Goal: Task Accomplishment & Management: Use online tool/utility

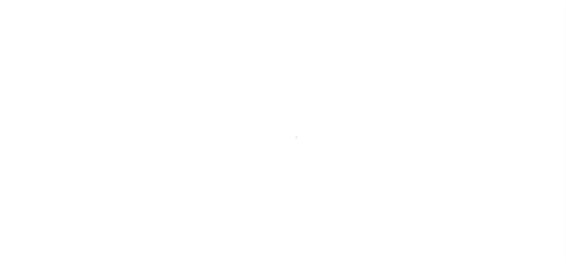
scroll to position [7, 0]
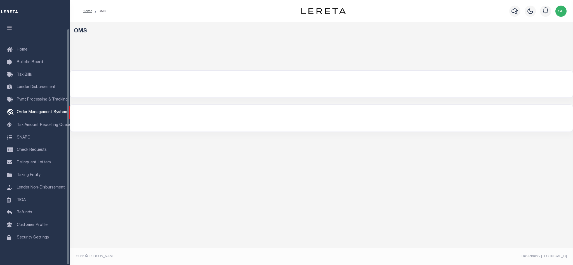
select select "200"
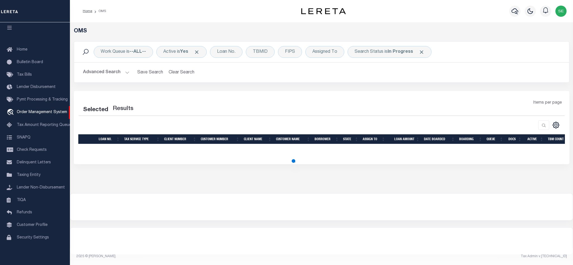
select select "200"
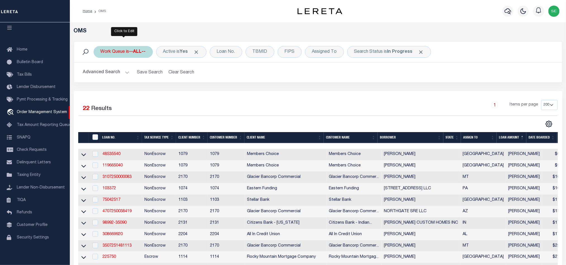
click at [123, 53] on div "Work Queue is --ALL--" at bounding box center [123, 52] width 59 height 12
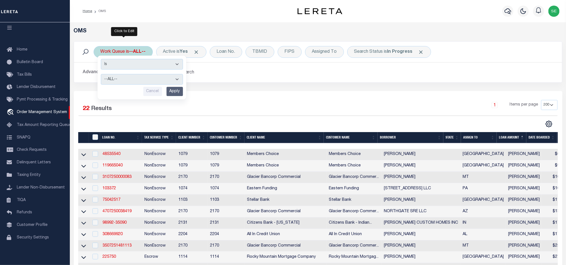
click at [138, 81] on select "--ALL-- factRSystems General ThoughtFocus" at bounding box center [142, 79] width 82 height 11
select select "FAC"
click at [101, 75] on select "--ALL-- factRSystems General ThoughtFocus" at bounding box center [142, 79] width 82 height 11
click at [172, 93] on input "Apply" at bounding box center [175, 91] width 16 height 9
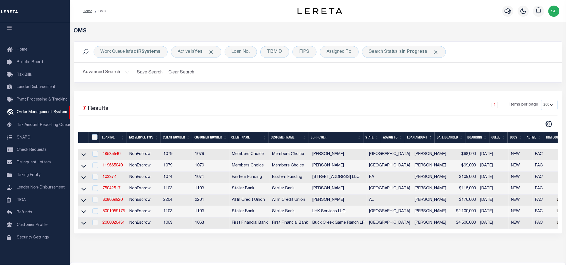
drag, startPoint x: 370, startPoint y: 139, endPoint x: 371, endPoint y: 134, distance: 5.2
click at [370, 139] on th "State" at bounding box center [373, 137] width 18 height 11
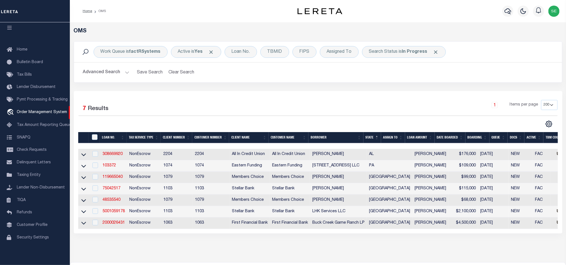
click at [289, 96] on div "Selected 7 Results 1 Items per page 10 25 50 100 200" at bounding box center [318, 162] width 489 height 143
click at [381, 51] on div "Search Status is In Progress" at bounding box center [404, 52] width 84 height 12
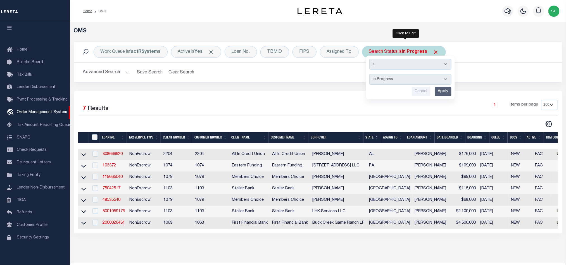
click at [421, 78] on select "Automated Search Bad Parcel Complete Duplicate Parcel High Dollar Reporting In …" at bounding box center [411, 79] width 82 height 11
select select "RD"
click at [371, 75] on select "Automated Search Bad Parcel Complete Duplicate Parcel High Dollar Reporting In …" at bounding box center [411, 79] width 82 height 11
click at [443, 91] on input "Apply" at bounding box center [443, 91] width 16 height 9
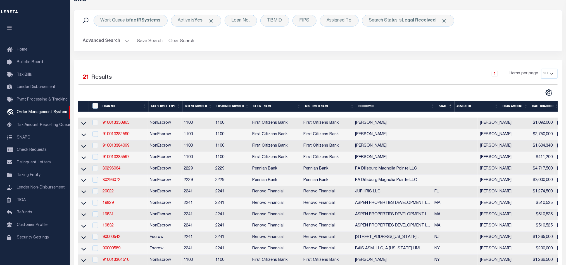
scroll to position [0, 0]
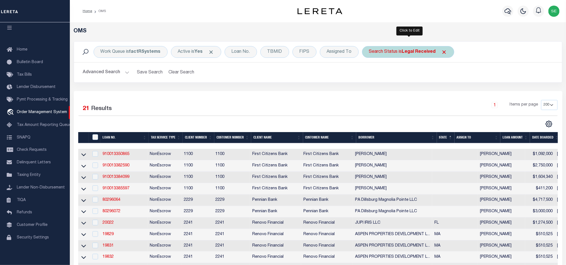
click at [384, 55] on div "Search Status is Legal Received" at bounding box center [408, 52] width 92 height 12
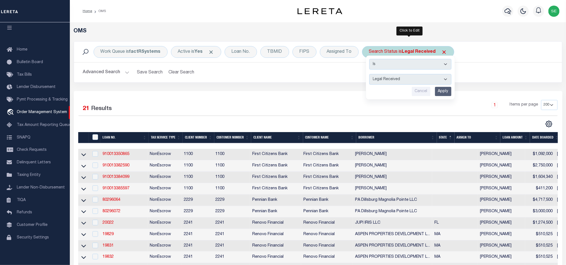
click at [421, 78] on select "Automated Search Bad Parcel Complete Duplicate Parcel High Dollar Reporting In …" at bounding box center [411, 79] width 82 height 11
select select "QC"
click at [371, 75] on select "Automated Search Bad Parcel Complete Duplicate Parcel High Dollar Reporting In …" at bounding box center [411, 79] width 82 height 11
click at [441, 91] on input "Apply" at bounding box center [443, 91] width 16 height 9
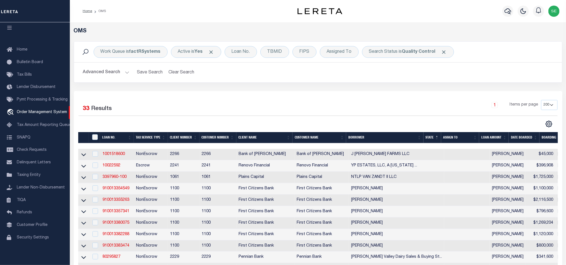
click at [350, 101] on div "1 Items per page 10 25 50 100 200" at bounding box center [379, 107] width 358 height 15
click at [104, 70] on button "Advanced Search" at bounding box center [106, 72] width 46 height 11
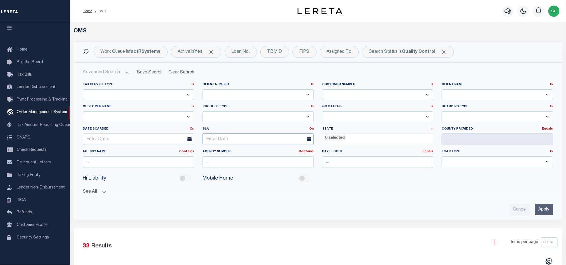
click at [250, 138] on input "text" at bounding box center [258, 139] width 111 height 11
click at [269, 193] on span "15" at bounding box center [270, 193] width 11 height 11
click at [313, 129] on link "On" at bounding box center [312, 128] width 4 height 3
click at [286, 151] on link "Before" at bounding box center [292, 152] width 44 height 8
click at [541, 207] on input "Apply" at bounding box center [544, 209] width 18 height 11
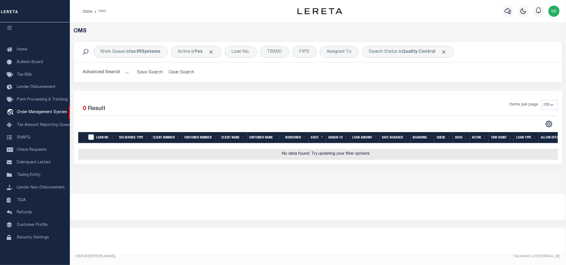
click at [91, 70] on button "Advanced Search" at bounding box center [106, 72] width 46 height 11
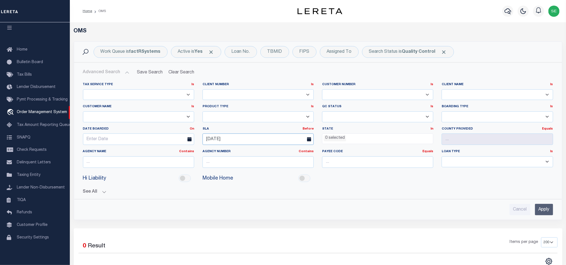
click at [258, 143] on input "[DATE]" at bounding box center [258, 139] width 111 height 11
click at [221, 203] on span "18" at bounding box center [221, 204] width 11 height 11
type input "[DATE]"
click at [547, 214] on input "Apply" at bounding box center [544, 209] width 18 height 11
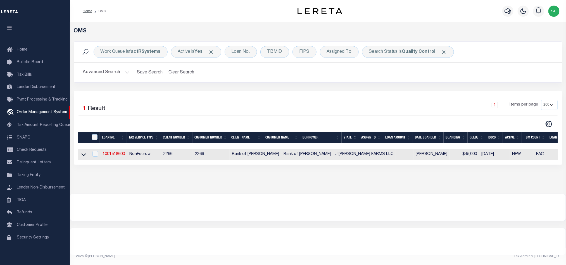
click at [108, 71] on button "Advanced Search" at bounding box center [106, 72] width 46 height 11
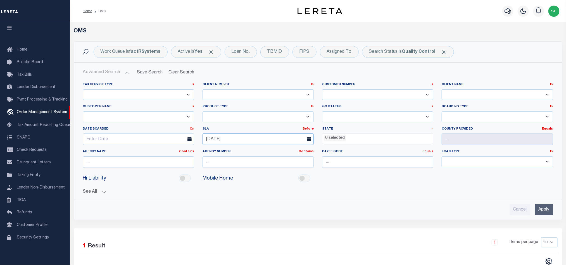
drag, startPoint x: 259, startPoint y: 140, endPoint x: 164, endPoint y: 143, distance: 94.8
click at [164, 143] on div "Tax Service Type Is Is Contains Escrow NonEscrow Client Number Is Is Contains 1…" at bounding box center [318, 127] width 479 height 90
click at [547, 212] on input "Apply" at bounding box center [544, 209] width 18 height 11
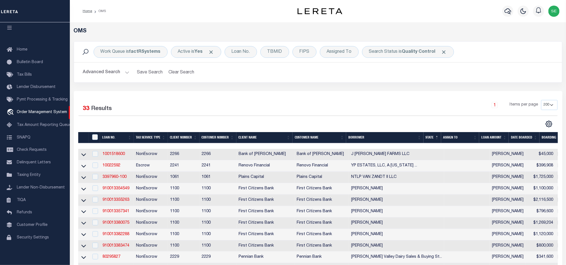
click at [325, 104] on div "1 Items per page 10 25 50 100 200" at bounding box center [379, 107] width 358 height 15
click at [119, 156] on link "1001518600" at bounding box center [114, 154] width 22 height 4
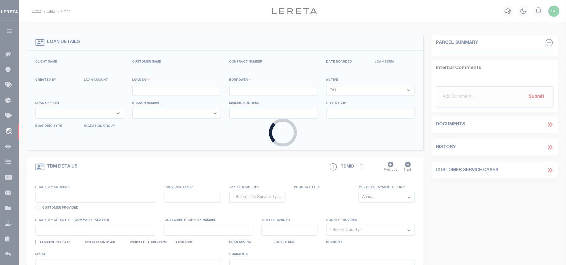
type input "1001518600"
type input "J [PERSON_NAME] FARMS LLC"
select select
type input "13443 TUNICA TRACE/HWY 66"
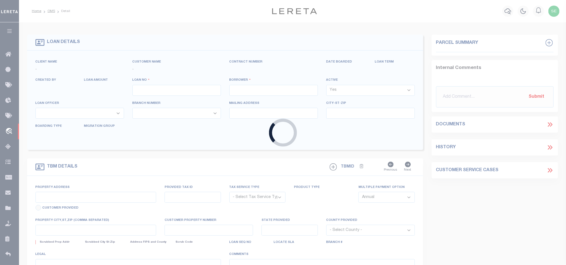
type input "[GEOGRAPHIC_DATA] LA 70775"
select select "10"
select select "NonEscrow"
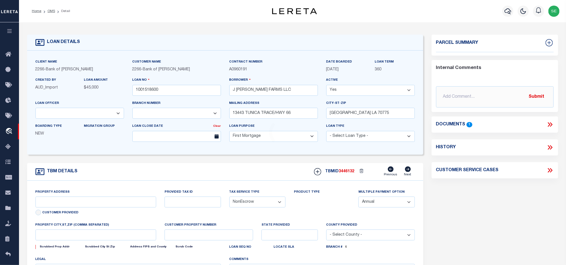
select select "25340"
type input "[PERSON_NAME]"
type input "100025200"
select select
type input "[GEOGRAPHIC_DATA] LA 70775"
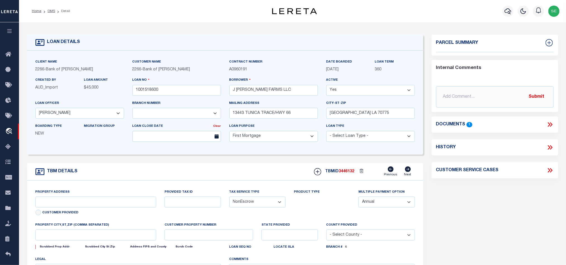
type input "8449"
type textarea "12.21 ACRES SECTION 60 T3S R3W"
select select "14896"
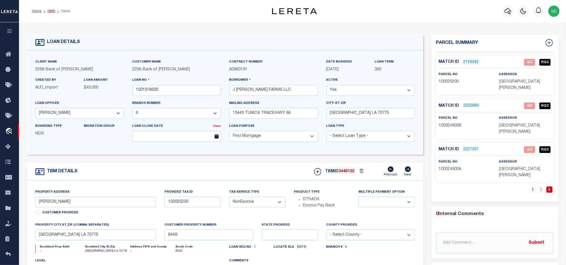
click at [50, 12] on link "OMS" at bounding box center [52, 11] width 8 height 3
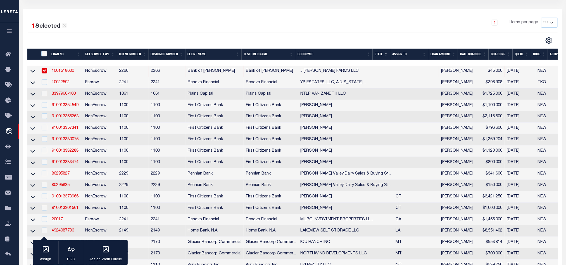
scroll to position [84, 0]
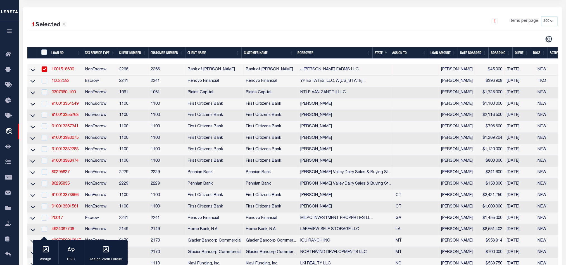
click at [58, 82] on link "10022592" at bounding box center [61, 81] width 18 height 4
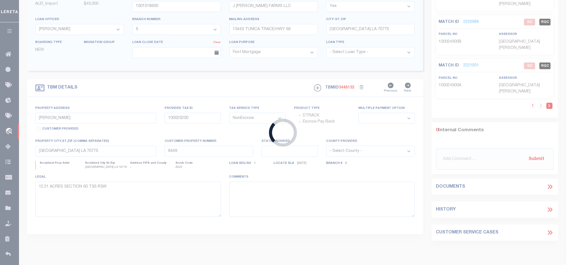
type input "10022592"
type input "YP ESTATES, LLC, A [US_STATE] LIMITED LIABILITY COMPANY"
select select
select select "400"
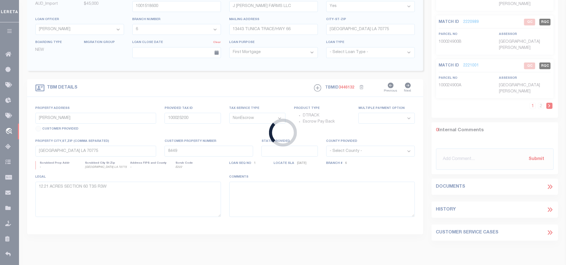
select select "Escrow"
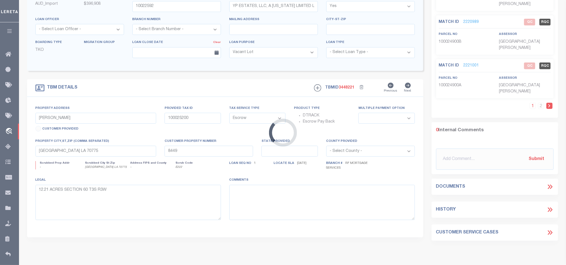
scroll to position [1, 0]
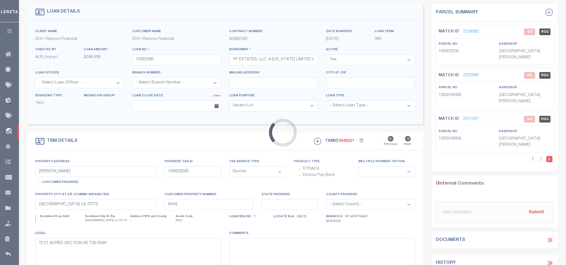
type input "[STREET_ADDRESS]"
select select
type input "Bethel, [GEOGRAPHIC_DATA] 12720"
type input "a0kUS00000Bovw1"
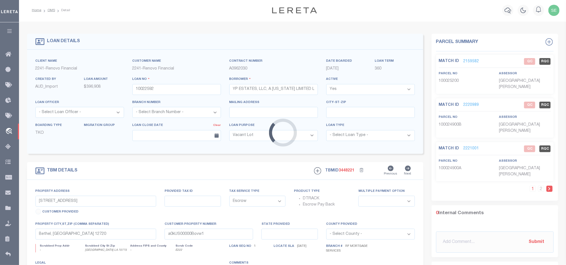
select select "14701"
select select "25067"
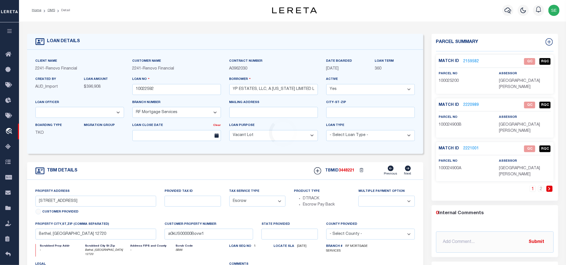
scroll to position [0, 0]
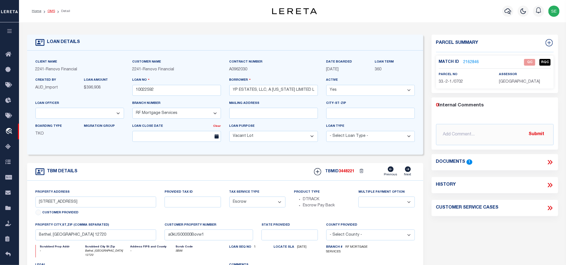
click at [51, 10] on link "OMS" at bounding box center [52, 11] width 8 height 3
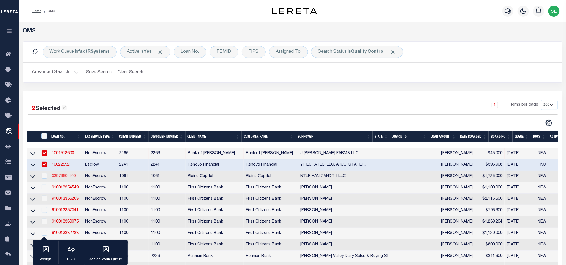
click at [64, 177] on link "3397960-100" at bounding box center [64, 176] width 24 height 4
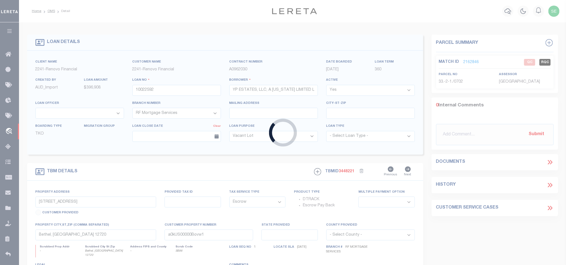
type input "3397960-100"
type input "NTLP VAN ZANDT II LLC"
select select
type input "[STREET_ADDRESS][PERSON_NAME]"
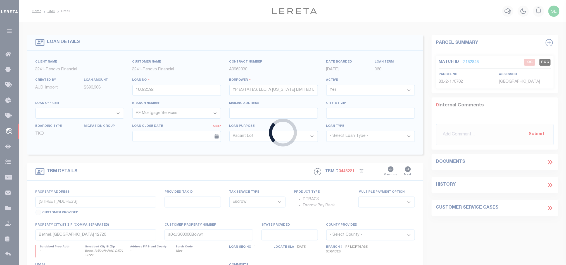
type input "WILLIAMSTOWN MA 01267"
select select
select select "NonEscrow"
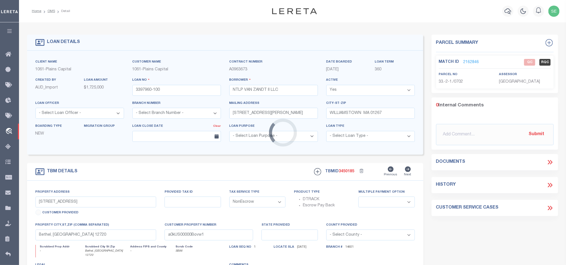
type input "TBD FM 1255"
select select
type input "[GEOGRAPHIC_DATA]"
type textarea "255+ ACRES IN [PERSON_NAME] SURV ABS 960, [PERSON_NAME]"
select select "1413"
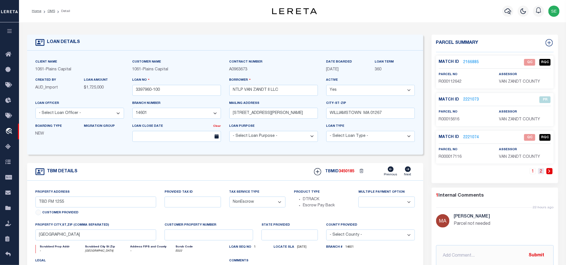
click at [541, 174] on link "2" at bounding box center [541, 171] width 6 height 6
click at [540, 174] on link "1" at bounding box center [541, 171] width 6 height 6
click at [51, 11] on link "OMS" at bounding box center [52, 11] width 8 height 3
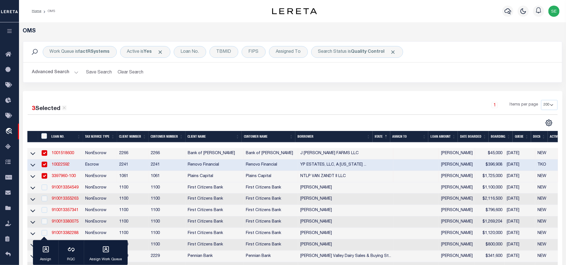
click at [200, 173] on td "Plains Capital" at bounding box center [215, 176] width 58 height 11
checkbox input "false"
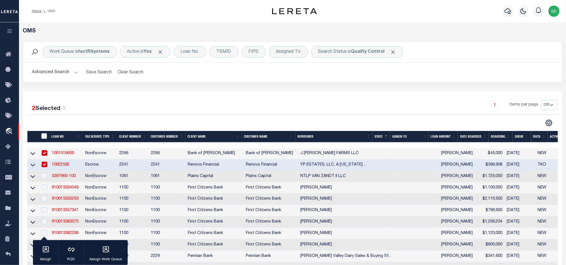
click at [203, 165] on td "Renovo Financial" at bounding box center [215, 165] width 58 height 11
checkbox input "false"
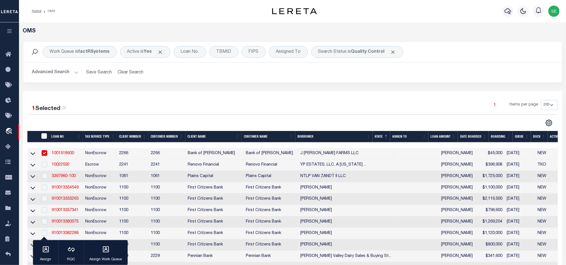
click at [206, 156] on td "Bank of [PERSON_NAME]" at bounding box center [215, 153] width 58 height 11
checkbox input "false"
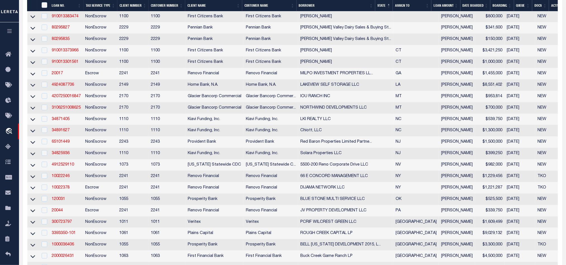
scroll to position [210, 0]
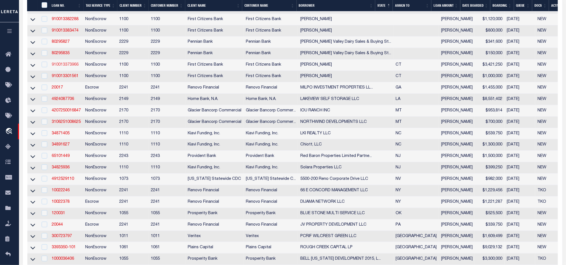
click at [59, 67] on link "910013373966" at bounding box center [65, 65] width 27 height 4
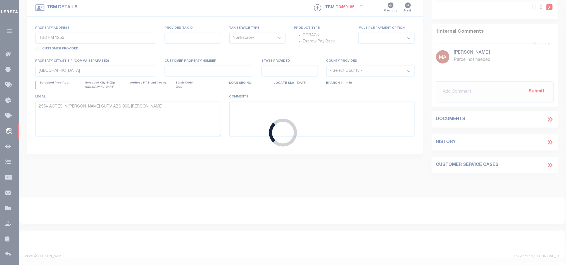
scroll to position [166, 0]
type input "910013373966"
type input "[PERSON_NAME]"
select select
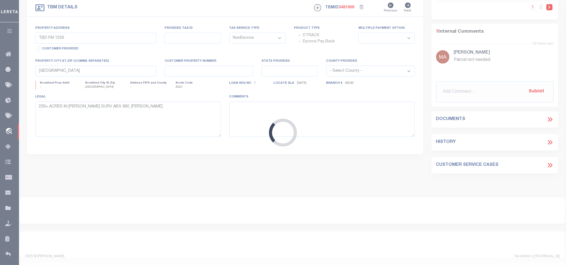
type input "[STREET_ADDRESS]"
type input "DARIEN CT 06820"
type input "CT"
select select
select select "139016"
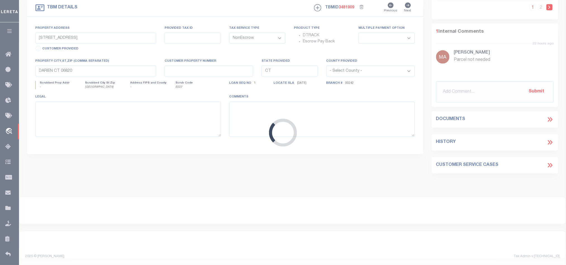
select select "24368"
select select "2"
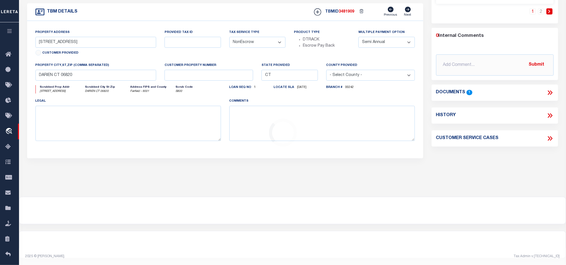
scroll to position [0, 0]
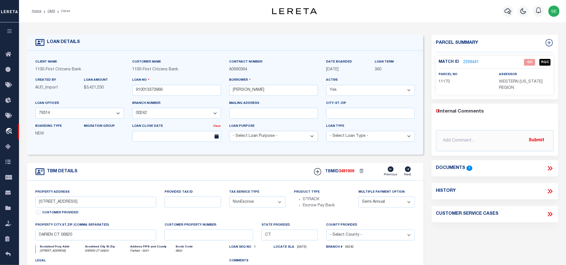
click at [441, 84] on span "11170" at bounding box center [444, 82] width 11 height 4
copy span "11170"
click at [57, 207] on input "[STREET_ADDRESS]" at bounding box center [96, 202] width 121 height 11
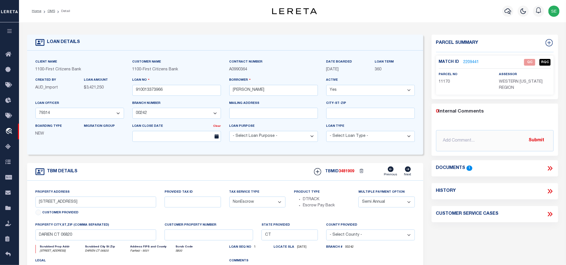
click at [173, 163] on form "LOAN DETAILS Client Name 1100 - Customer Name" at bounding box center [225, 188] width 396 height 306
click at [551, 169] on icon at bounding box center [550, 168] width 7 height 7
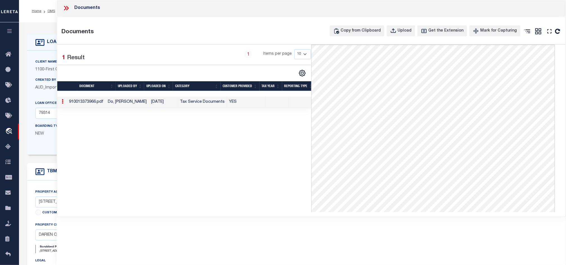
click at [68, 9] on icon at bounding box center [66, 7] width 7 height 7
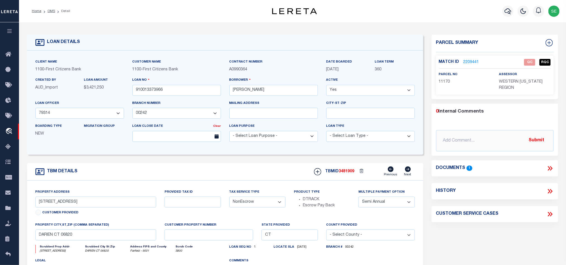
click at [265, 171] on div "TBM DETAILS TBMID 3481909 Previous Next" at bounding box center [225, 172] width 396 height 18
click at [471, 62] on link "2209441" at bounding box center [472, 63] width 16 height 6
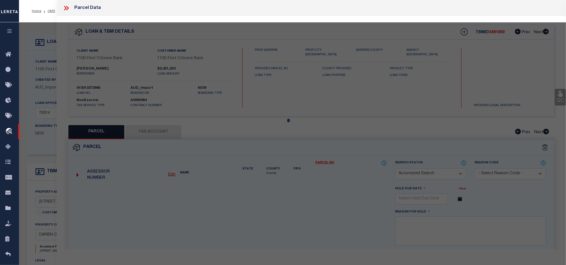
checkbox input "false"
select select "QC"
type input "[PERSON_NAME] & [PERSON_NAME]"
select select "AGW"
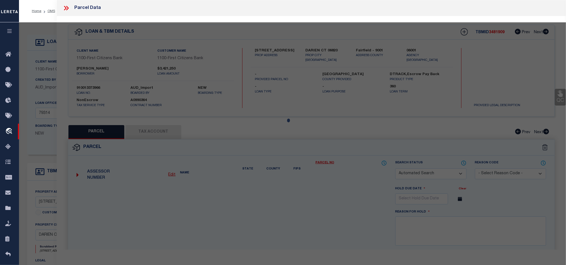
select select "LEG"
type input "[STREET_ADDRESS]"
type input "DARIEN CT 06820"
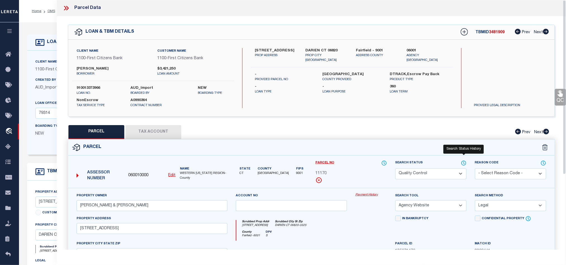
click at [462, 165] on icon at bounding box center [464, 163] width 6 height 6
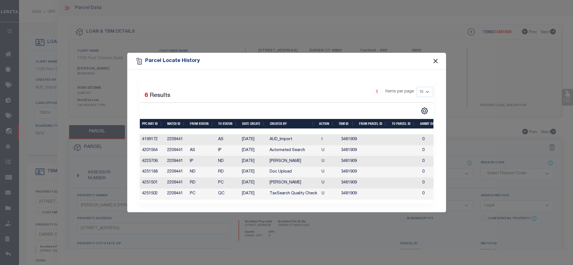
click at [439, 59] on button "Close" at bounding box center [435, 61] width 7 height 7
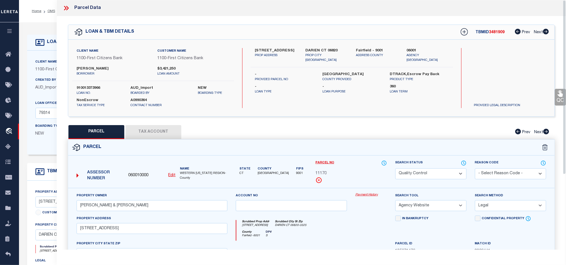
click at [67, 7] on icon at bounding box center [67, 8] width 3 height 4
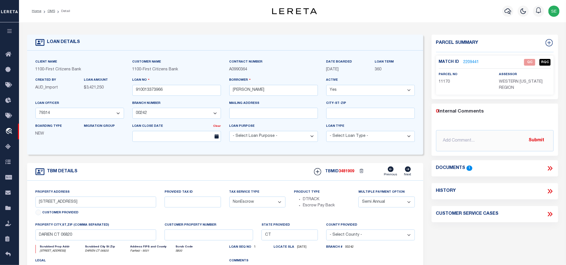
click at [467, 252] on div "Parcel Summary Match ID 2209441 0" at bounding box center [495, 188] width 135 height 306
click at [221, 166] on div "TBM DETAILS TBMID 3481909 Previous Next" at bounding box center [225, 172] width 396 height 18
click at [469, 64] on link "2209441" at bounding box center [472, 63] width 16 height 6
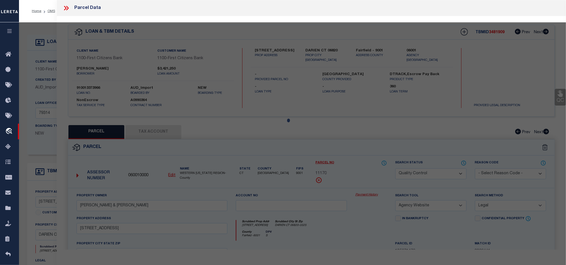
select select "AS"
select select
checkbox input "false"
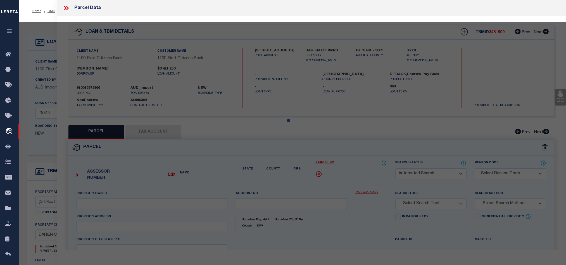
select select "QC"
type input "[PERSON_NAME] & [PERSON_NAME]"
select select "AGW"
select select "LEG"
type input "[STREET_ADDRESS]"
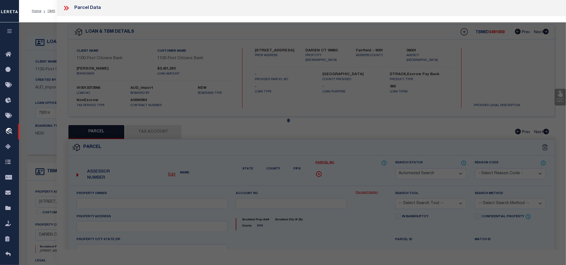
type input "DARIEN CT 06820"
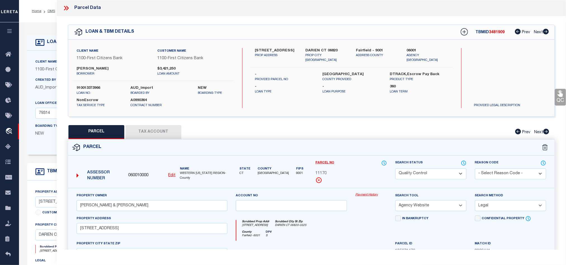
click at [354, 140] on div "Parcel" at bounding box center [311, 148] width 487 height 16
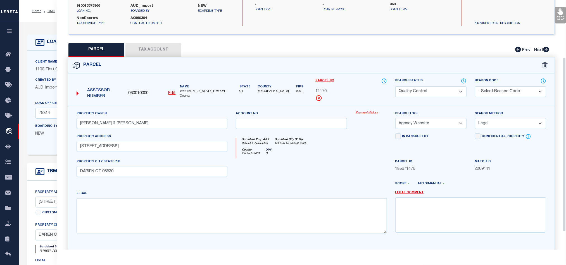
scroll to position [84, 0]
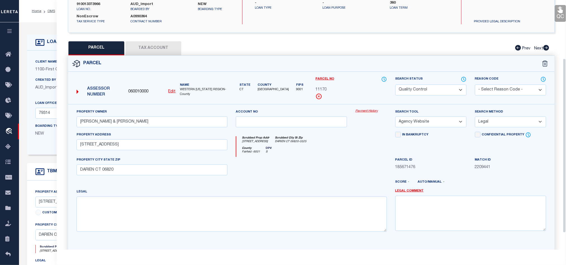
click at [339, 157] on div "County [GEOGRAPHIC_DATA] - 9001 DPV S" at bounding box center [312, 152] width 150 height 10
click at [338, 157] on div "County [GEOGRAPHIC_DATA] - 9001 DPV S" at bounding box center [312, 152] width 150 height 10
click at [327, 172] on div at bounding box center [292, 168] width 120 height 23
click at [438, 88] on select "Automated Search Bad Parcel Complete Duplicate Parcel High Dollar Reporting In …" at bounding box center [431, 90] width 71 height 11
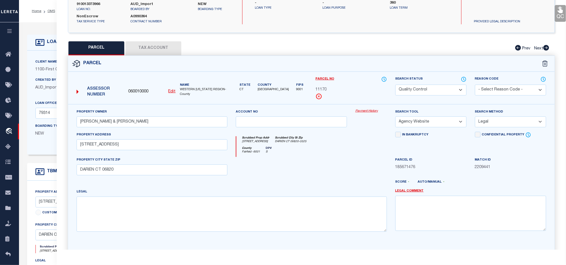
select select "CP"
click at [278, 177] on div at bounding box center [292, 168] width 120 height 23
drag, startPoint x: 561, startPoint y: 12, endPoint x: 559, endPoint y: 24, distance: 12.7
click at [561, 12] on icon at bounding box center [560, 10] width 5 height 6
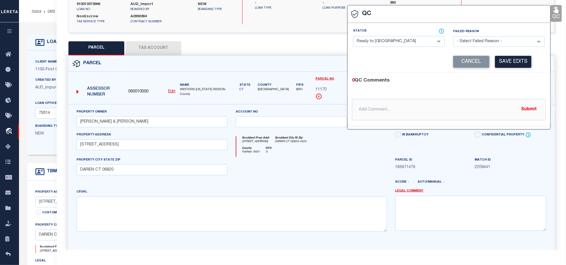
drag, startPoint x: 401, startPoint y: 40, endPoint x: 423, endPoint y: 43, distance: 22.0
click at [401, 40] on select "- Select Status - Ready to QC Correct Incorrect" at bounding box center [399, 41] width 92 height 11
select select "COR"
click at [509, 83] on div "0 QC Comments" at bounding box center [448, 80] width 192 height 7
click at [509, 61] on button "Save Edits" at bounding box center [513, 62] width 36 height 12
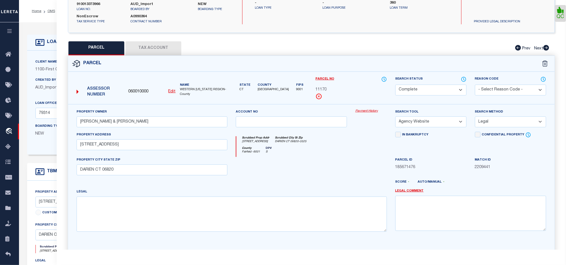
click at [155, 48] on button "Tax Account" at bounding box center [154, 48] width 56 height 14
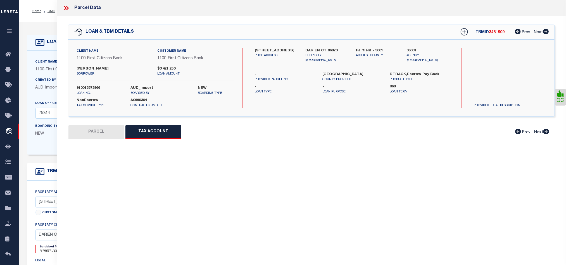
scroll to position [0, 0]
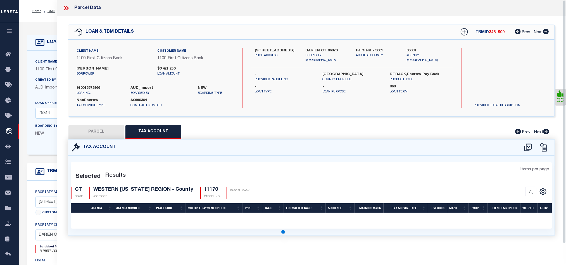
select select "100"
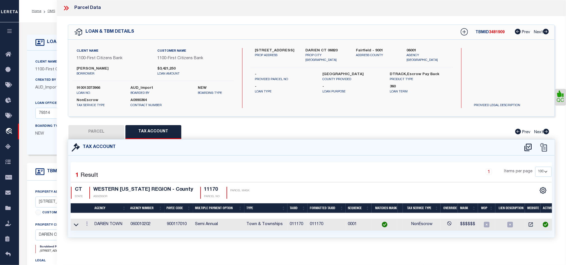
click at [97, 129] on button "PARCEL" at bounding box center [97, 132] width 56 height 14
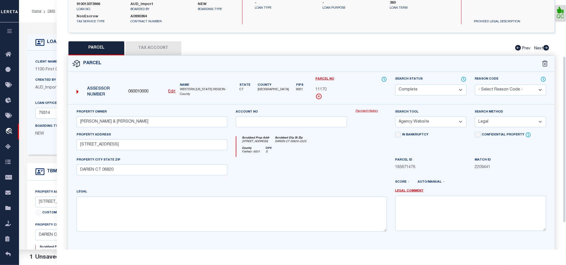
scroll to position [124, 0]
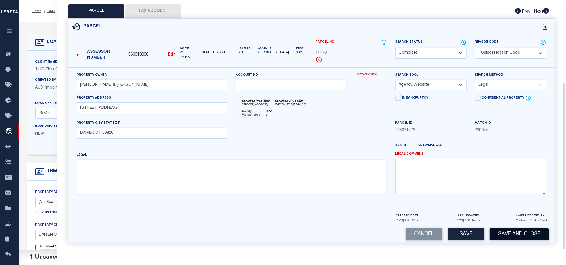
click at [515, 230] on button "Save and Close" at bounding box center [519, 235] width 59 height 12
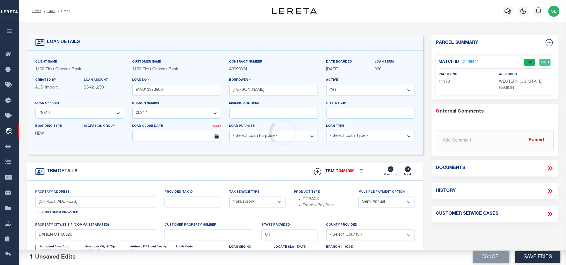
select select "139016"
select select "24368"
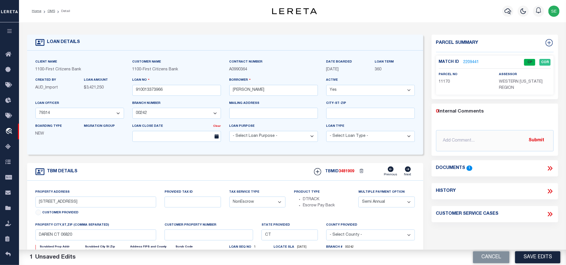
select select
click at [495, 258] on button "Cancel" at bounding box center [491, 258] width 37 height 12
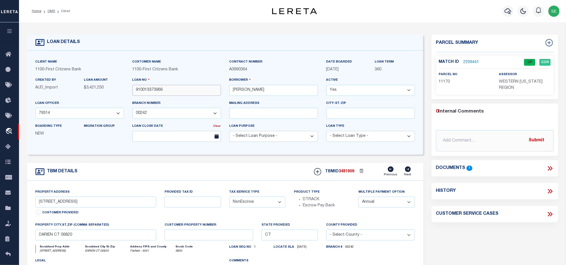
click at [191, 87] on input "910013373966" at bounding box center [177, 90] width 89 height 11
click at [345, 174] on span "3481909" at bounding box center [347, 172] width 16 height 4
copy span "3481909"
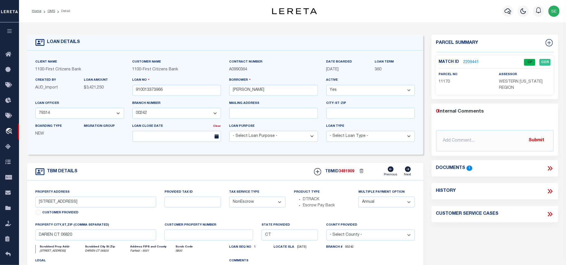
click at [513, 81] on span "WESTERN [US_STATE] REGION" at bounding box center [521, 85] width 44 height 10
copy div "WESTERN [US_STATE] REGION"
click at [447, 81] on span "11170" at bounding box center [444, 82] width 11 height 4
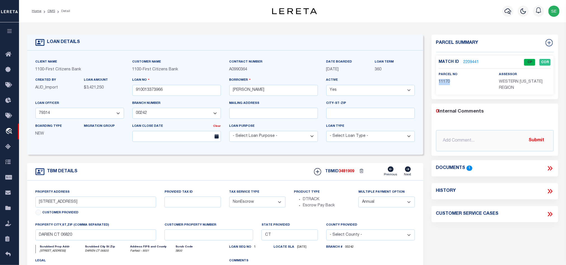
click at [447, 81] on span "11170" at bounding box center [444, 82] width 11 height 4
copy span "11170"
click at [253, 166] on div "TBM DETAILS TBMID 3481909 Previous Next" at bounding box center [225, 172] width 396 height 18
drag, startPoint x: 50, startPoint y: 10, endPoint x: 270, endPoint y: 35, distance: 221.2
click at [50, 10] on link "OMS" at bounding box center [52, 11] width 8 height 3
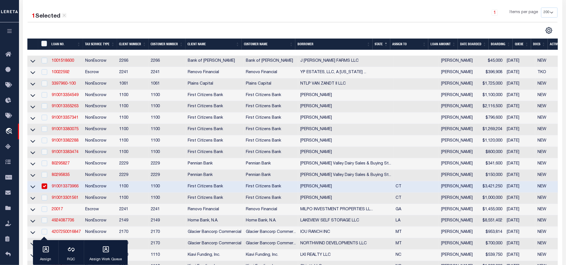
scroll to position [126, 0]
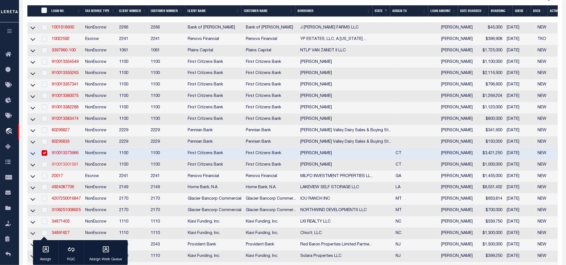
click at [65, 167] on link "910013301561" at bounding box center [65, 165] width 27 height 4
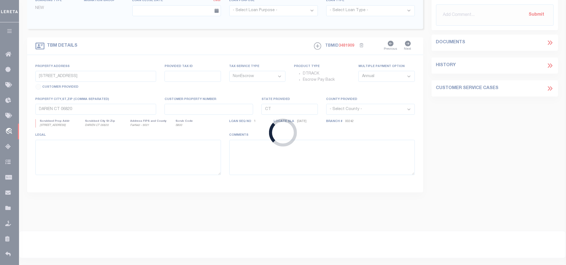
type input "910013301561"
type input "[PERSON_NAME]"
select select "92744"
select select "24363"
type input "[STREET_ADDRESS]"
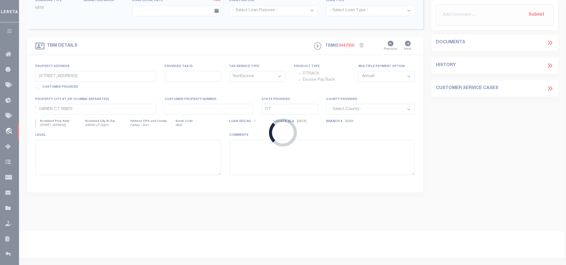
type input "[GEOGRAPHIC_DATA]"
select select
select select "92744"
select select "24363"
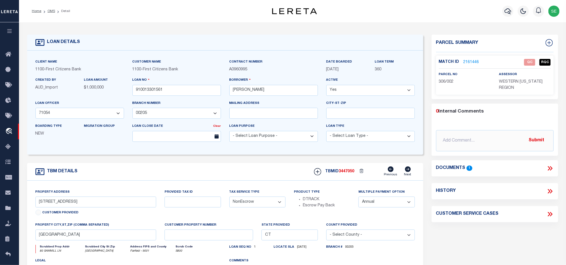
click at [449, 81] on span "306/002" at bounding box center [446, 82] width 15 height 4
copy div "306/002"
click at [55, 204] on input "[STREET_ADDRESS]" at bounding box center [96, 202] width 121 height 11
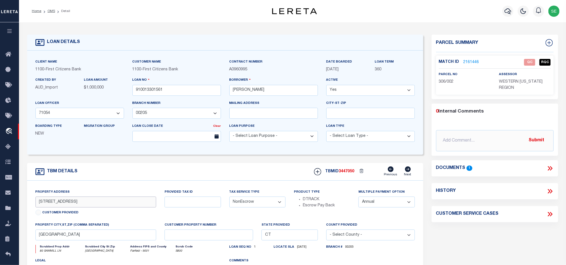
click at [55, 204] on input "[STREET_ADDRESS]" at bounding box center [96, 202] width 121 height 11
drag, startPoint x: 471, startPoint y: 225, endPoint x: 477, endPoint y: 224, distance: 6.2
click at [471, 226] on div "Parcel Summary Match ID 2161446 0" at bounding box center [495, 188] width 135 height 306
click at [551, 169] on icon at bounding box center [550, 168] width 7 height 7
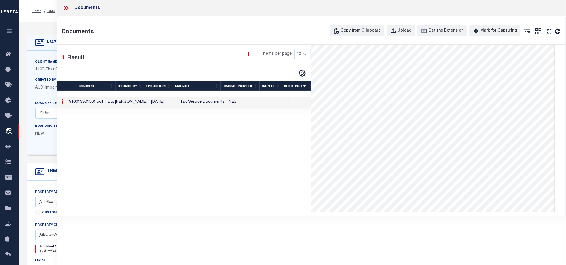
click at [66, 9] on icon at bounding box center [66, 7] width 7 height 7
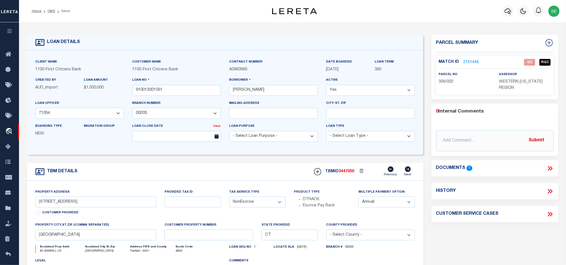
click at [467, 60] on link "2161446" at bounding box center [472, 63] width 16 height 6
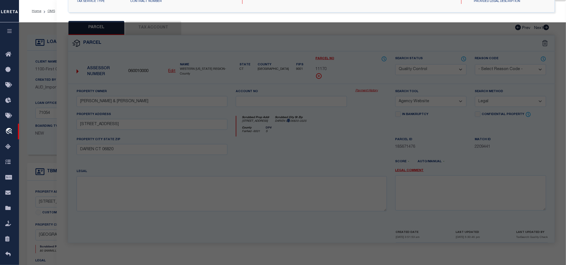
select select "AS"
select select
checkbox input "false"
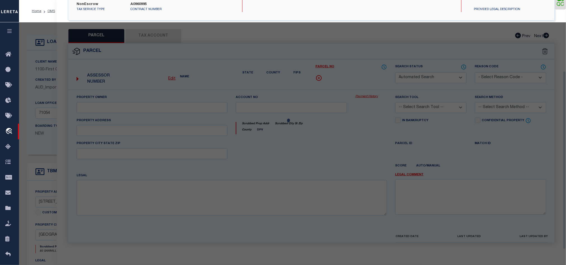
select select "QC"
type input "[PERSON_NAME] F TRS"
select select "AGW"
select select "LEG"
type input "[STREET_ADDRESS]"
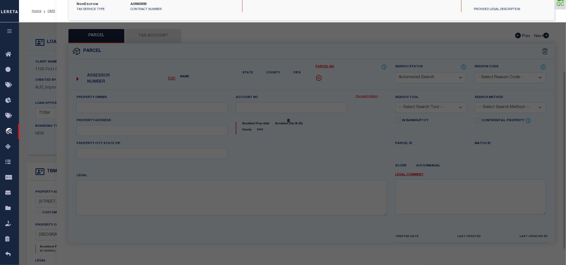
type input "[GEOGRAPHIC_DATA]"
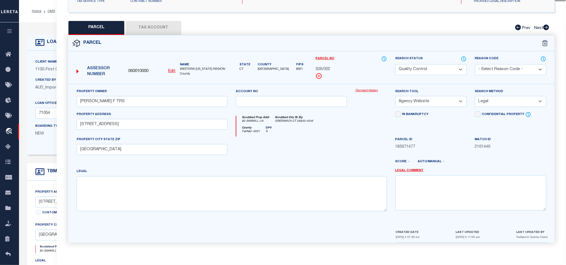
click at [327, 146] on div at bounding box center [292, 148] width 120 height 23
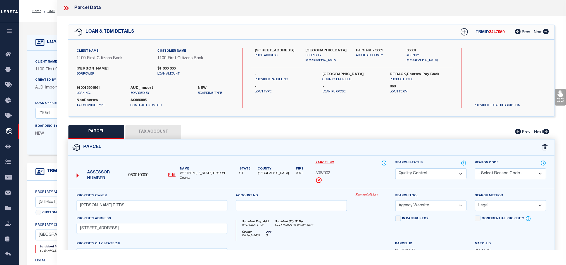
click at [68, 7] on icon at bounding box center [66, 7] width 7 height 7
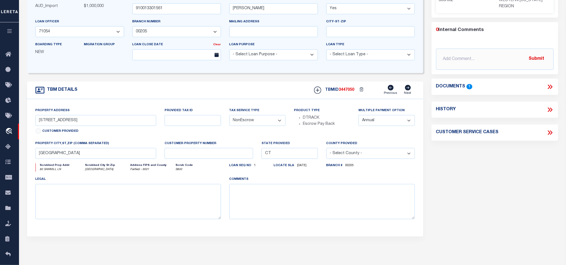
scroll to position [84, 0]
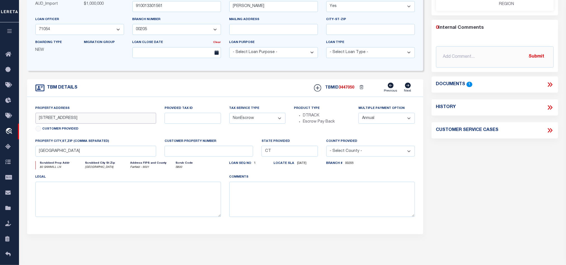
click at [98, 120] on input "[STREET_ADDRESS]" at bounding box center [96, 118] width 121 height 11
click at [103, 156] on input "[GEOGRAPHIC_DATA]" at bounding box center [96, 151] width 121 height 11
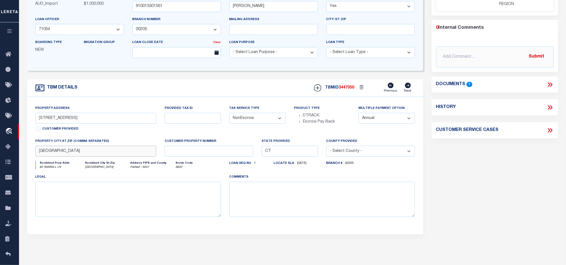
click at [103, 156] on input "[GEOGRAPHIC_DATA]" at bounding box center [96, 151] width 121 height 11
click at [525, 190] on div "Parcel Summary Match ID 2161446 0" at bounding box center [495, 104] width 135 height 306
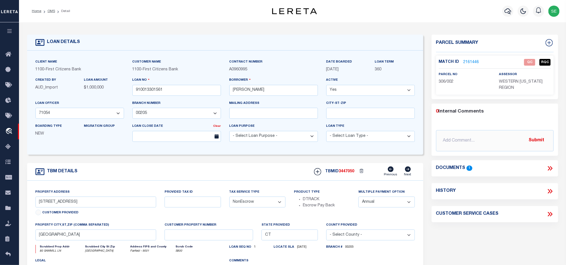
click at [466, 232] on div "Parcel Summary Match ID 2161446 0" at bounding box center [495, 188] width 135 height 306
click at [234, 179] on div "TBM DETAILS TBMID 3447050 Previous Next" at bounding box center [225, 172] width 396 height 18
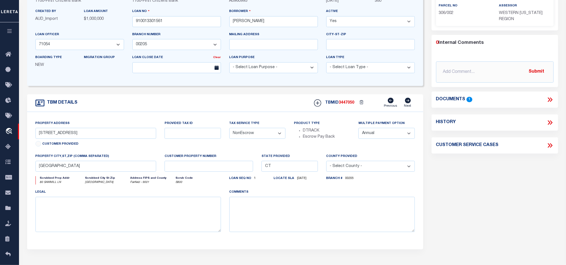
scroll to position [84, 0]
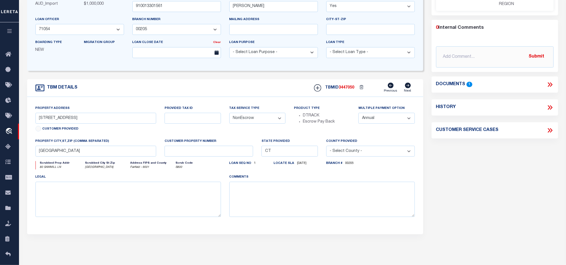
click at [493, 167] on div "Parcel Summary Match ID 2161446 0" at bounding box center [495, 104] width 135 height 306
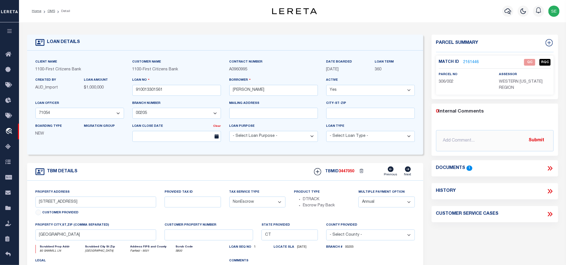
click at [254, 173] on div "TBM DETAILS TBMID 3447050 Previous Next" at bounding box center [225, 172] width 396 height 18
drag, startPoint x: 49, startPoint y: 13, endPoint x: 61, endPoint y: 13, distance: 11.2
click at [49, 13] on link "OMS" at bounding box center [52, 11] width 8 height 3
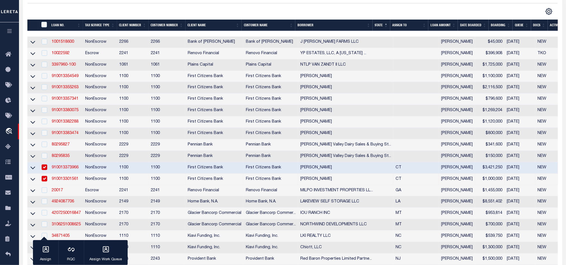
scroll to position [126, 0]
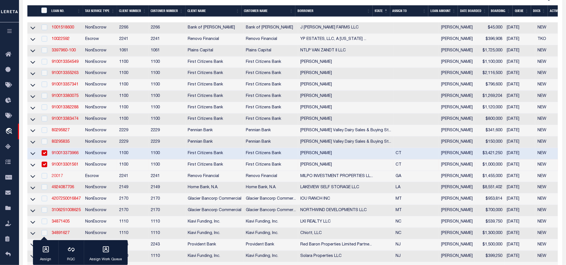
click at [56, 178] on link "20017" at bounding box center [57, 176] width 11 height 4
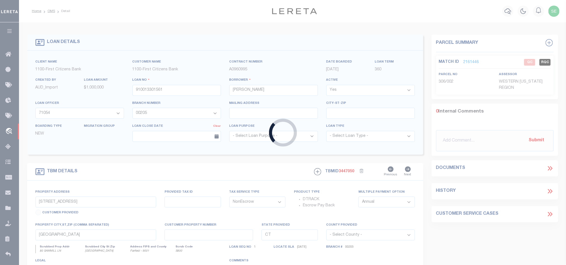
type input "20017"
type input "MILPO INVESTMENT PROPERTIES LLC"
select select
type input "[STREET_ADDRESS][PERSON_NAME]"
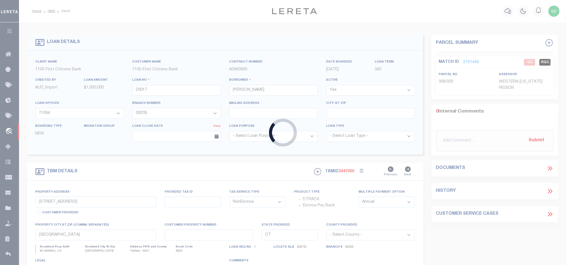
type input "[GEOGRAPHIC_DATA] [GEOGRAPHIC_DATA] 30328"
select select "400"
select select "Escrow"
select select "14701"
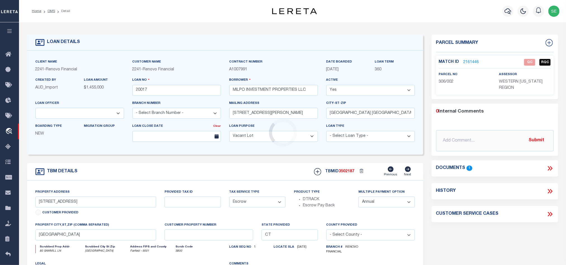
type input "[STREET_ADDRESS][PERSON_NAME]"
select select
type input "[GEOGRAPHIC_DATA]"
type input "a0kUS00000BobVu"
type input "GA"
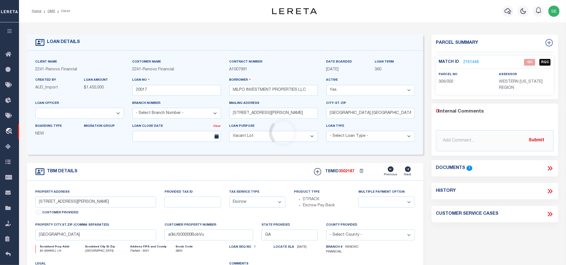
select select
type textarea "LEGAL REQUIRED"
select select "25066"
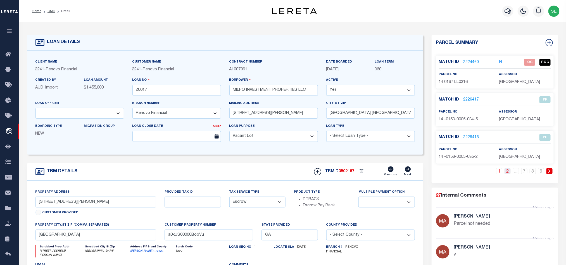
click at [508, 173] on link "2" at bounding box center [508, 171] width 6 height 6
click at [508, 173] on link "3" at bounding box center [508, 171] width 6 height 6
click at [508, 173] on link "4" at bounding box center [508, 171] width 6 height 6
click at [508, 173] on link "5" at bounding box center [508, 171] width 6 height 6
click at [484, 174] on link "1" at bounding box center [483, 171] width 6 height 6
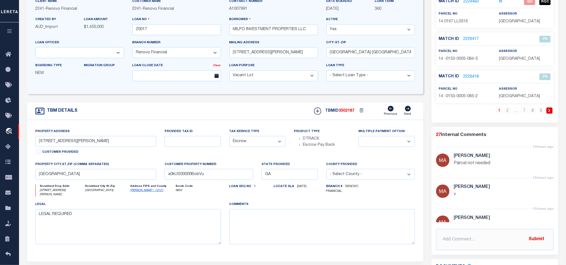
scroll to position [42, 0]
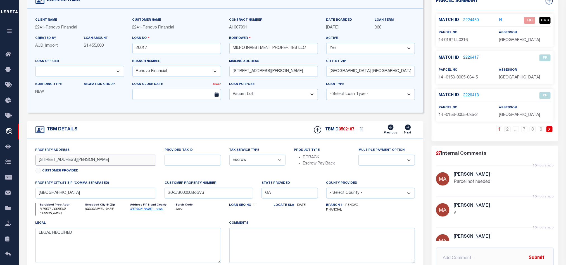
click at [57, 163] on input "[STREET_ADDRESS][PERSON_NAME]" at bounding box center [96, 160] width 121 height 11
click at [147, 136] on div "TBM DETAILS TBMID 3502187 Previous Next" at bounding box center [225, 130] width 396 height 18
click at [216, 133] on div "TBM DETAILS TBMID 3502187 Previous Next" at bounding box center [225, 130] width 396 height 18
click at [476, 23] on link "2224460" at bounding box center [472, 21] width 16 height 6
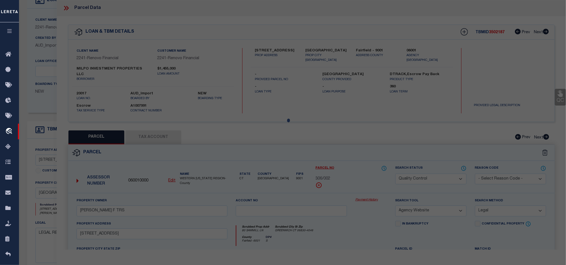
select select "AS"
select select
checkbox input "false"
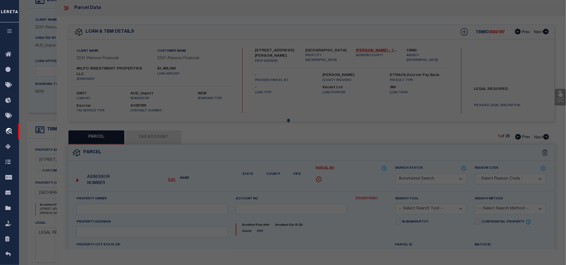
select select "QC"
type input "1980 [PERSON_NAME] ROAD LLC"
select select "AGW"
select select "LEG"
type input "[STREET_ADDRESS][PERSON_NAME]"
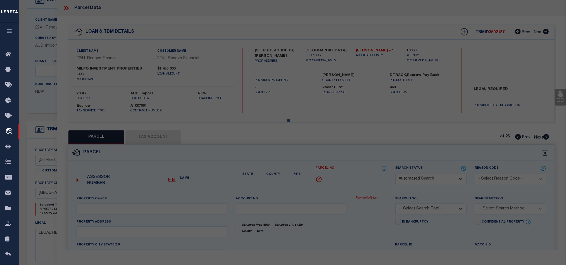
type input "[GEOGRAPHIC_DATA]"
type textarea "DIST:20 CITY/[GEOGRAPHIC_DATA]/TWP:CITY OF [GEOGRAPHIC_DATA]"
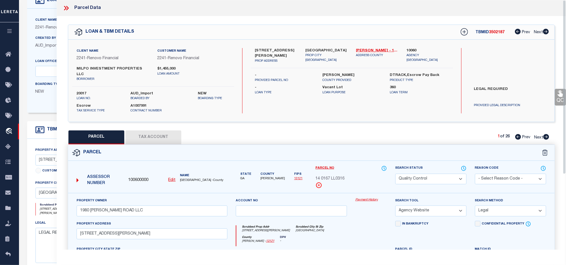
click at [360, 145] on div "Parcel" at bounding box center [311, 153] width 487 height 16
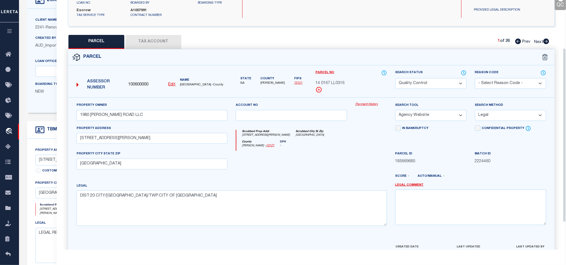
scroll to position [108, 0]
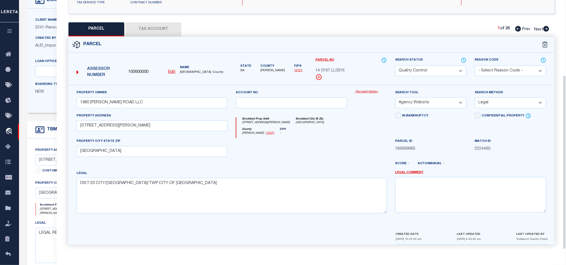
click at [292, 153] on div at bounding box center [292, 149] width 120 height 23
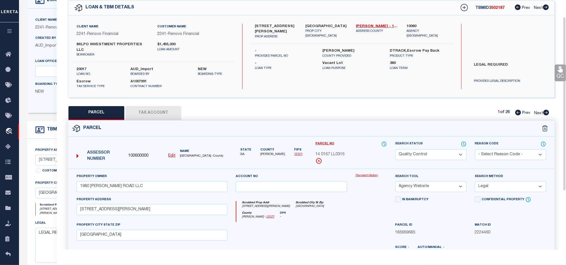
click at [162, 107] on button "Tax Account" at bounding box center [154, 113] width 56 height 14
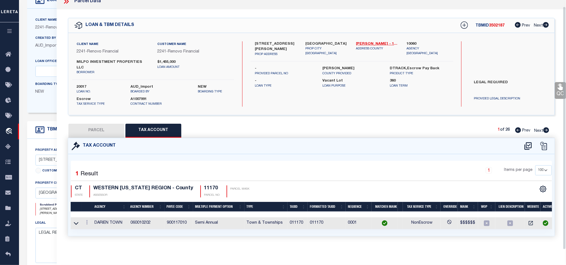
select select "100"
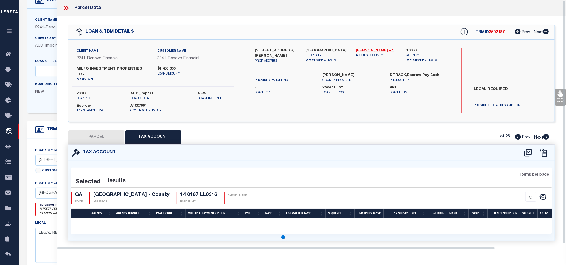
scroll to position [0, 0]
select select "100"
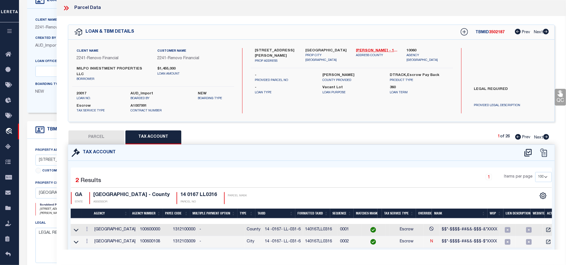
click at [95, 131] on button "PARCEL" at bounding box center [97, 138] width 56 height 14
select select "AS"
select select
checkbox input "false"
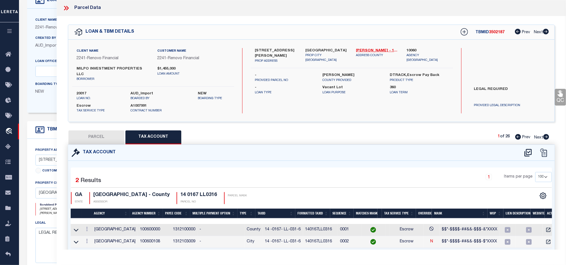
checkbox input "false"
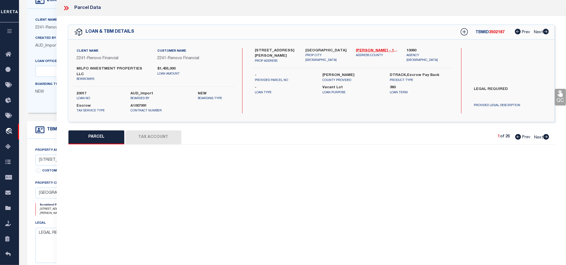
select select "QC"
type input "1980 [PERSON_NAME] ROAD LLC"
select select "AGW"
select select "LEG"
type input "[STREET_ADDRESS][PERSON_NAME]"
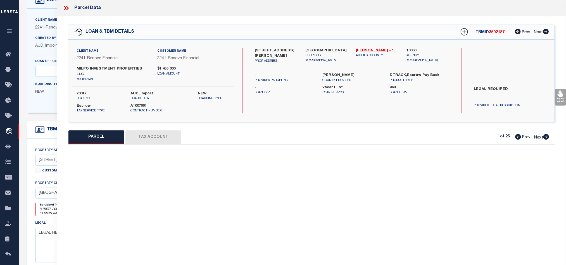
type input "[GEOGRAPHIC_DATA]"
type textarea "DIST:20 CITY/[GEOGRAPHIC_DATA]/TWP:CITY OF [GEOGRAPHIC_DATA]"
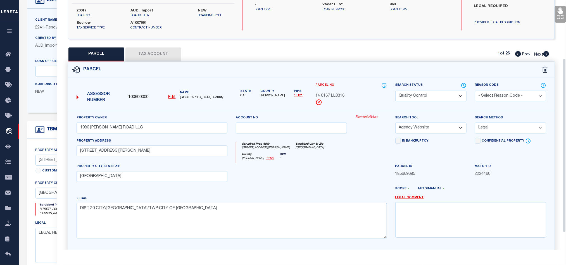
scroll to position [84, 0]
click at [325, 163] on div at bounding box center [292, 174] width 120 height 23
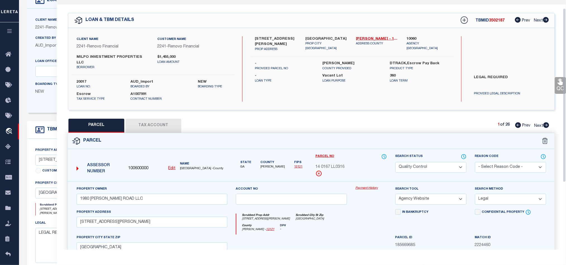
scroll to position [0, 0]
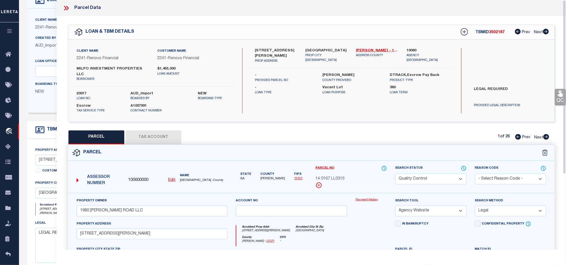
click at [64, 6] on icon at bounding box center [66, 7] width 7 height 7
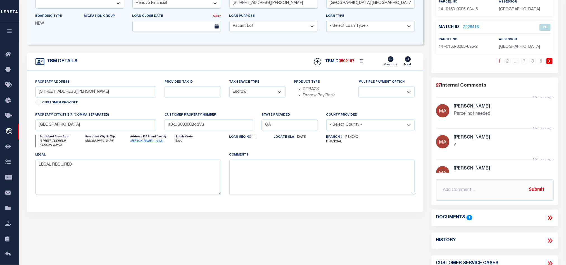
scroll to position [126, 0]
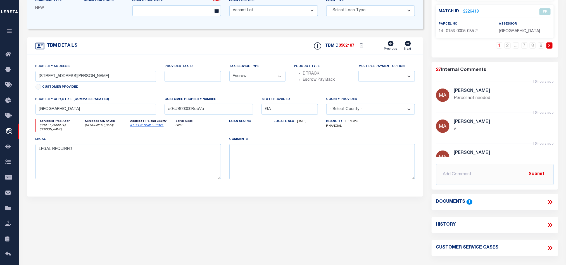
click at [553, 202] on icon at bounding box center [550, 202] width 7 height 7
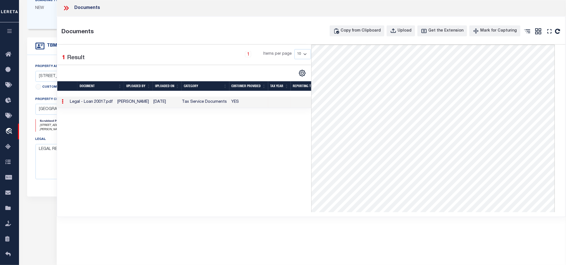
click at [63, 7] on icon at bounding box center [66, 7] width 7 height 7
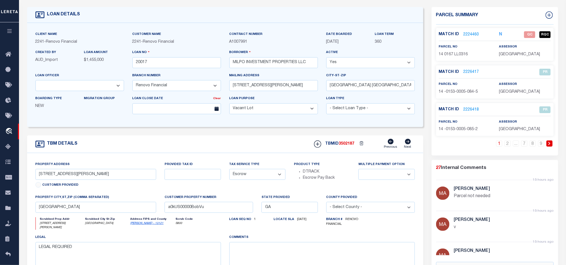
scroll to position [0, 0]
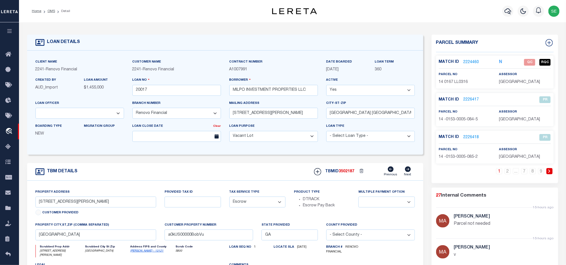
click at [474, 63] on link "2224460" at bounding box center [472, 63] width 16 height 6
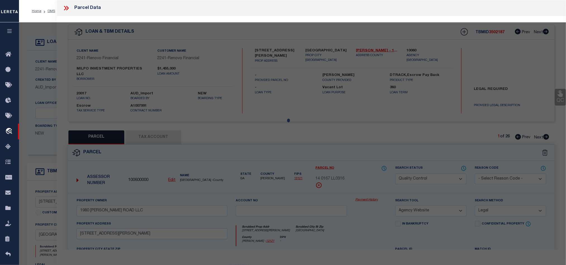
select select "AS"
select select
checkbox input "false"
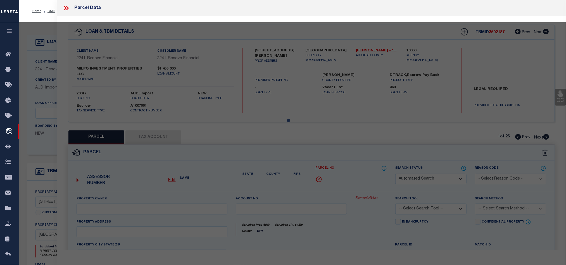
select select "QC"
type input "1980 [PERSON_NAME] ROAD LLC"
select select "AGW"
select select "LEG"
type input "[STREET_ADDRESS][PERSON_NAME]"
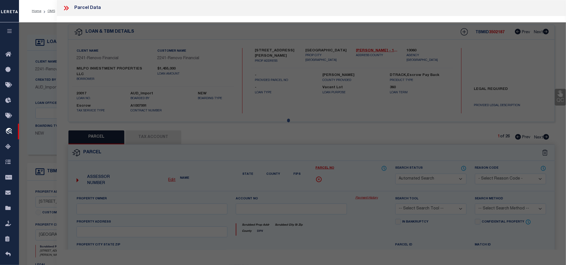
type input "[GEOGRAPHIC_DATA]"
type textarea "DIST:20 CITY/[GEOGRAPHIC_DATA]/TWP:CITY OF [GEOGRAPHIC_DATA]"
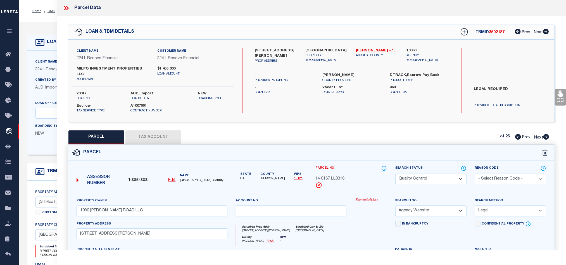
click at [356, 146] on div "Parcel" at bounding box center [311, 153] width 487 height 16
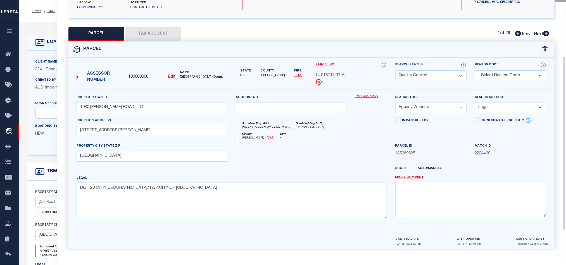
scroll to position [108, 0]
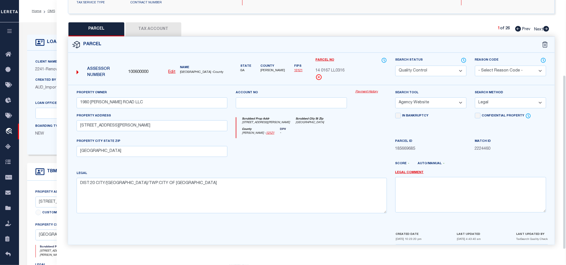
click at [333, 146] on div at bounding box center [292, 149] width 120 height 23
click at [437, 66] on select "Automated Search Bad Parcel Complete Duplicate Parcel High Dollar Reporting In …" at bounding box center [431, 71] width 71 height 11
select select "CP"
drag, startPoint x: 286, startPoint y: 140, endPoint x: 424, endPoint y: 131, distance: 138.4
click at [286, 140] on div at bounding box center [292, 149] width 120 height 23
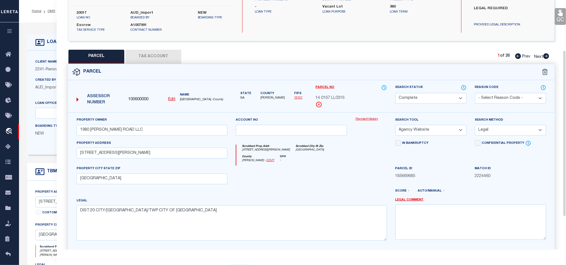
scroll to position [66, 0]
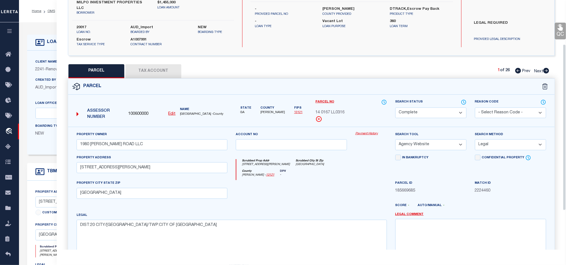
click at [560, 30] on icon at bounding box center [560, 27] width 5 height 6
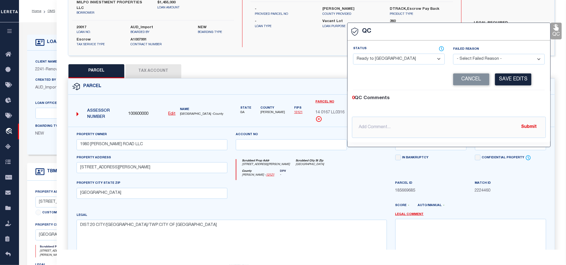
click at [405, 65] on div "Status - Select Status - Ready to QC Correct Incorrect" at bounding box center [399, 57] width 100 height 23
click at [406, 62] on select "- Select Status - Ready to QC Correct Incorrect" at bounding box center [399, 59] width 92 height 11
select select "COR"
click at [504, 97] on div "0 QC Comments" at bounding box center [448, 98] width 192 height 7
click at [514, 82] on button "Save Edits" at bounding box center [513, 80] width 36 height 12
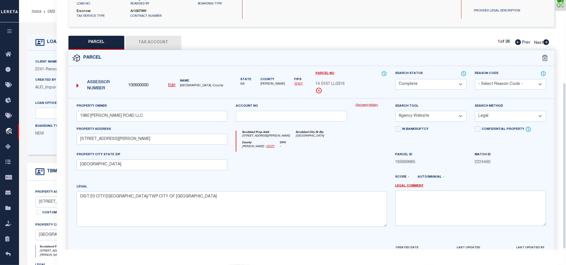
scroll to position [125, 0]
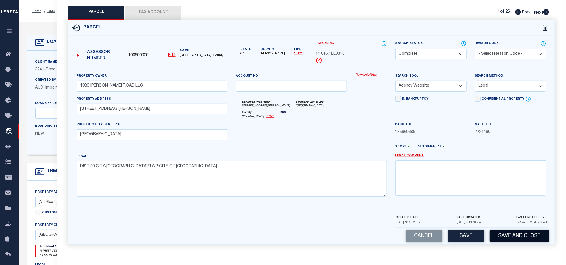
click at [520, 237] on button "Save and Close" at bounding box center [519, 236] width 59 height 12
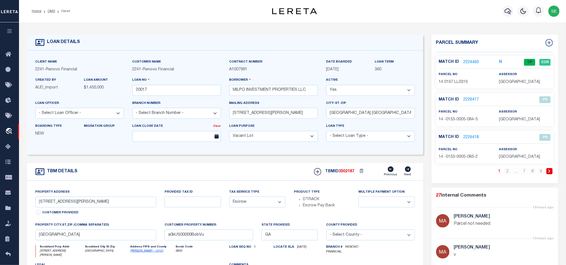
select select "25066"
select select
click at [173, 93] on input "20017" at bounding box center [177, 90] width 89 height 11
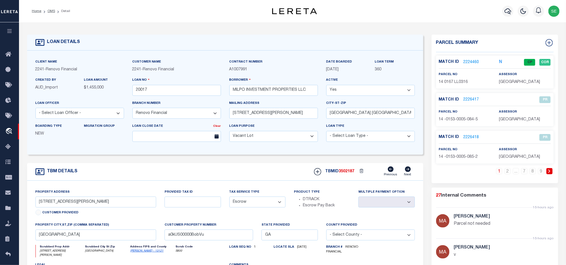
click at [348, 173] on span "3502187" at bounding box center [347, 172] width 16 height 4
copy span "3502187"
click at [510, 83] on span "[GEOGRAPHIC_DATA]" at bounding box center [519, 82] width 41 height 4
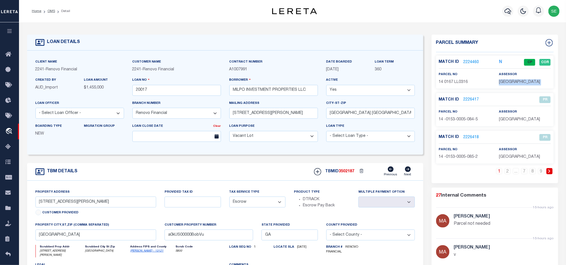
click at [510, 83] on span "[GEOGRAPHIC_DATA]" at bounding box center [519, 82] width 41 height 4
copy div "[GEOGRAPHIC_DATA]"
click at [457, 82] on span "14 0167 LL0316" at bounding box center [453, 82] width 29 height 4
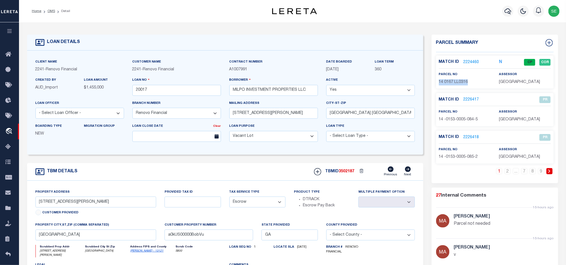
copy div "14 0167 LL0316"
click at [254, 169] on div "TBM DETAILS TBMID 3502187 Previous Next" at bounding box center [225, 172] width 396 height 18
click at [48, 10] on link "OMS" at bounding box center [52, 11] width 8 height 3
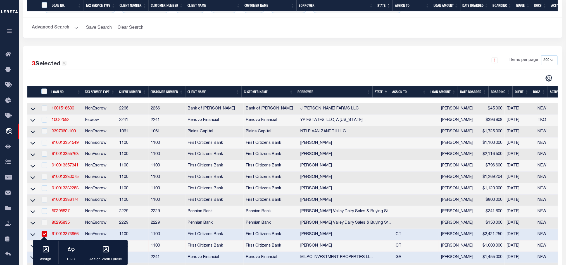
scroll to position [168, 0]
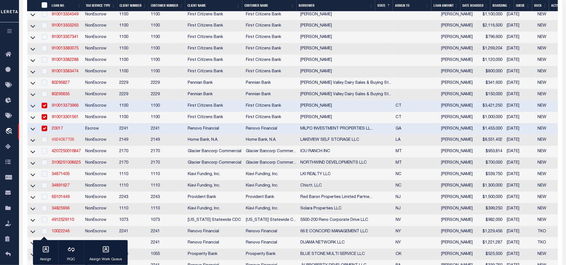
click at [59, 142] on link "4924087706" at bounding box center [63, 140] width 22 height 4
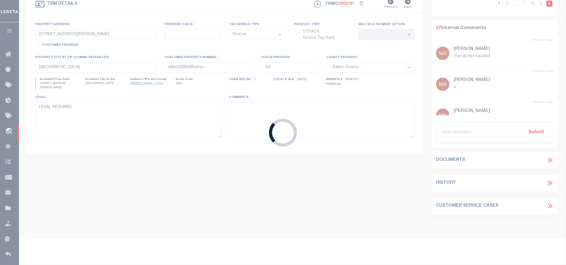
type input "4924087706"
type input "LAKEVIEW SELF STORAGE LLC"
select select
type input "[DATE]"
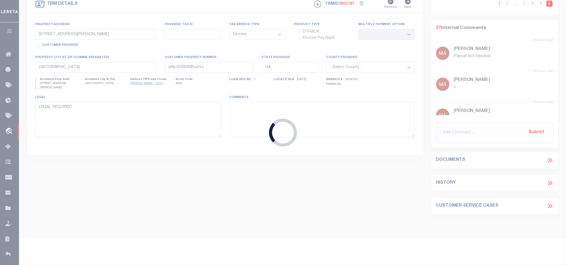
select select
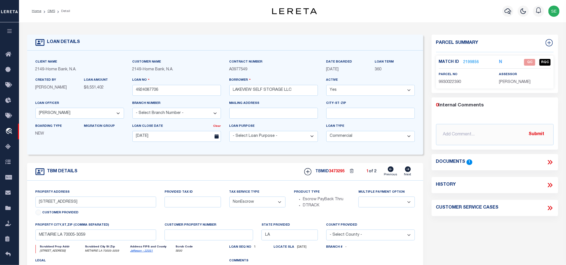
click at [406, 171] on icon at bounding box center [408, 170] width 6 height 6
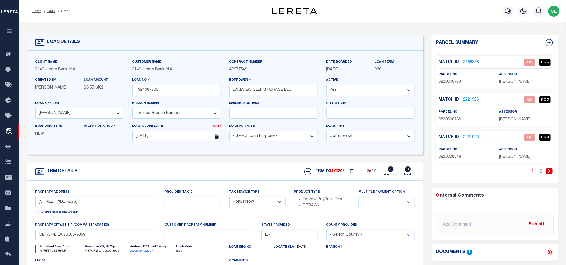
click at [392, 172] on icon at bounding box center [391, 170] width 6 height 6
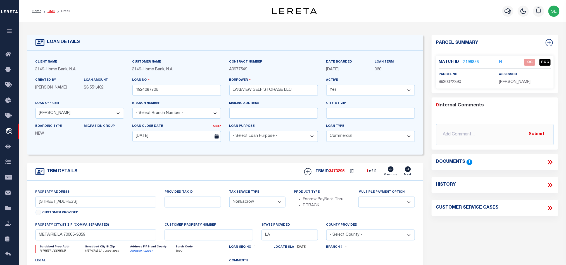
click at [50, 13] on link "OMS" at bounding box center [52, 11] width 8 height 3
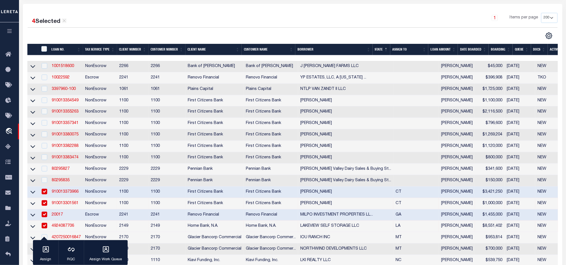
scroll to position [210, 0]
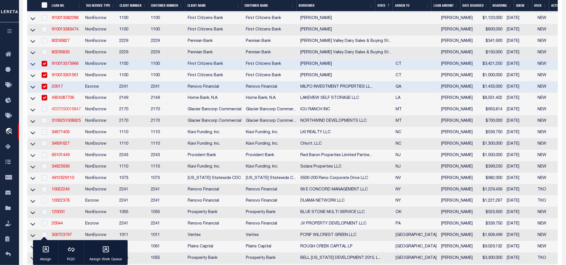
click at [65, 112] on link "4207250016847" at bounding box center [66, 110] width 29 height 4
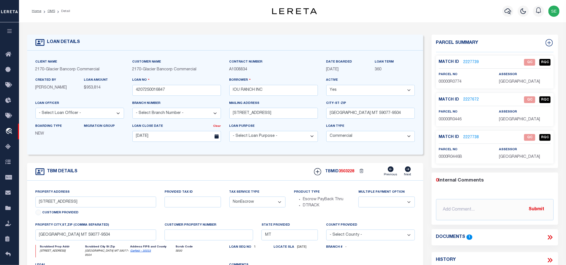
scroll to position [42, 0]
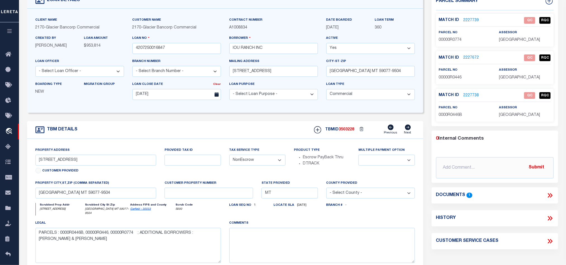
click at [450, 39] on span "00000R0774" at bounding box center [450, 40] width 23 height 4
drag, startPoint x: 450, startPoint y: 39, endPoint x: 462, endPoint y: 40, distance: 12.0
click at [462, 40] on span "00000R0774" at bounding box center [450, 40] width 23 height 4
click at [452, 39] on span "00000R0774" at bounding box center [450, 40] width 23 height 4
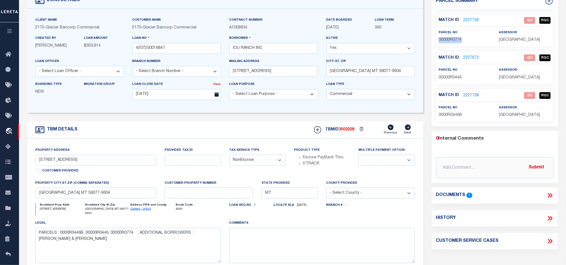
click at [452, 39] on span "00000R0774" at bounding box center [450, 40] width 23 height 4
click at [549, 196] on icon at bounding box center [550, 195] width 7 height 7
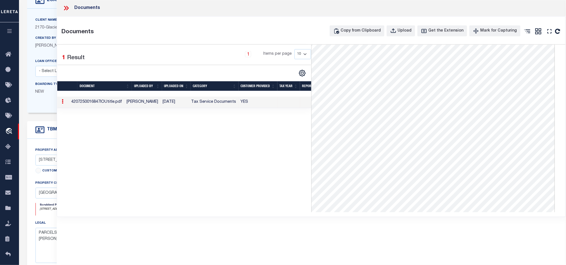
scroll to position [0, 0]
click at [64, 8] on icon at bounding box center [66, 7] width 7 height 7
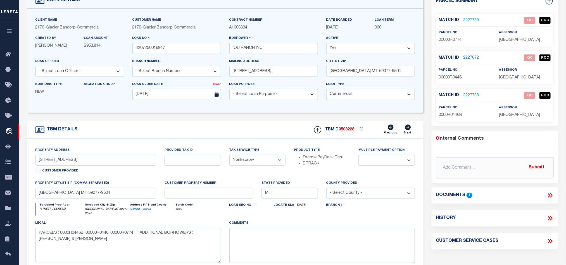
click at [472, 18] on link "2227739" at bounding box center [472, 21] width 16 height 6
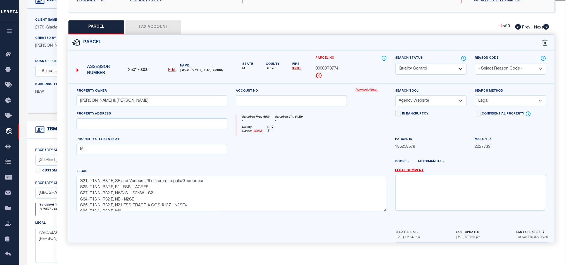
click at [337, 148] on div at bounding box center [292, 147] width 120 height 23
click at [465, 56] on icon at bounding box center [464, 58] width 6 height 6
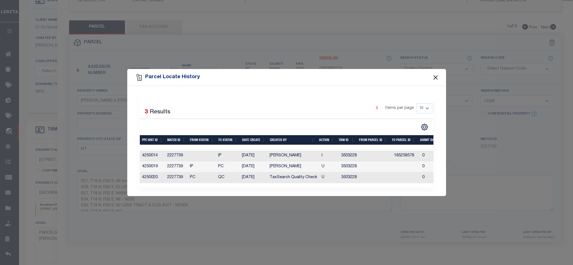
click at [436, 75] on button "Close" at bounding box center [435, 77] width 7 height 7
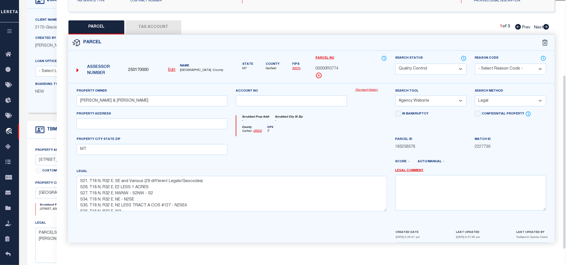
click at [316, 150] on div at bounding box center [292, 147] width 120 height 23
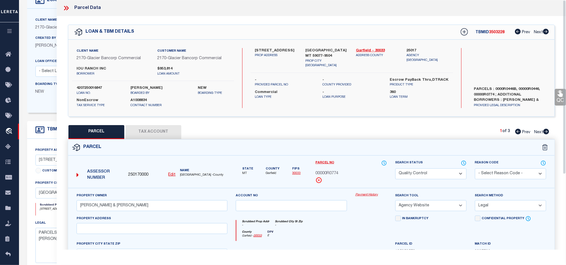
click at [63, 6] on icon at bounding box center [66, 7] width 7 height 7
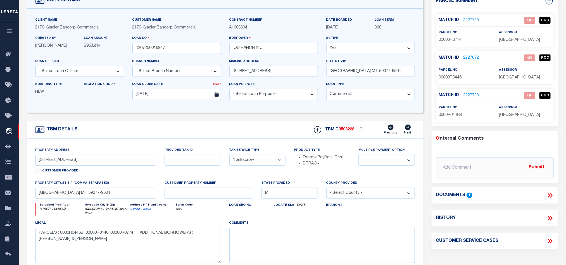
click at [275, 128] on div "TBM DETAILS TBMID 3503228 Previous Next" at bounding box center [225, 130] width 396 height 18
click at [233, 127] on div "TBM DETAILS TBMID 3503228 Previous Next" at bounding box center [225, 130] width 396 height 18
click at [282, 117] on form "LOAN DETAILS Client Name 2170 - Customer Name" at bounding box center [225, 148] width 396 height 310
click at [471, 18] on link "2227739" at bounding box center [472, 21] width 16 height 6
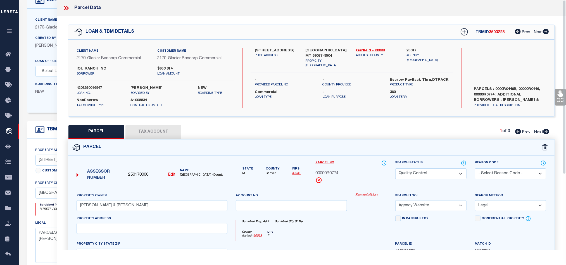
click at [344, 148] on div "Parcel" at bounding box center [311, 148] width 487 height 16
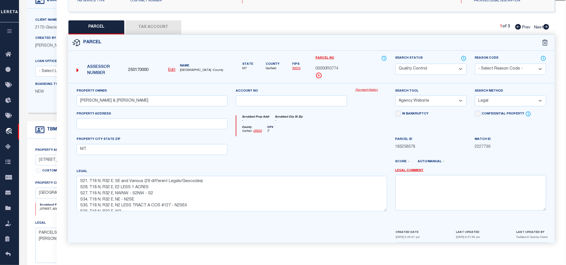
click at [548, 25] on icon at bounding box center [547, 27] width 6 height 6
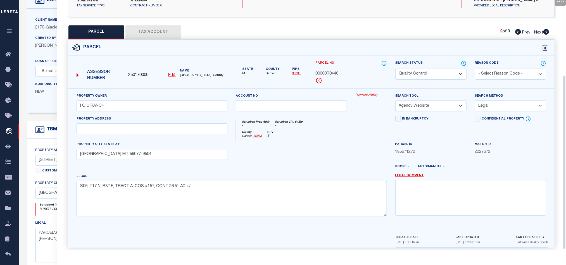
scroll to position [108, 0]
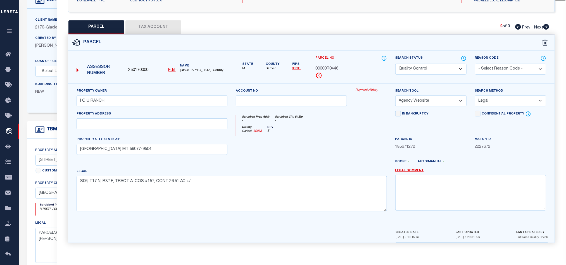
click at [547, 25] on icon at bounding box center [547, 27] width 6 height 6
click at [518, 24] on icon at bounding box center [519, 27] width 6 height 6
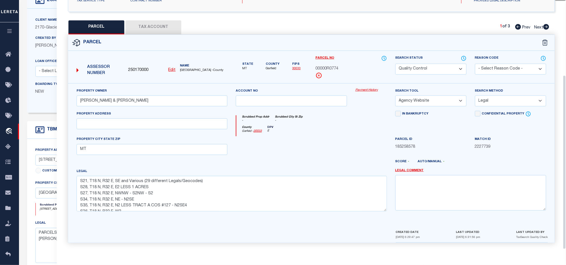
click at [306, 140] on div at bounding box center [292, 147] width 120 height 23
click at [343, 136] on div at bounding box center [292, 147] width 120 height 23
click at [361, 130] on div "County [GEOGRAPHIC_DATA] - 30033 DPV E" at bounding box center [312, 131] width 150 height 11
click at [307, 152] on div at bounding box center [292, 147] width 120 height 23
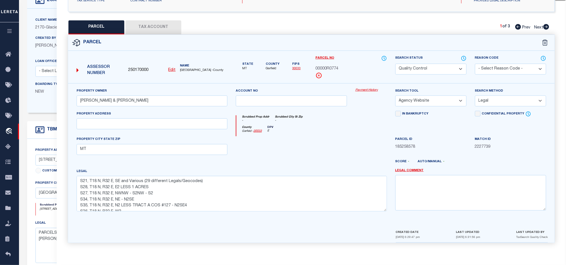
click at [307, 152] on div at bounding box center [292, 147] width 120 height 23
click at [310, 147] on div at bounding box center [292, 147] width 120 height 23
click at [315, 147] on div at bounding box center [292, 147] width 120 height 23
click at [299, 146] on div at bounding box center [292, 147] width 120 height 23
click at [432, 66] on select "Automated Search Bad Parcel Complete Duplicate Parcel High Dollar Reporting In …" at bounding box center [431, 69] width 71 height 11
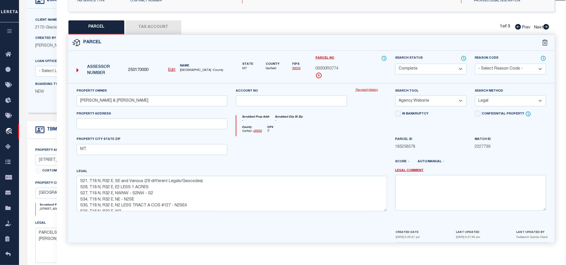
click at [308, 133] on div "County [GEOGRAPHIC_DATA] - 30033 DPV E" at bounding box center [312, 131] width 150 height 11
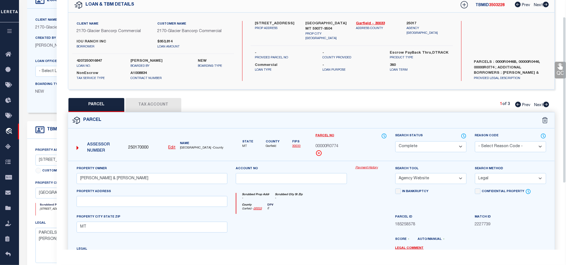
scroll to position [24, 0]
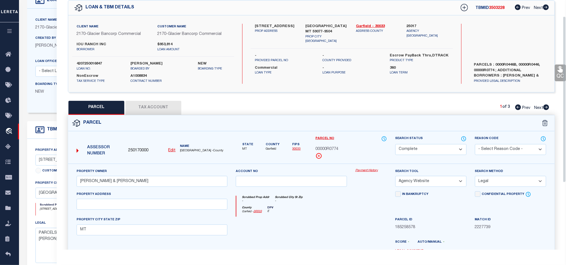
click at [556, 76] on link "QC" at bounding box center [560, 73] width 11 height 17
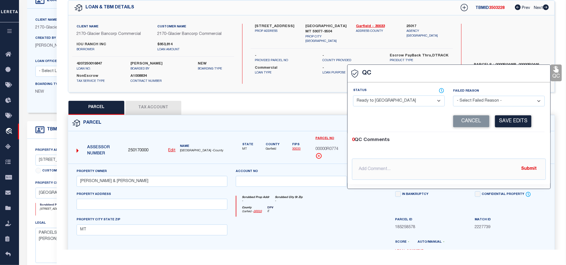
drag, startPoint x: 379, startPoint y: 105, endPoint x: 407, endPoint y: 105, distance: 27.7
click at [379, 105] on select "- Select Status - Ready to QC Correct Incorrect" at bounding box center [399, 101] width 92 height 11
click at [491, 133] on div "0 QC Comments @[PERSON_NAME] @[PERSON_NAME] @[PERSON_NAME] @[PERSON_NAME] @[PER…" at bounding box center [449, 158] width 203 height 52
click at [521, 118] on button "Save Edits" at bounding box center [513, 121] width 36 height 12
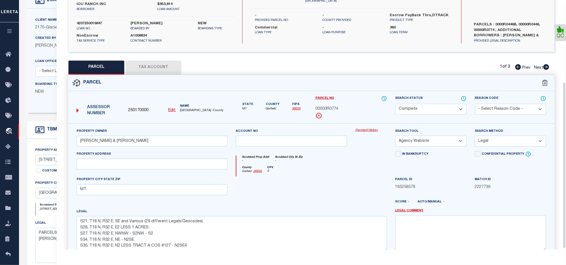
scroll to position [125, 0]
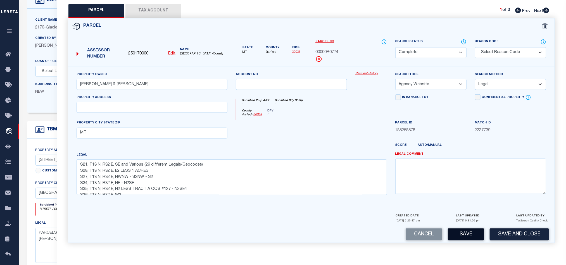
click at [463, 236] on button "Save" at bounding box center [466, 235] width 36 height 12
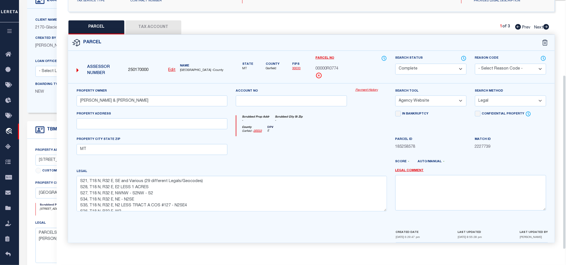
scroll to position [108, 0]
click at [338, 129] on div "County [GEOGRAPHIC_DATA] - 30033 DPV E" at bounding box center [312, 131] width 150 height 11
click at [331, 151] on div at bounding box center [292, 147] width 120 height 23
click at [146, 20] on button "Tax Account" at bounding box center [154, 27] width 56 height 14
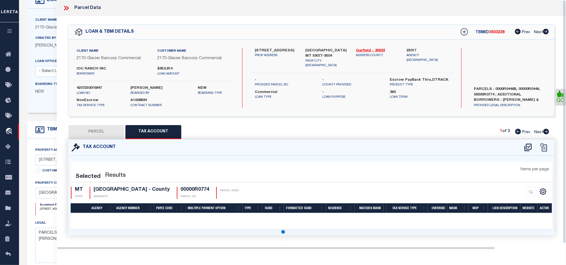
scroll to position [0, 0]
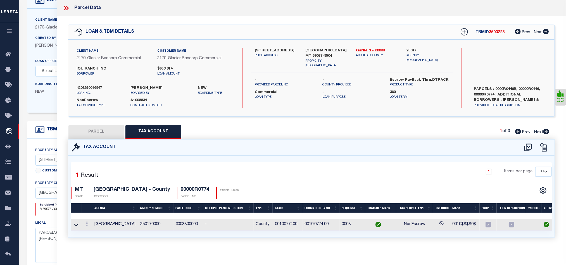
click at [117, 133] on button "PARCEL" at bounding box center [97, 132] width 56 height 14
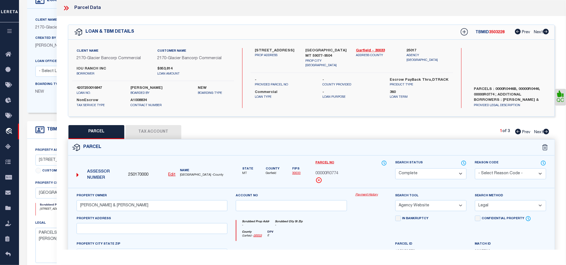
click at [331, 154] on div "Parcel" at bounding box center [311, 148] width 487 height 16
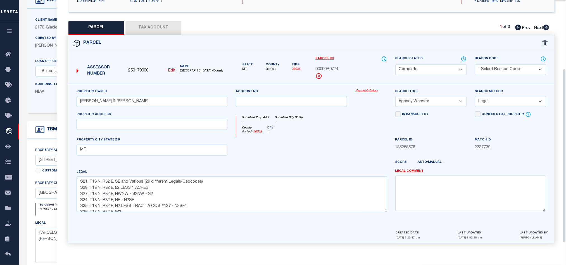
scroll to position [108, 0]
click at [364, 130] on div "County [GEOGRAPHIC_DATA] - 30033 DPV E" at bounding box center [312, 131] width 150 height 11
click at [355, 138] on div at bounding box center [371, 147] width 40 height 23
click at [283, 155] on div at bounding box center [292, 147] width 120 height 23
click at [362, 132] on div "County [GEOGRAPHIC_DATA] - 30033 DPV E" at bounding box center [312, 131] width 150 height 11
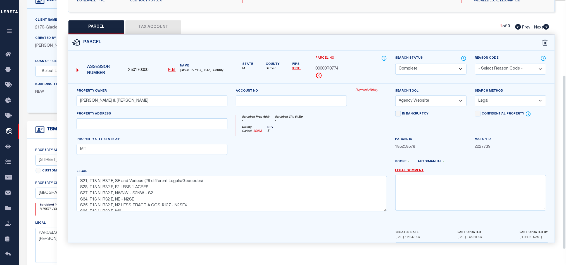
click at [274, 149] on div at bounding box center [292, 147] width 120 height 23
click at [147, 20] on button "Tax Account" at bounding box center [154, 27] width 56 height 14
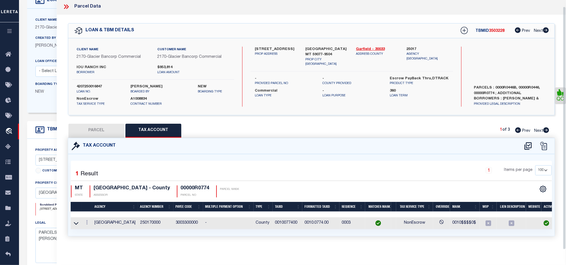
scroll to position [0, 0]
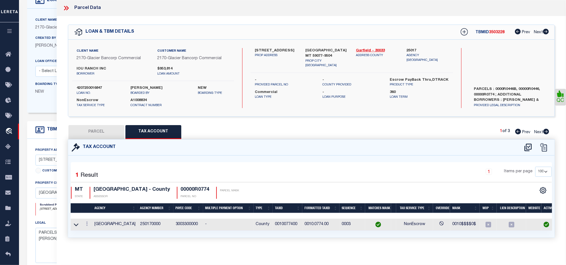
click at [100, 135] on button "PARCEL" at bounding box center [97, 132] width 56 height 14
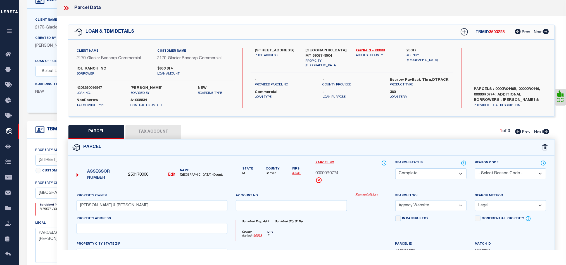
click at [348, 162] on label "Parcel No" at bounding box center [351, 163] width 71 height 6
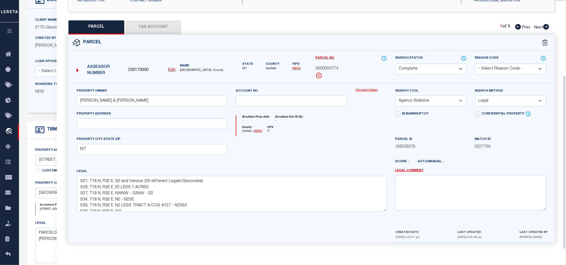
click at [321, 164] on div at bounding box center [332, 164] width 120 height 9
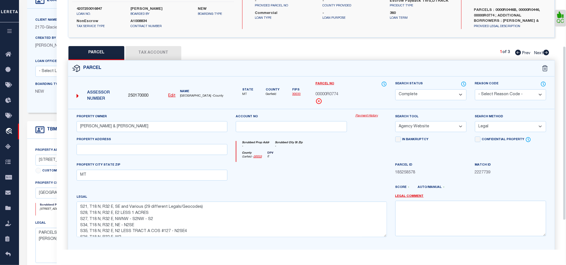
scroll to position [66, 0]
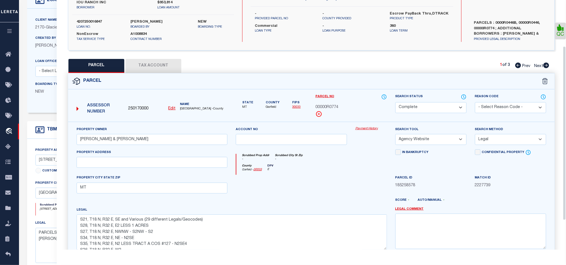
click at [547, 64] on icon at bounding box center [547, 66] width 6 height 6
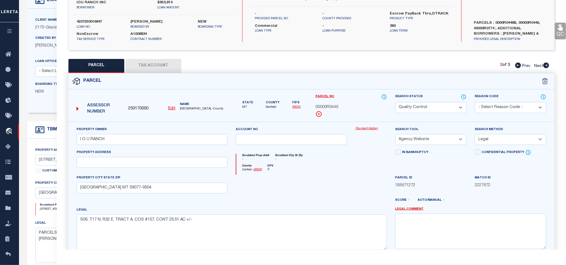
click at [441, 113] on select "Automated Search Bad Parcel Complete Duplicate Parcel High Dollar Reporting In …" at bounding box center [431, 107] width 71 height 11
click at [316, 168] on div "County [GEOGRAPHIC_DATA] - 30033 DPV E" at bounding box center [312, 169] width 150 height 11
click at [559, 29] on icon at bounding box center [560, 27] width 7 height 7
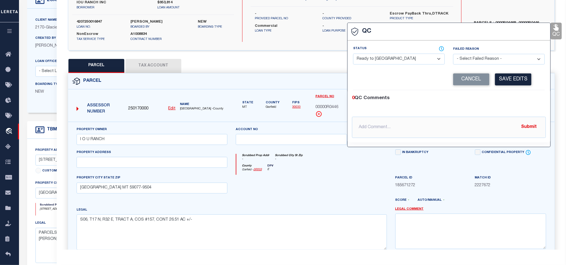
click at [403, 56] on select "- Select Status - Ready to QC Correct Incorrect" at bounding box center [399, 59] width 92 height 11
click at [512, 98] on div "0 QC Comments" at bounding box center [448, 98] width 192 height 7
click at [512, 79] on button "Save Edits" at bounding box center [513, 80] width 36 height 12
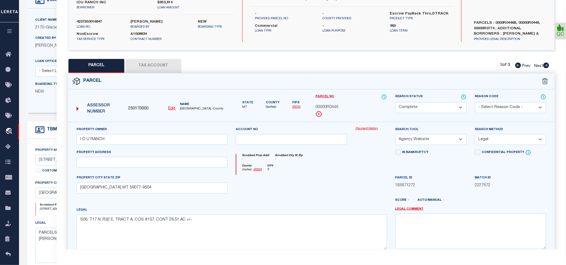
click at [323, 174] on div "County [GEOGRAPHIC_DATA] - 30033 DPV E" at bounding box center [312, 169] width 150 height 11
click at [162, 65] on button "Tax Account" at bounding box center [154, 66] width 56 height 14
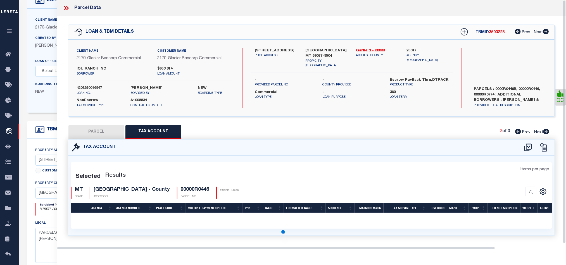
scroll to position [0, 0]
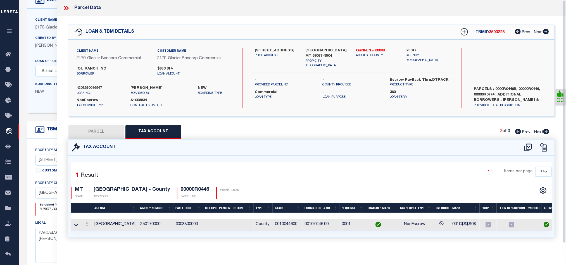
click at [111, 133] on button "PARCEL" at bounding box center [97, 132] width 56 height 14
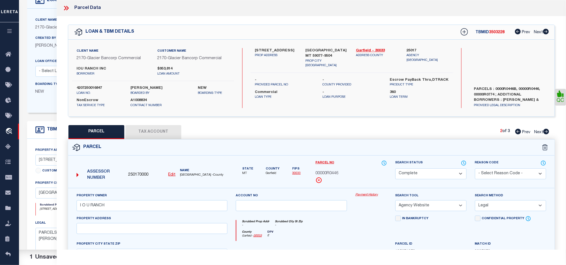
click at [331, 223] on div "Scrubbed Prop Addr - Scrubbed City [GEOGRAPHIC_DATA] -" at bounding box center [312, 225] width 150 height 10
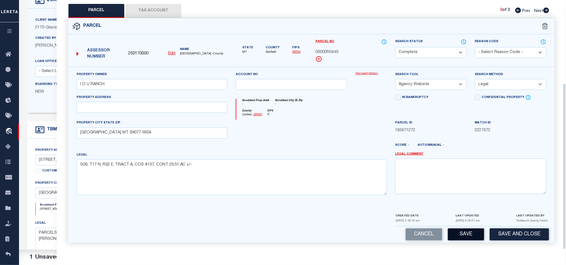
click at [468, 237] on button "Save" at bounding box center [466, 235] width 36 height 12
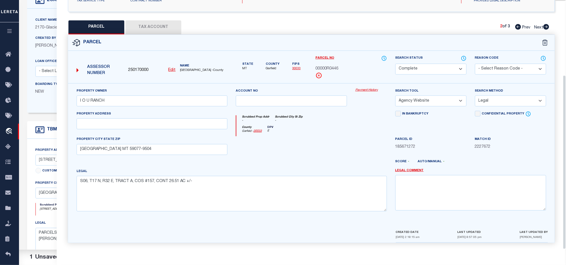
click at [309, 136] on div at bounding box center [292, 147] width 120 height 23
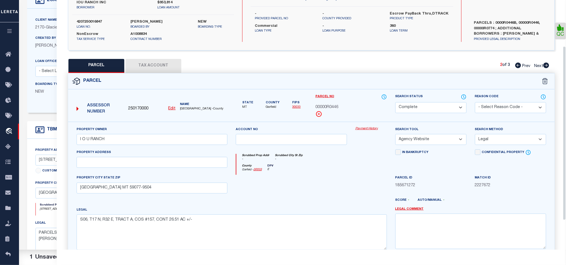
click at [547, 66] on icon at bounding box center [547, 66] width 6 height 6
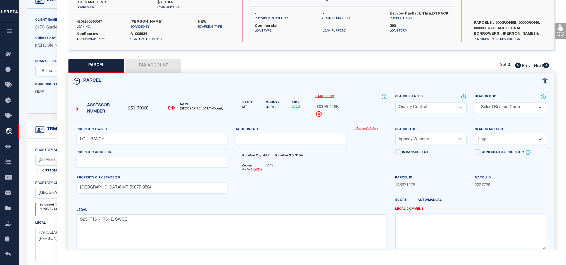
click at [323, 175] on div "County [GEOGRAPHIC_DATA] - 30033 DPV E" at bounding box center [312, 169] width 150 height 11
click at [429, 108] on select "Automated Search Bad Parcel Complete Duplicate Parcel High Dollar Reporting In …" at bounding box center [431, 107] width 71 height 11
drag, startPoint x: 291, startPoint y: 177, endPoint x: 513, endPoint y: 95, distance: 236.3
click at [294, 178] on div at bounding box center [292, 186] width 120 height 23
click at [561, 26] on icon at bounding box center [560, 27] width 5 height 6
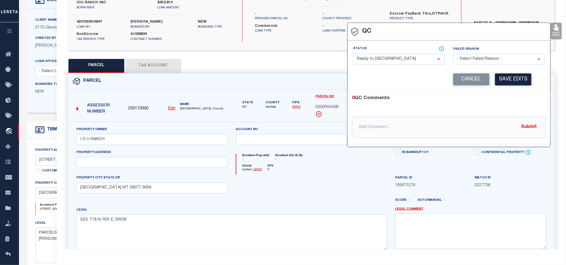
click at [396, 52] on div "Status - Select Status - Ready to QC Correct Incorrect" at bounding box center [399, 55] width 92 height 18
click at [396, 59] on select "- Select Status - Ready to QC Correct Incorrect" at bounding box center [399, 59] width 92 height 11
click at [526, 113] on div "0 QC Comments @[PERSON_NAME] @[PERSON_NAME] @[PERSON_NAME] @[PERSON_NAME] @[PER…" at bounding box center [449, 116] width 203 height 43
click at [516, 87] on div "Corrected Search Value Cancel Save Edits" at bounding box center [449, 79] width 192 height 21
click at [514, 81] on button "Save Edits" at bounding box center [513, 80] width 36 height 12
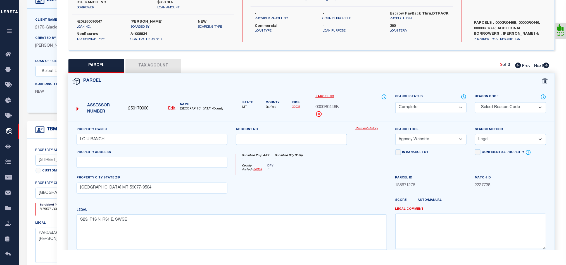
click at [355, 177] on div at bounding box center [371, 186] width 40 height 23
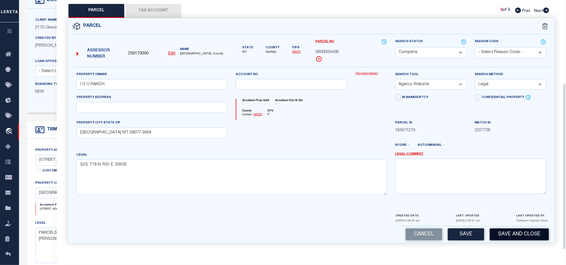
click at [531, 230] on button "Save and Close" at bounding box center [519, 235] width 59 height 12
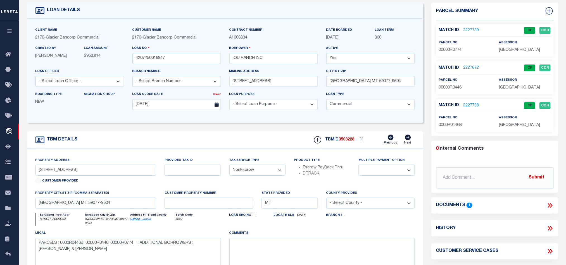
scroll to position [0, 0]
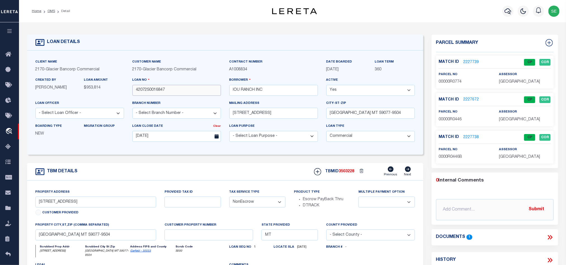
click at [180, 94] on input "4207250016847" at bounding box center [177, 90] width 89 height 11
click at [345, 174] on span "3503228" at bounding box center [347, 172] width 16 height 4
copy span "3503228"
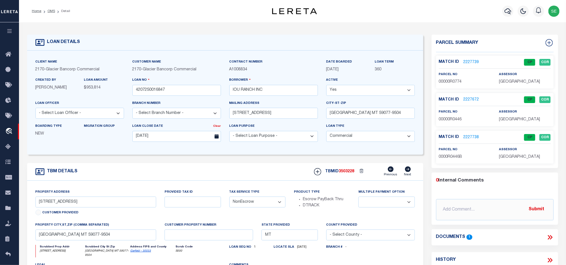
click at [520, 78] on div "assessor [GEOGRAPHIC_DATA]" at bounding box center [525, 79] width 52 height 14
click at [520, 82] on span "[GEOGRAPHIC_DATA]" at bounding box center [519, 82] width 41 height 4
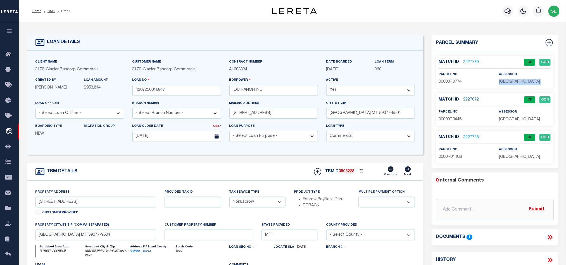
copy div "[GEOGRAPHIC_DATA]"
click at [454, 83] on span "00000R0774" at bounding box center [450, 82] width 23 height 4
click at [170, 87] on input "4207250016847" at bounding box center [177, 90] width 89 height 11
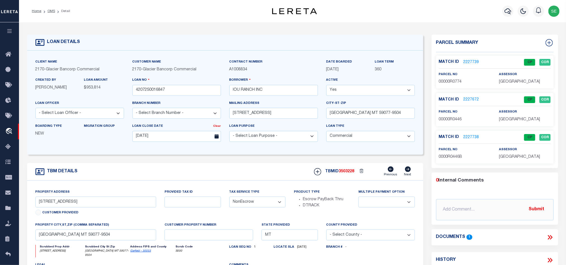
click at [349, 174] on span "3503228" at bounding box center [347, 172] width 16 height 4
click at [510, 116] on div "assessor [GEOGRAPHIC_DATA]" at bounding box center [525, 116] width 52 height 14
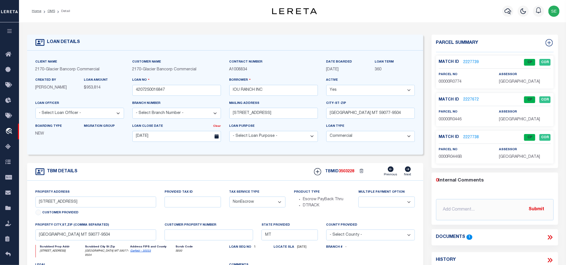
click at [517, 123] on p "[GEOGRAPHIC_DATA]" at bounding box center [525, 120] width 52 height 6
click at [454, 120] on span "00000R0446" at bounding box center [450, 120] width 23 height 4
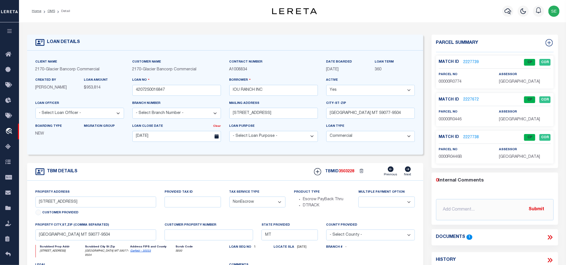
click at [264, 174] on div "TBM DETAILS TBMID 3503228 Previous Next" at bounding box center [225, 172] width 396 height 18
click at [169, 86] on input "4207250016847" at bounding box center [177, 90] width 89 height 11
click at [173, 90] on input "4207250016847" at bounding box center [177, 90] width 89 height 11
click at [183, 96] on input "4207250016847" at bounding box center [177, 90] width 89 height 11
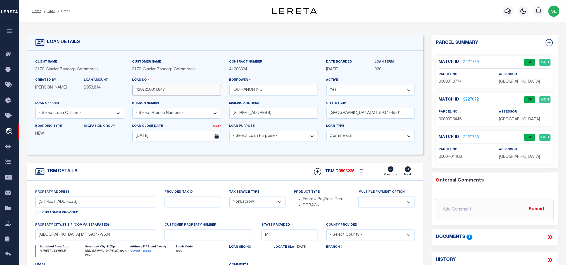
click at [183, 96] on input "4207250016847" at bounding box center [177, 90] width 89 height 11
click at [349, 173] on span "3503228" at bounding box center [347, 172] width 16 height 4
click at [509, 157] on span "[GEOGRAPHIC_DATA]" at bounding box center [519, 157] width 41 height 4
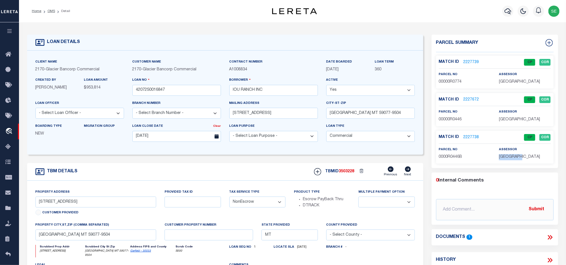
click at [509, 158] on span "[GEOGRAPHIC_DATA]" at bounding box center [519, 157] width 41 height 4
click at [509, 159] on span "[GEOGRAPHIC_DATA]" at bounding box center [519, 157] width 41 height 4
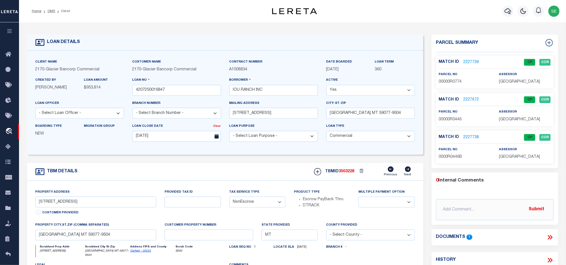
click at [452, 156] on span "0000R0446B" at bounding box center [450, 157] width 23 height 4
click at [239, 166] on div "TBM DETAILS TBMID 3503228 Previous Next" at bounding box center [225, 172] width 396 height 18
drag, startPoint x: 49, startPoint y: 10, endPoint x: 182, endPoint y: 34, distance: 135.0
click at [49, 10] on link "OMS" at bounding box center [52, 11] width 8 height 3
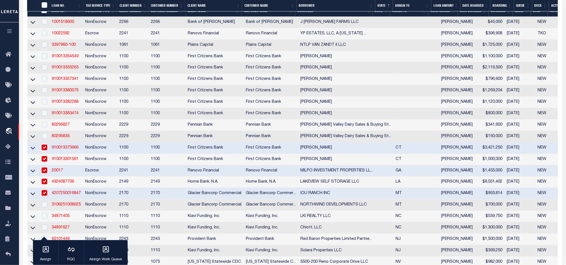
scroll to position [210, 0]
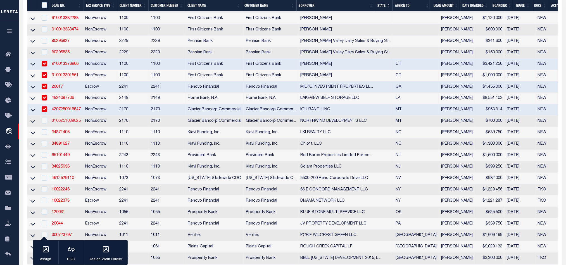
click at [68, 123] on link "3106251008625" at bounding box center [66, 121] width 29 height 4
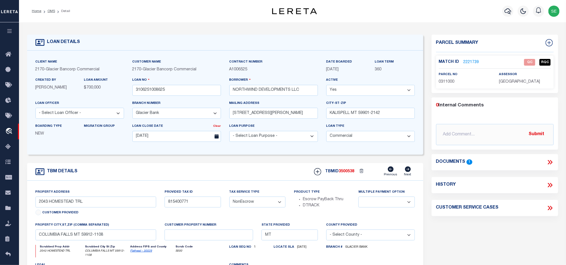
click at [207, 176] on div "TBM DETAILS TBMID 3500538 Previous Next" at bounding box center [225, 172] width 396 height 18
click at [447, 80] on span "0311000" at bounding box center [447, 82] width 16 height 4
drag, startPoint x: 37, startPoint y: 205, endPoint x: 73, endPoint y: 205, distance: 36.3
click at [73, 205] on input "2043 HOMESTEAD TRL" at bounding box center [96, 202] width 121 height 11
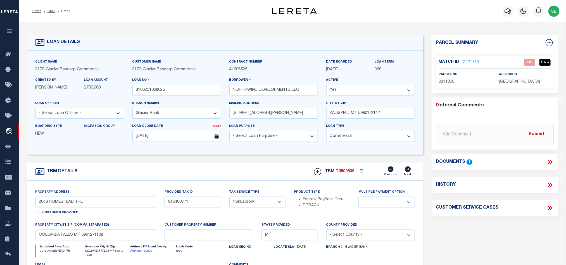
click at [218, 179] on div "TBM DETAILS TBMID 3500538 Previous Next" at bounding box center [225, 172] width 396 height 18
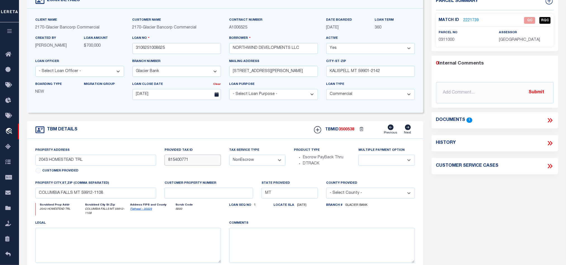
click at [169, 164] on input "815400771" at bounding box center [193, 160] width 56 height 11
click at [510, 199] on div "Parcel Summary Match ID 2221739 0" at bounding box center [495, 148] width 135 height 310
click at [195, 161] on input "815400771" at bounding box center [193, 160] width 56 height 11
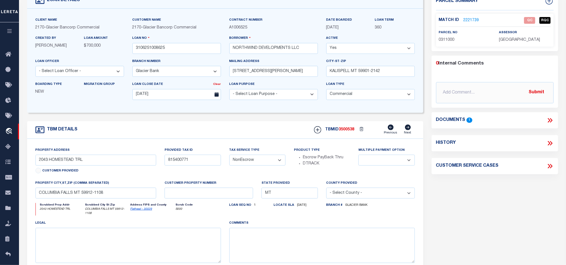
click at [547, 119] on icon at bounding box center [550, 120] width 7 height 7
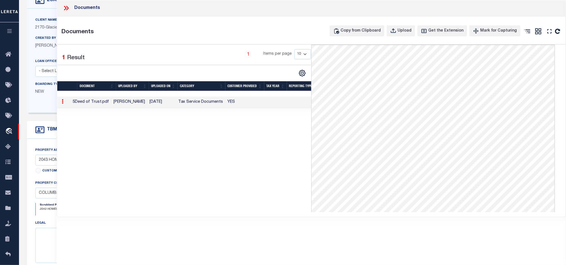
click at [207, 124] on div "1 Selected 1 Result 1 Items per page 10 25 50 100" at bounding box center [184, 129] width 254 height 168
click at [70, 8] on icon at bounding box center [66, 7] width 7 height 7
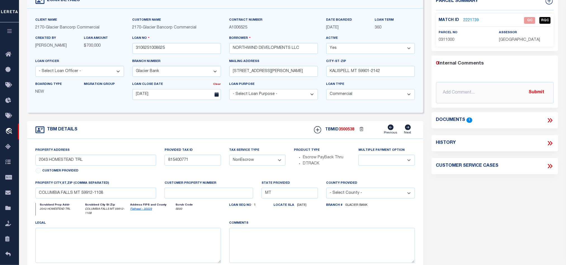
click at [476, 19] on link "2221739" at bounding box center [472, 21] width 16 height 6
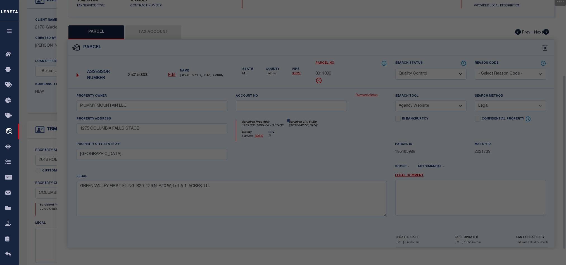
scroll to position [108, 0]
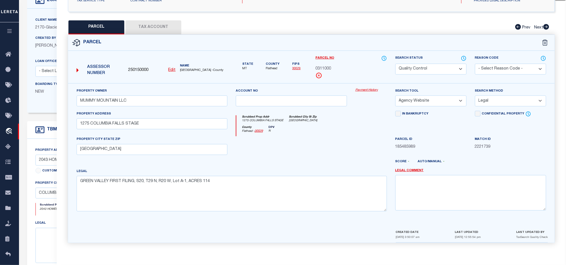
click at [156, 22] on button "Tax Account" at bounding box center [154, 27] width 56 height 14
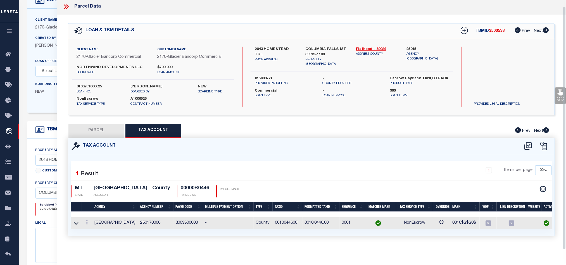
scroll to position [0, 0]
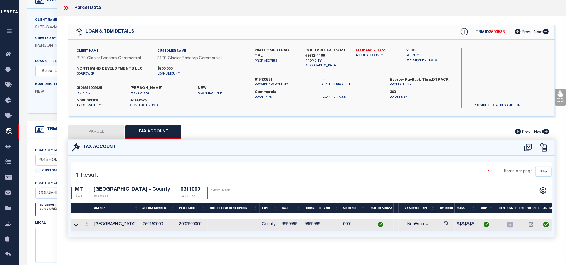
click at [65, 8] on icon at bounding box center [66, 7] width 7 height 7
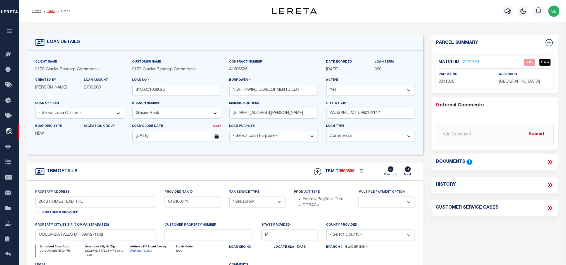
click at [49, 11] on link "OMS" at bounding box center [52, 11] width 8 height 3
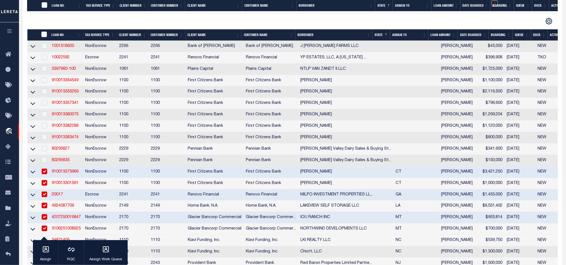
scroll to position [210, 0]
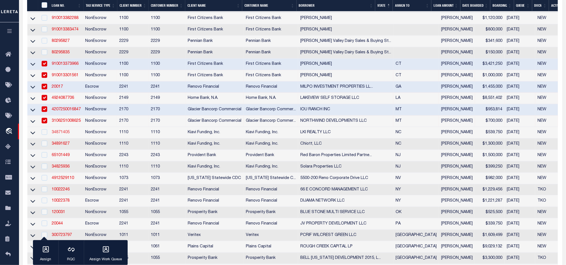
click at [57, 134] on link "34871405" at bounding box center [61, 133] width 18 height 4
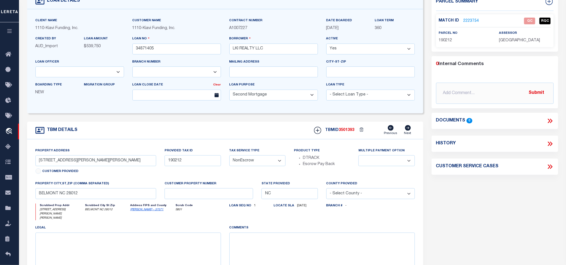
scroll to position [42, 0]
click at [448, 39] on span "190212" at bounding box center [445, 40] width 13 height 4
drag, startPoint x: 36, startPoint y: 163, endPoint x: 79, endPoint y: 164, distance: 42.5
click at [79, 164] on input "[STREET_ADDRESS][PERSON_NAME][PERSON_NAME]" at bounding box center [96, 160] width 121 height 11
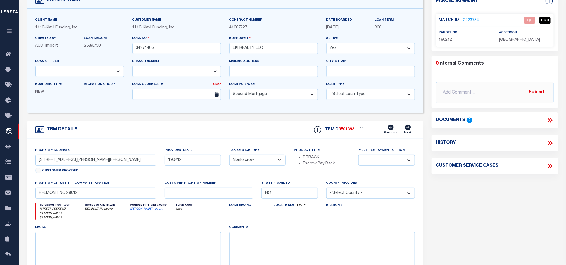
click at [221, 133] on div "TBM DETAILS TBMID 3501393 Previous Next" at bounding box center [225, 130] width 396 height 18
click at [504, 177] on div "Parcel Summary Match ID 2223754 0" at bounding box center [495, 150] width 135 height 314
click at [472, 20] on link "2223754" at bounding box center [472, 21] width 16 height 6
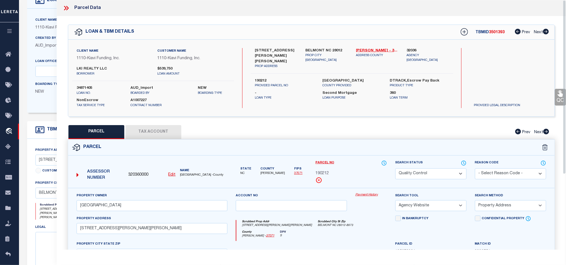
click at [370, 163] on label "Parcel No" at bounding box center [351, 163] width 71 height 6
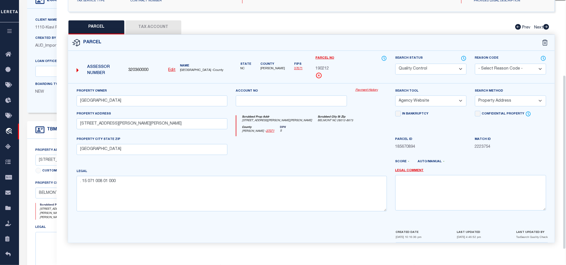
click at [310, 137] on div at bounding box center [292, 147] width 120 height 23
click at [167, 27] on button "Tax Account" at bounding box center [154, 27] width 56 height 14
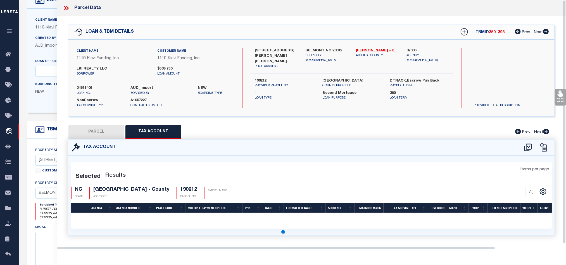
scroll to position [0, 0]
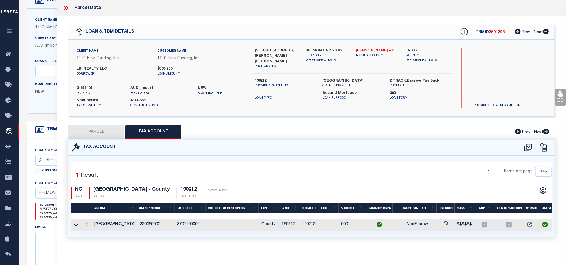
click at [94, 129] on button "PARCEL" at bounding box center [97, 132] width 56 height 14
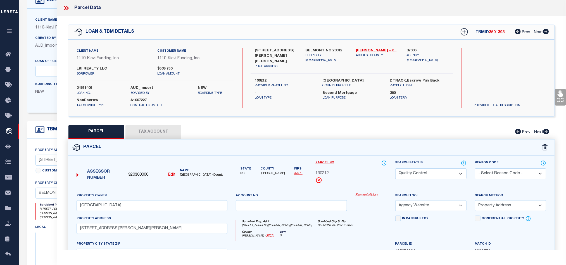
click at [427, 177] on select "Automated Search Bad Parcel Complete Duplicate Parcel High Dollar Reporting In …" at bounding box center [431, 174] width 71 height 11
drag, startPoint x: 327, startPoint y: 238, endPoint x: 334, endPoint y: 233, distance: 8.2
click at [327, 238] on div "County [PERSON_NAME] - 37071 DPV S" at bounding box center [312, 236] width 150 height 11
click at [561, 93] on icon at bounding box center [560, 94] width 5 height 6
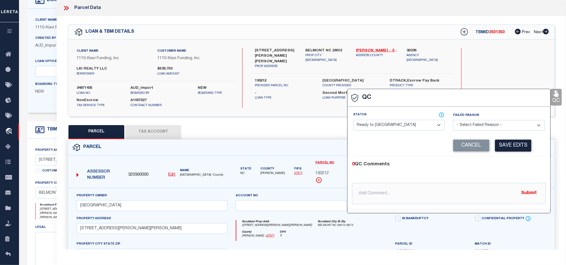
drag, startPoint x: 413, startPoint y: 128, endPoint x: 447, endPoint y: 128, distance: 34.4
click at [413, 128] on select "- Select Status - Ready to QC Correct Incorrect" at bounding box center [399, 125] width 92 height 11
drag, startPoint x: 500, startPoint y: 164, endPoint x: 502, endPoint y: 161, distance: 4.2
click at [500, 164] on div "0 QC Comments" at bounding box center [448, 164] width 192 height 7
click at [510, 144] on button "Save Edits" at bounding box center [513, 146] width 36 height 12
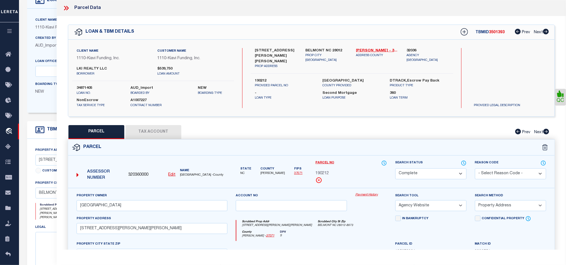
click at [379, 152] on div "Parcel" at bounding box center [311, 148] width 487 height 16
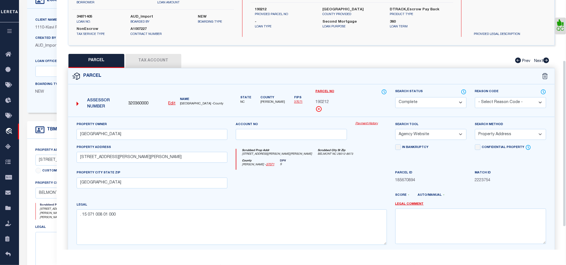
scroll to position [125, 0]
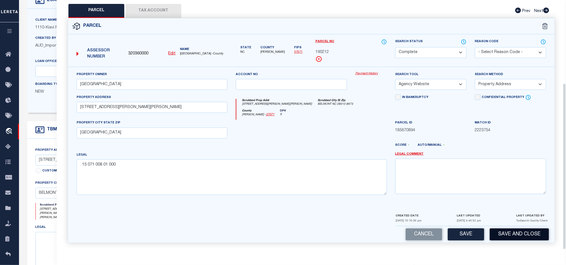
click at [538, 232] on button "Save and Close" at bounding box center [519, 235] width 59 height 12
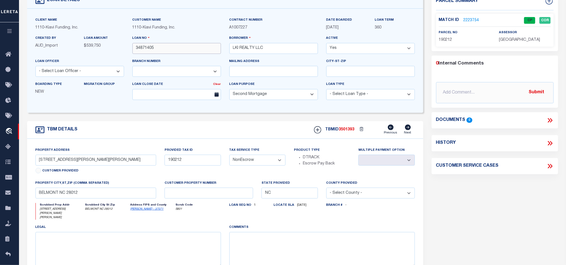
click at [171, 45] on input "34871405" at bounding box center [177, 48] width 89 height 11
click at [351, 132] on span "3501393" at bounding box center [347, 130] width 16 height 4
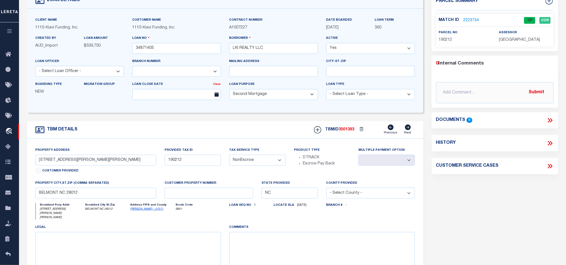
click at [518, 43] on p "[GEOGRAPHIC_DATA]" at bounding box center [525, 40] width 52 height 6
click at [443, 41] on span "190212" at bounding box center [445, 40] width 13 height 4
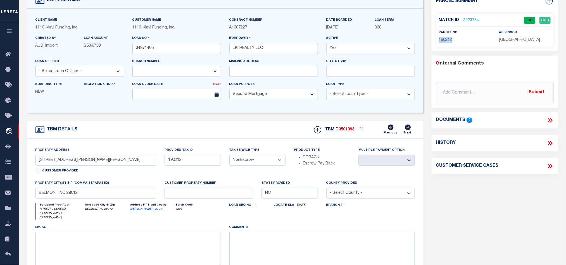
click at [468, 21] on link "2223754" at bounding box center [472, 21] width 16 height 6
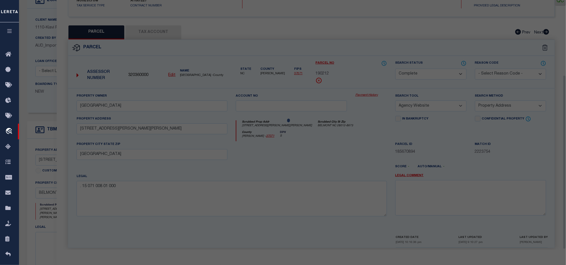
scroll to position [108, 0]
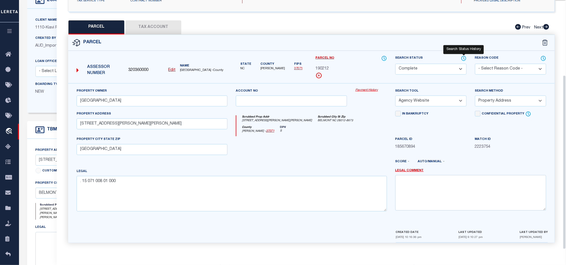
click at [463, 56] on icon at bounding box center [464, 58] width 6 height 6
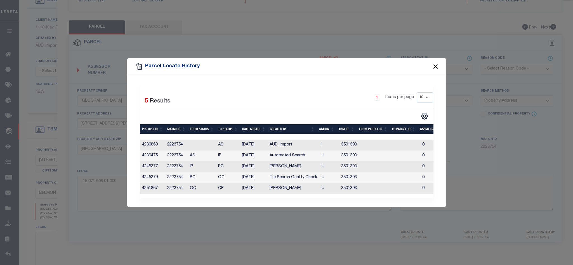
click at [434, 64] on button "Close" at bounding box center [435, 66] width 7 height 7
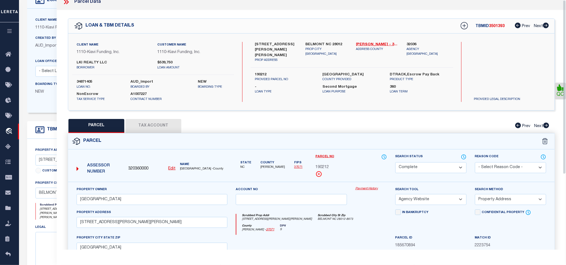
scroll to position [0, 0]
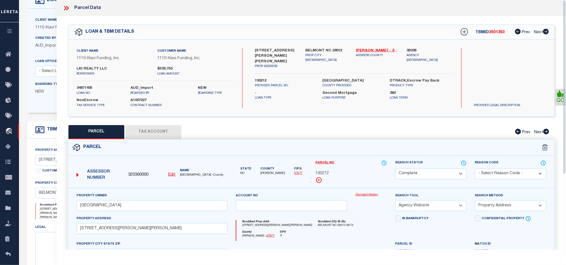
click at [65, 9] on icon at bounding box center [65, 8] width 3 height 4
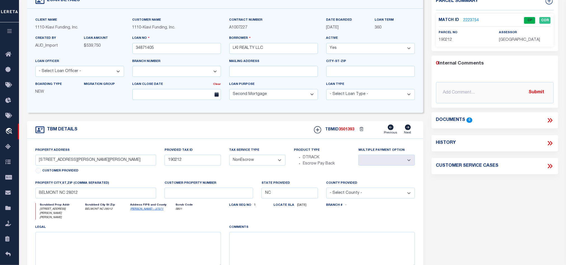
click at [257, 127] on div "TBM DETAILS TBMID 3501393 Previous Next" at bounding box center [225, 130] width 396 height 18
click at [248, 138] on div "TBM DETAILS TBMID 3501393 Previous Next" at bounding box center [225, 130] width 396 height 18
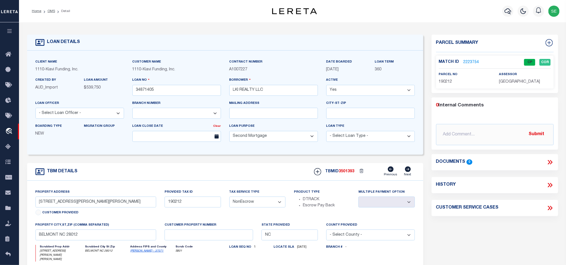
click at [49, 13] on li "OMS" at bounding box center [48, 11] width 14 height 5
click at [49, 13] on link "OMS" at bounding box center [52, 11] width 8 height 3
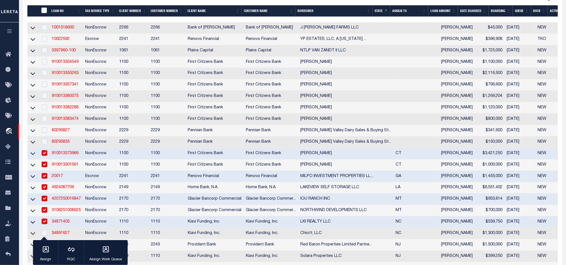
scroll to position [210, 0]
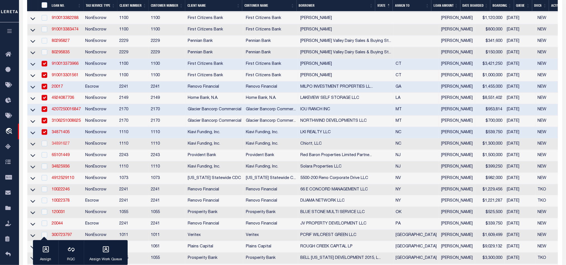
click at [59, 146] on link "34891627" at bounding box center [61, 144] width 18 height 4
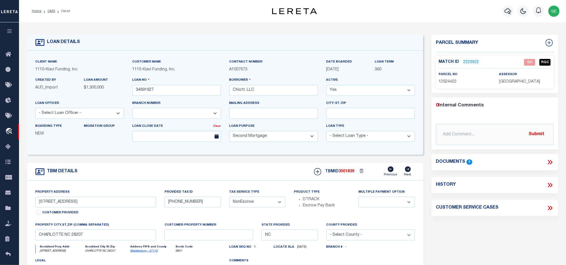
click at [447, 82] on span "12524422" at bounding box center [448, 82] width 18 height 4
click at [499, 231] on div "Parcel Summary Match ID 2223922 0" at bounding box center [495, 188] width 135 height 306
click at [473, 65] on link "2223922" at bounding box center [472, 63] width 16 height 6
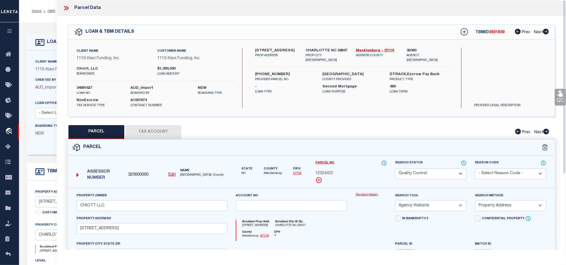
click at [342, 143] on div "Parcel" at bounding box center [311, 148] width 487 height 16
click at [145, 135] on button "Tax Account" at bounding box center [154, 132] width 56 height 14
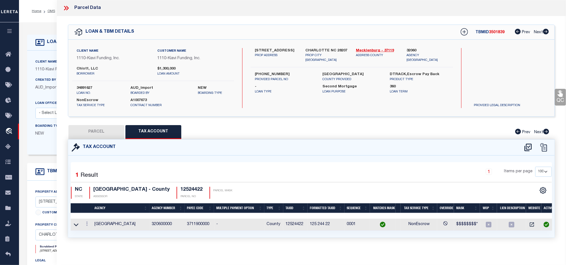
click at [102, 130] on button "PARCEL" at bounding box center [97, 132] width 56 height 14
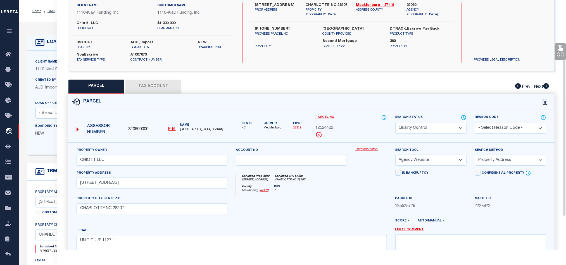
scroll to position [108, 0]
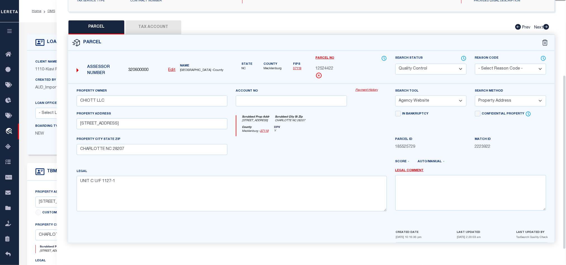
click at [318, 164] on div at bounding box center [332, 164] width 120 height 9
click at [431, 69] on select "Automated Search Bad Parcel Complete Duplicate Parcel High Dollar Reporting In …" at bounding box center [431, 69] width 71 height 11
click at [294, 143] on div at bounding box center [292, 147] width 120 height 23
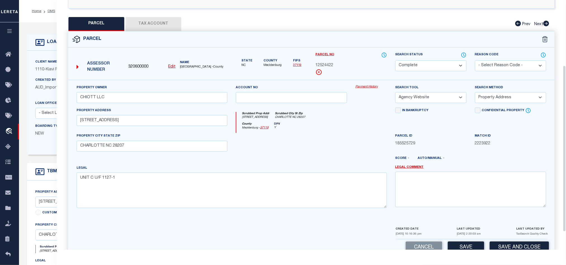
scroll to position [66, 0]
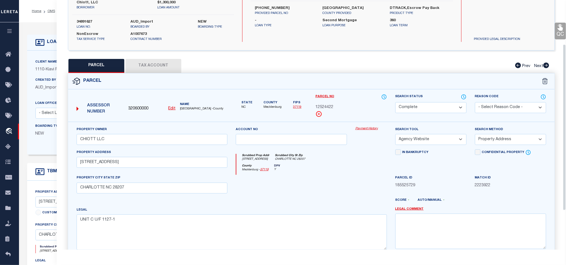
click at [560, 32] on link "QC" at bounding box center [560, 31] width 11 height 17
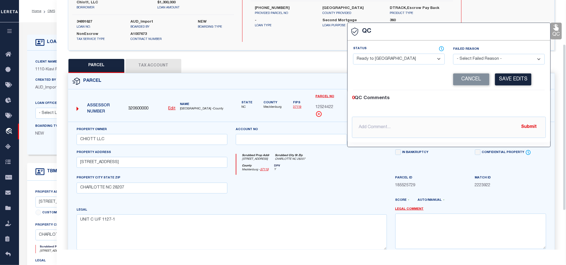
click at [392, 59] on select "- Select Status - Ready to QC Correct Incorrect" at bounding box center [399, 59] width 92 height 11
click at [488, 93] on div "0 QC Comments @[PERSON_NAME] @[PERSON_NAME] @[PERSON_NAME] @[PERSON_NAME] @[PER…" at bounding box center [449, 116] width 203 height 52
click at [517, 76] on button "Save Edits" at bounding box center [513, 80] width 36 height 12
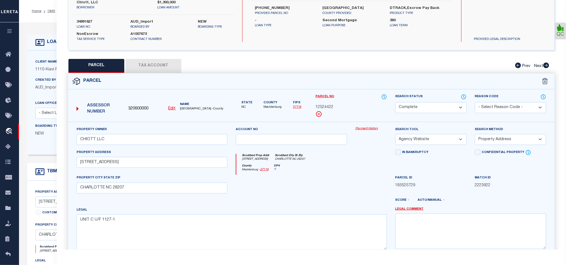
click at [280, 183] on div at bounding box center [292, 186] width 120 height 23
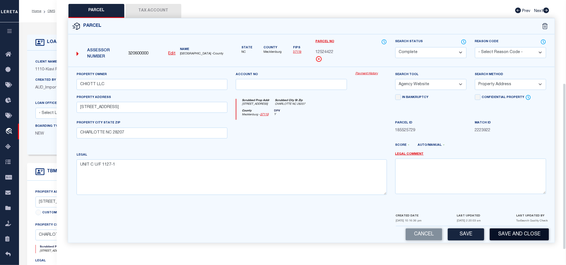
click at [512, 237] on button "Save and Close" at bounding box center [519, 235] width 59 height 12
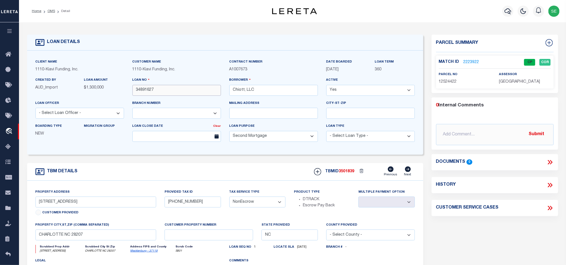
click at [174, 92] on input "34891627" at bounding box center [177, 90] width 89 height 11
click at [349, 174] on span "3501839" at bounding box center [347, 172] width 16 height 4
click at [511, 81] on span "[GEOGRAPHIC_DATA]" at bounding box center [519, 82] width 41 height 4
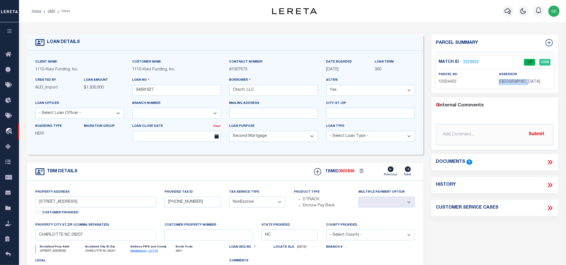
click at [511, 81] on span "[GEOGRAPHIC_DATA]" at bounding box center [519, 82] width 41 height 4
click at [450, 81] on span "12524422" at bounding box center [448, 82] width 18 height 4
click at [473, 60] on link "2223922" at bounding box center [472, 63] width 16 height 6
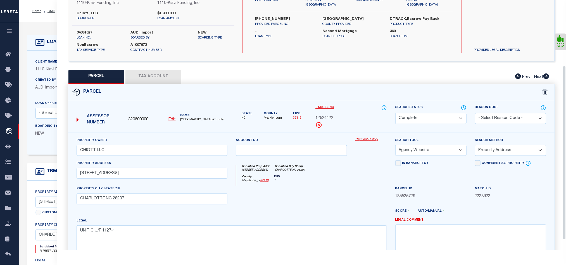
scroll to position [0, 0]
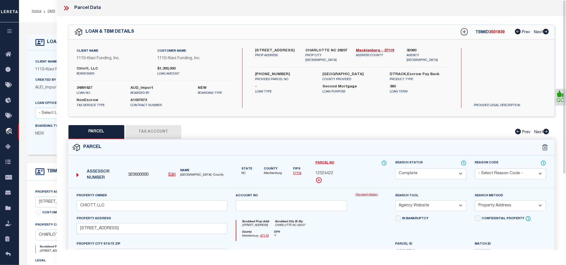
click at [66, 8] on icon at bounding box center [65, 8] width 3 height 4
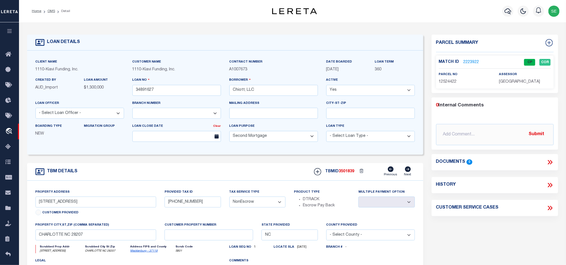
click at [465, 62] on link "2223922" at bounding box center [472, 63] width 16 height 6
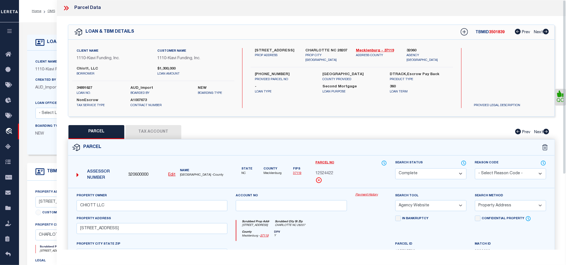
click at [169, 127] on button "Tax Account" at bounding box center [154, 132] width 56 height 14
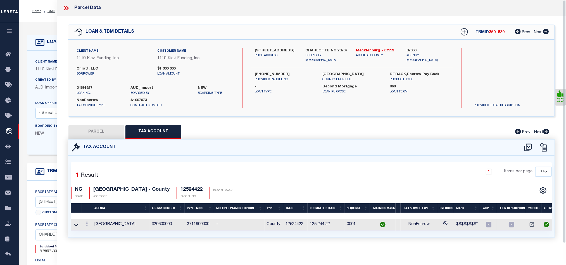
click at [98, 131] on button "PARCEL" at bounding box center [97, 132] width 56 height 14
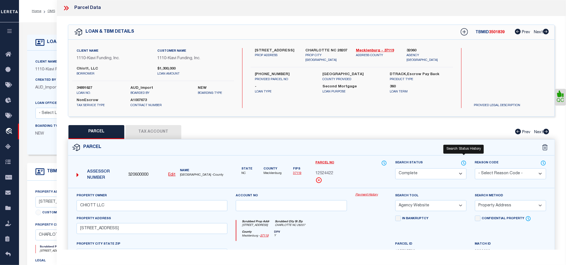
click at [462, 162] on icon at bounding box center [464, 163] width 6 height 6
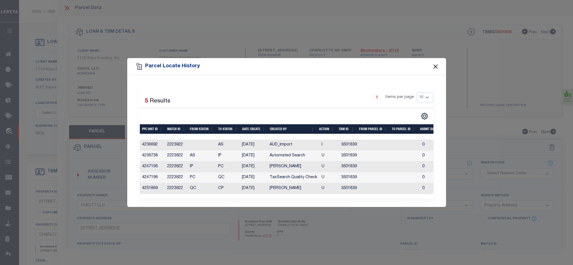
click at [435, 63] on button "Close" at bounding box center [435, 66] width 7 height 7
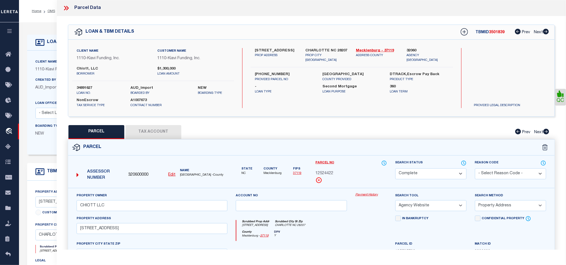
click at [380, 147] on div "Parcel" at bounding box center [311, 148] width 487 height 16
click at [441, 174] on select "Automated Search Bad Parcel Complete Duplicate Parcel High Dollar Reporting In …" at bounding box center [431, 174] width 71 height 11
click at [356, 139] on div "PARCEL Tax Account Prev Next" at bounding box center [311, 132] width 487 height 14
click at [65, 11] on icon at bounding box center [66, 7] width 7 height 7
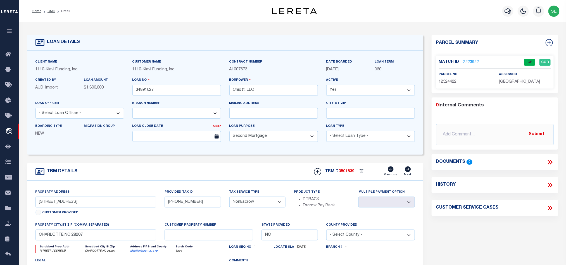
drag, startPoint x: 212, startPoint y: 170, endPoint x: 208, endPoint y: 163, distance: 8.4
click at [212, 170] on div "TBM DETAILS TBMID 3501839 Previous Next" at bounding box center [225, 172] width 396 height 18
click at [49, 10] on link "OMS" at bounding box center [52, 11] width 8 height 3
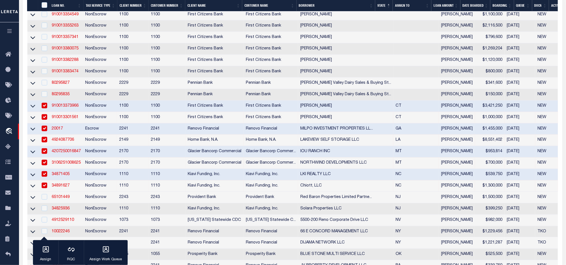
scroll to position [252, 0]
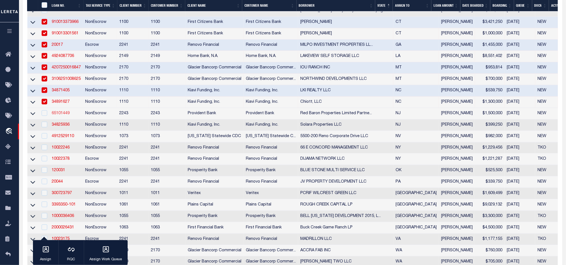
click at [58, 115] on link "65101449" at bounding box center [61, 114] width 18 height 4
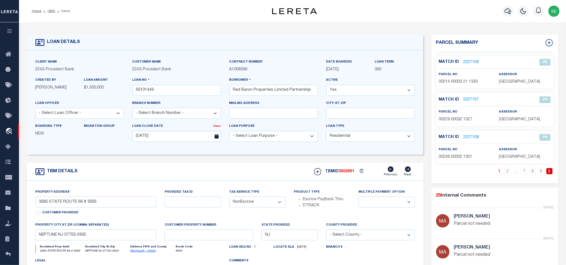
scroll to position [84, 0]
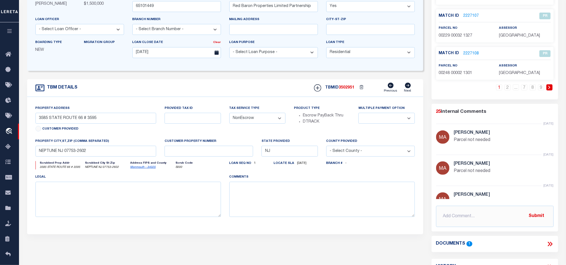
click at [138, 169] on link "Monmouth - 34025" at bounding box center [143, 167] width 25 height 3
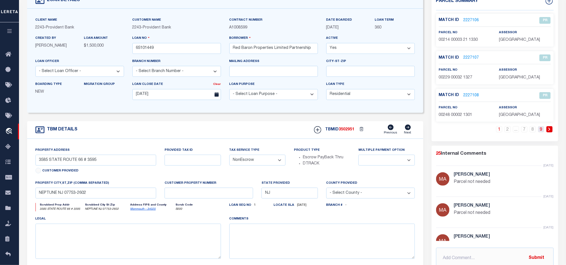
click at [542, 133] on link "9" at bounding box center [541, 129] width 6 height 6
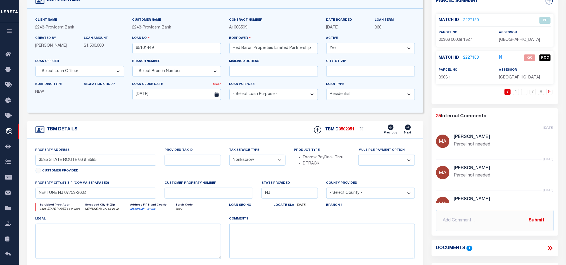
click at [446, 78] on span "3903 1" at bounding box center [445, 78] width 12 height 4
click at [422, 169] on div "Property Address [STREET_ADDRESS] Customer Provided Provided Tax ID Tax Service…" at bounding box center [225, 208] width 396 height 138
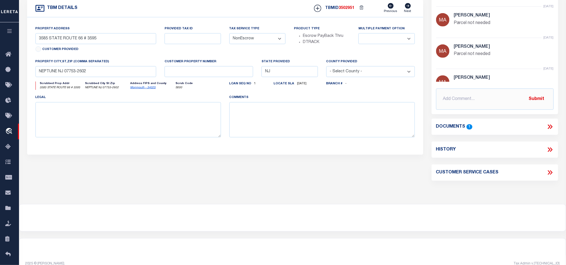
scroll to position [168, 0]
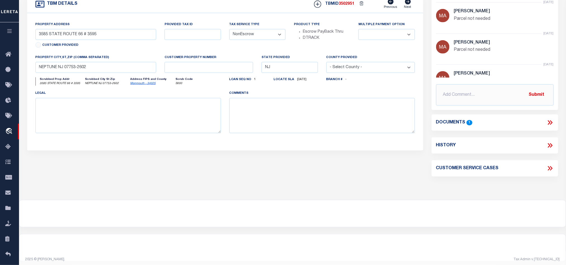
click at [551, 123] on icon at bounding box center [550, 122] width 7 height 7
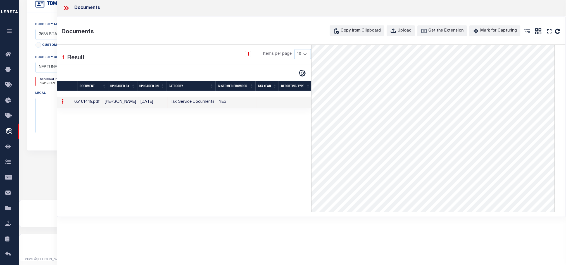
click at [61, 8] on div "Documents" at bounding box center [312, 8] width 510 height 16
click at [70, 9] on div at bounding box center [69, 7] width 12 height 7
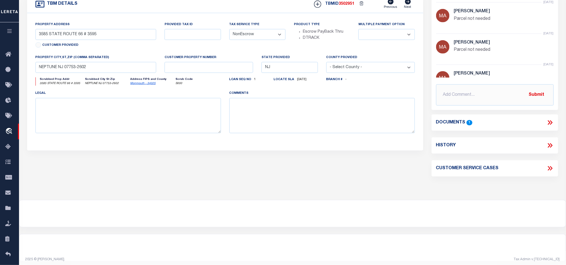
scroll to position [0, 0]
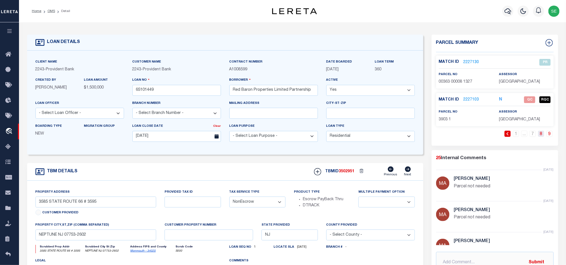
click at [542, 134] on link "8" at bounding box center [541, 134] width 6 height 6
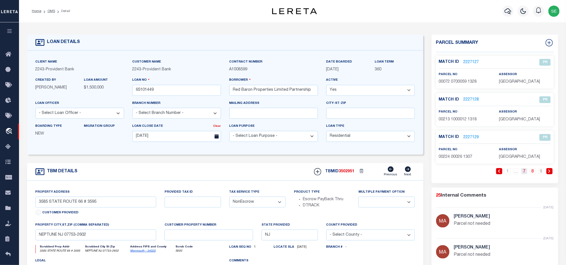
click at [522, 173] on link "7" at bounding box center [525, 171] width 6 height 6
click at [514, 173] on link "6" at bounding box center [516, 171] width 6 height 6
click at [509, 173] on link "5" at bounding box center [508, 171] width 6 height 6
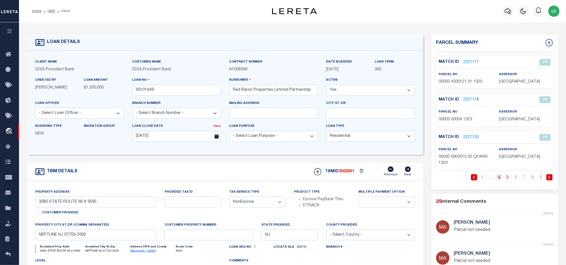
click at [499, 181] on link "4" at bounding box center [500, 177] width 6 height 6
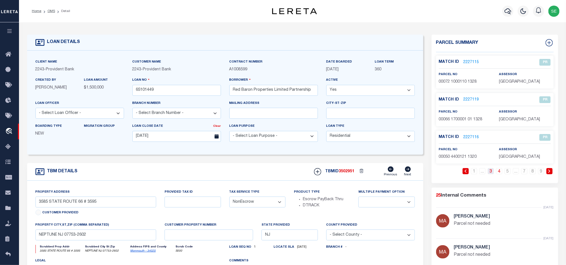
click at [491, 173] on link "3" at bounding box center [491, 171] width 6 height 6
click at [489, 173] on link "2" at bounding box center [491, 171] width 6 height 6
click at [492, 174] on link "1" at bounding box center [491, 171] width 6 height 6
click at [256, 175] on div "TBM DETAILS TBMID 3502951 Previous Next" at bounding box center [225, 172] width 396 height 18
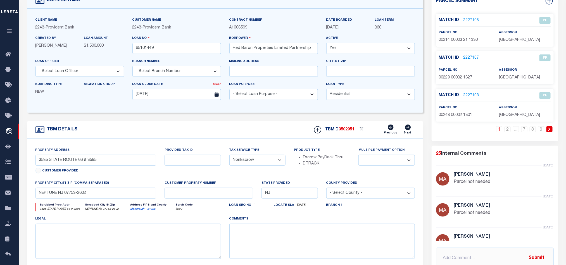
scroll to position [126, 0]
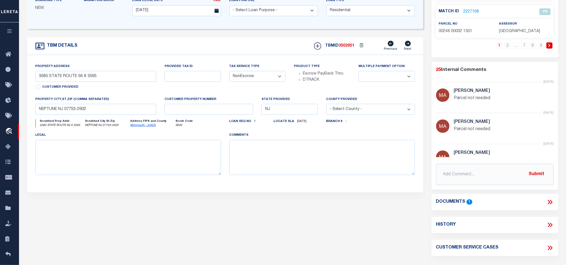
click at [554, 204] on icon at bounding box center [550, 202] width 7 height 7
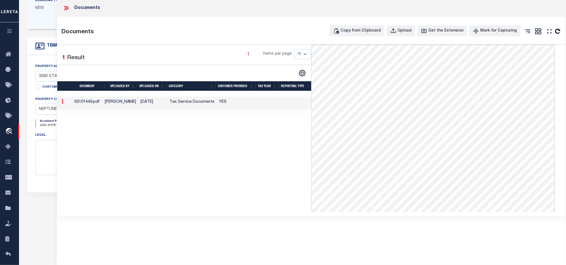
click at [66, 8] on icon at bounding box center [65, 8] width 3 height 4
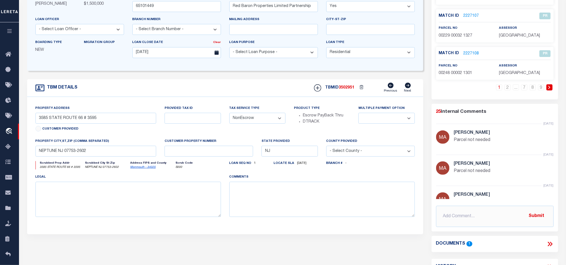
scroll to position [0, 0]
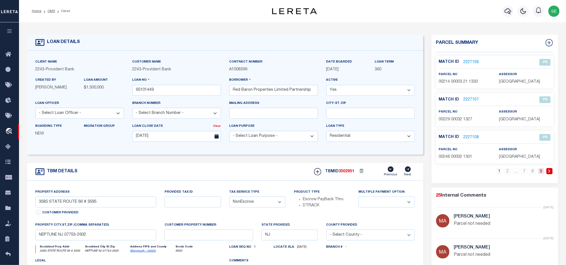
click at [540, 173] on link "9" at bounding box center [541, 171] width 6 height 6
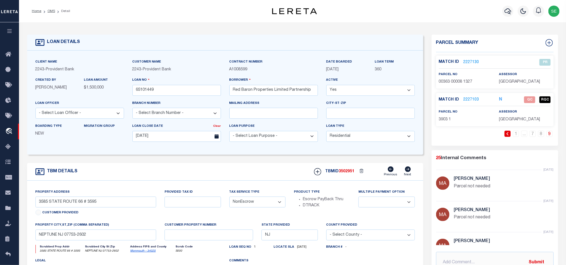
click at [295, 177] on div "TBM DETAILS TBMID 3502951 Previous Next" at bounding box center [225, 172] width 396 height 18
click at [468, 98] on link "2227103" at bounding box center [472, 100] width 16 height 6
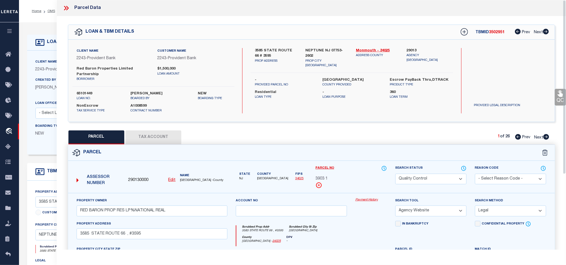
click at [415, 179] on select "Automated Search Bad Parcel Complete Duplicate Parcel High Dollar Reporting In …" at bounding box center [431, 179] width 71 height 11
drag, startPoint x: 335, startPoint y: 221, endPoint x: 346, endPoint y: 220, distance: 10.7
click at [335, 221] on div "Scrubbed Prop Addr [STREET_ADDRESS] [GEOGRAPHIC_DATA] [GEOGRAPHIC_DATA] - 34025…" at bounding box center [311, 234] width 159 height 26
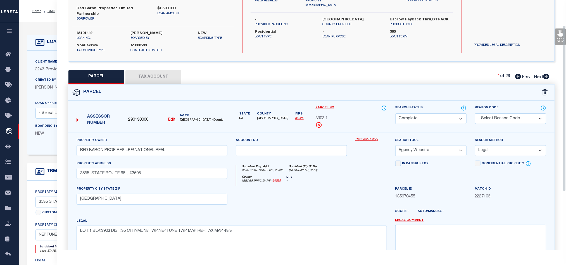
scroll to position [84, 0]
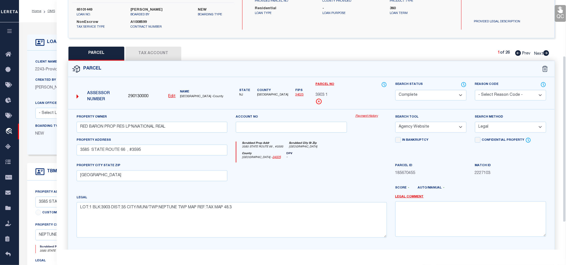
click at [559, 14] on link "QC" at bounding box center [560, 13] width 11 height 17
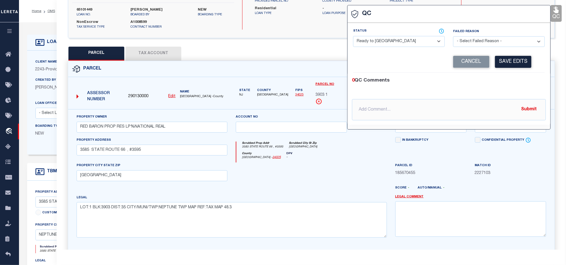
drag, startPoint x: 415, startPoint y: 43, endPoint x: 467, endPoint y: 55, distance: 54.3
click at [415, 43] on select "- Select Status - Ready to QC Correct Incorrect" at bounding box center [399, 41] width 92 height 11
click at [524, 84] on div "0 QC Comments" at bounding box center [448, 80] width 192 height 7
click at [514, 63] on button "Save Edits" at bounding box center [513, 62] width 36 height 12
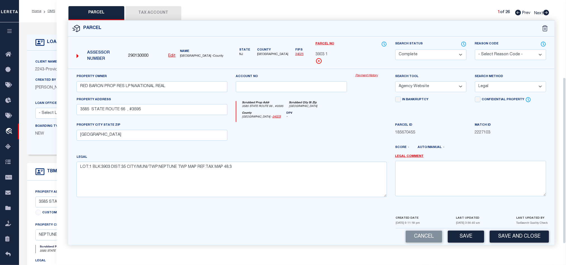
scroll to position [125, 0]
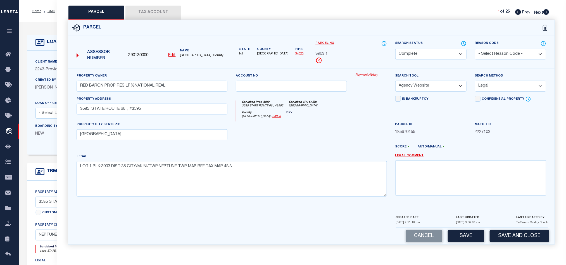
click at [155, 6] on button "Tax Account" at bounding box center [154, 13] width 56 height 14
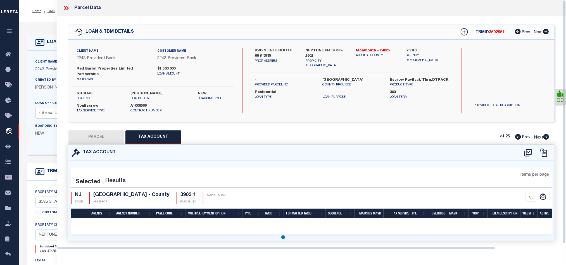
scroll to position [0, 0]
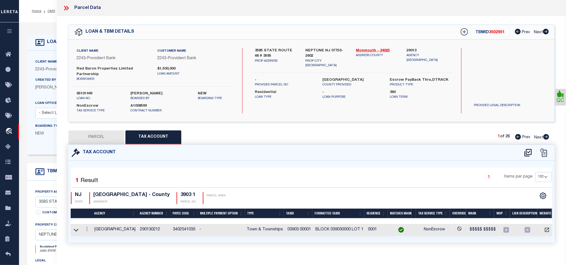
click at [98, 132] on button "PARCEL" at bounding box center [97, 138] width 56 height 14
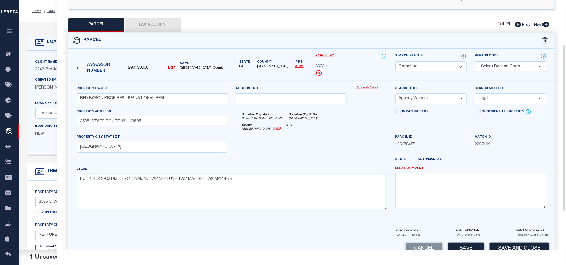
scroll to position [125, 0]
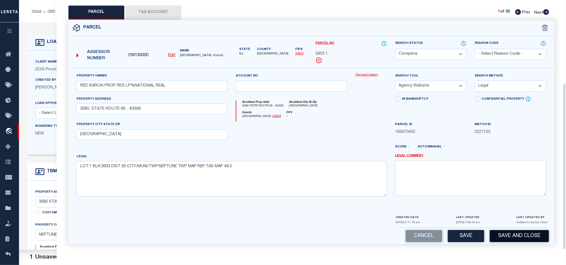
click at [518, 234] on button "Save and Close" at bounding box center [519, 236] width 59 height 12
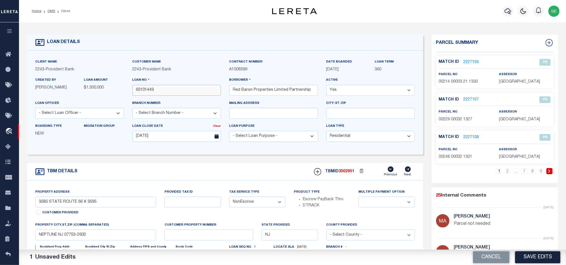
click at [160, 89] on input "65101449" at bounding box center [177, 90] width 89 height 11
click at [497, 260] on button "Cancel" at bounding box center [491, 258] width 37 height 12
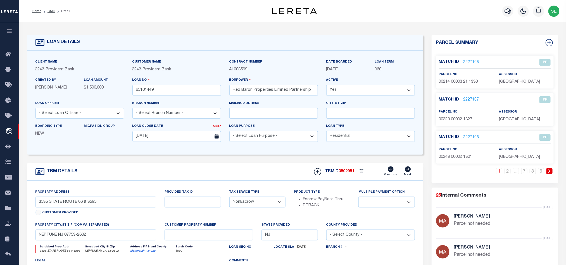
click at [345, 174] on span "3502951" at bounding box center [347, 172] width 16 height 4
click at [539, 176] on div "1 2 ... 7 8 9" at bounding box center [495, 175] width 118 height 15
click at [541, 170] on link "9" at bounding box center [541, 171] width 6 height 6
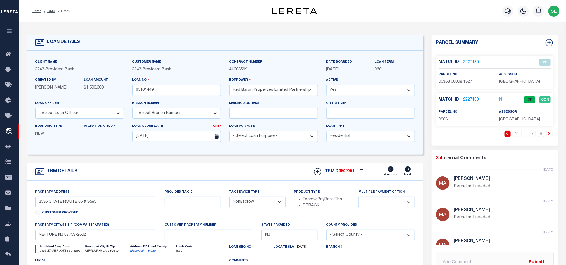
click at [507, 119] on span "[GEOGRAPHIC_DATA]" at bounding box center [519, 120] width 41 height 4
click at [445, 118] on span "3903 1" at bounding box center [445, 120] width 12 height 4
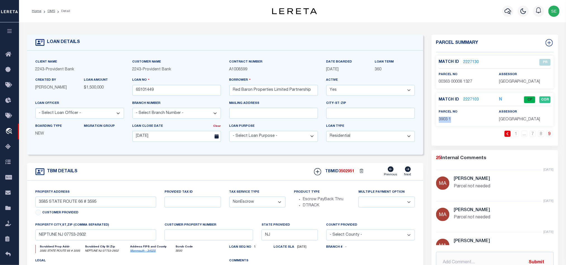
click at [445, 118] on span "3903 1" at bounding box center [445, 120] width 12 height 4
click at [248, 175] on div "TBM DETAILS TBMID 3502951 Previous Next" at bounding box center [225, 172] width 396 height 18
drag, startPoint x: 49, startPoint y: 9, endPoint x: 213, endPoint y: 36, distance: 165.9
click at [49, 10] on link "OMS" at bounding box center [52, 11] width 8 height 3
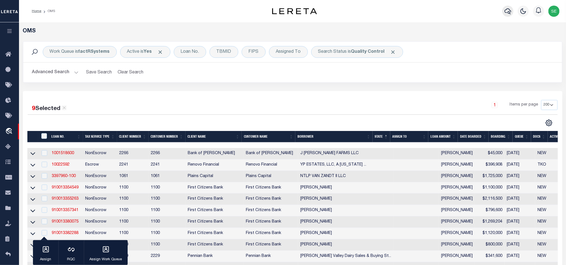
click at [504, 13] on button "button" at bounding box center [508, 11] width 11 height 11
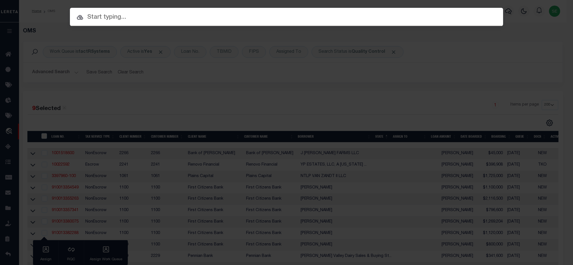
click at [326, 15] on input "text" at bounding box center [286, 18] width 433 height 10
paste input "143980"
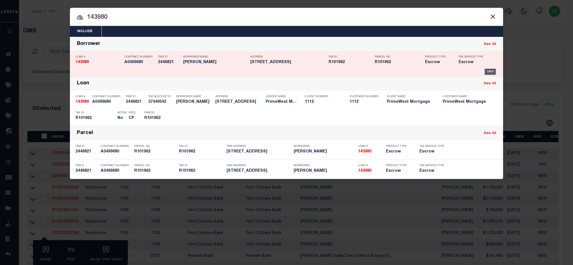
click at [493, 72] on div "OMS" at bounding box center [490, 72] width 11 height 6
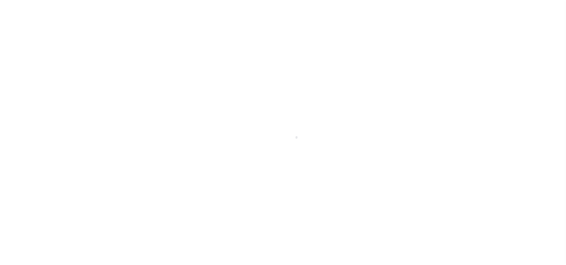
select select "False"
select select "10"
select select "Escrow"
type input "3302 41st Street"
type input "R101962"
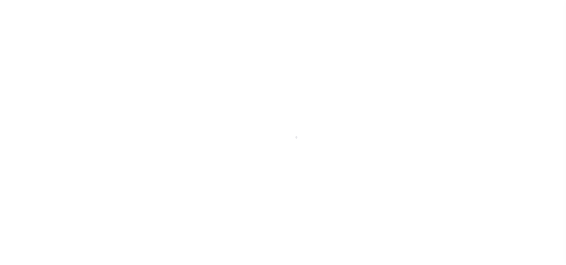
select select
type input "Lubbock, TX 79413"
type input "[GEOGRAPHIC_DATA]"
select select
select select "4206"
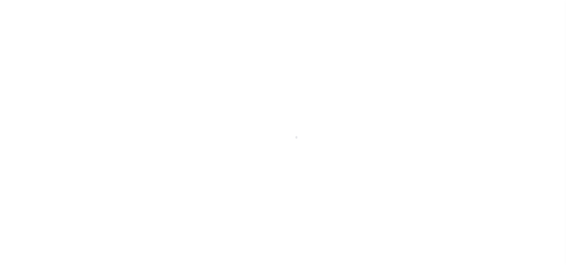
select select "2080"
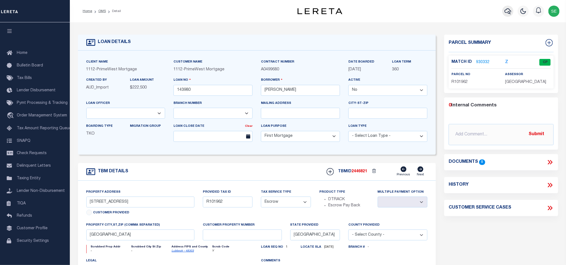
click at [507, 8] on button "button" at bounding box center [508, 11] width 11 height 11
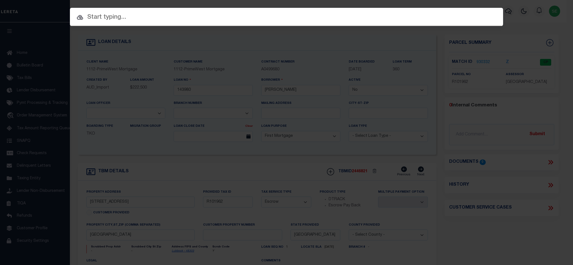
click at [325, 14] on input "text" at bounding box center [286, 18] width 433 height 10
paste input "9042100240"
type input "9042100240"
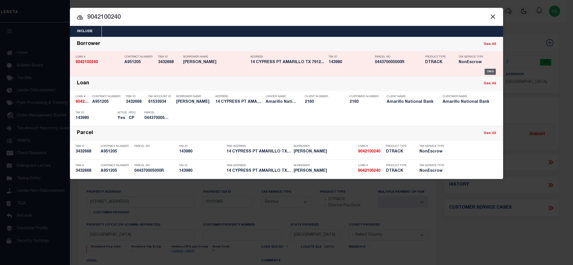
click at [489, 71] on div "OMS" at bounding box center [490, 72] width 11 height 6
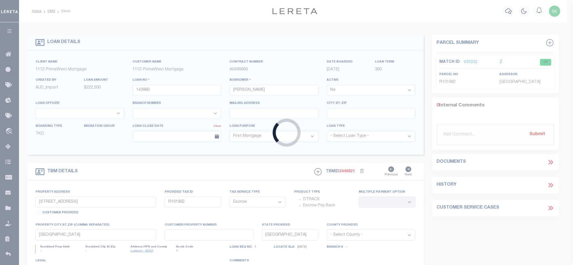
type input "9042100240"
type input "MICHAEL LYNCH"
select select "True"
select select
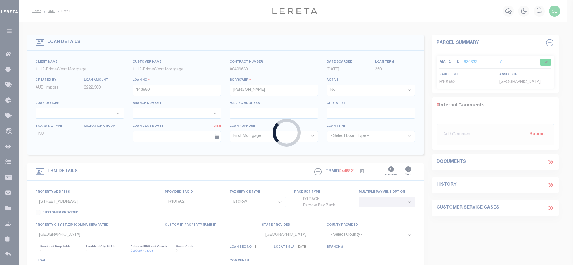
select select "NonEscrow"
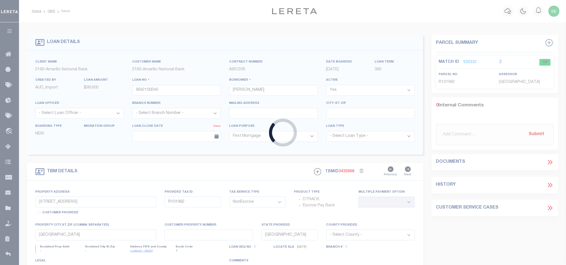
select select "10826"
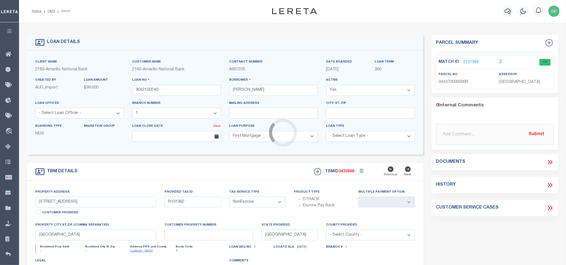
type input "14 CYPRESS PT"
select select
type input "AMARILLO TX 79124-4911"
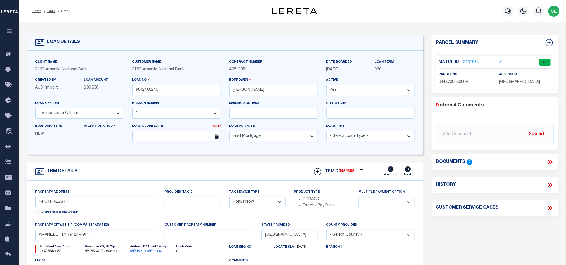
click at [235, 181] on div "TBM DETAILS TBMID 3432668 Previous Next" at bounding box center [225, 172] width 396 height 18
click at [473, 62] on link "2137984" at bounding box center [472, 63] width 16 height 6
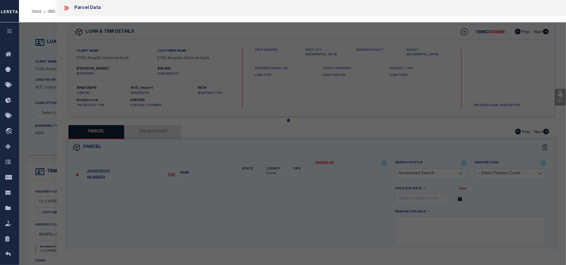
checkbox input "false"
select select "CP"
type input "LYNCH MICHAEL J & LYNCH GLORIA V"
select select "AGW"
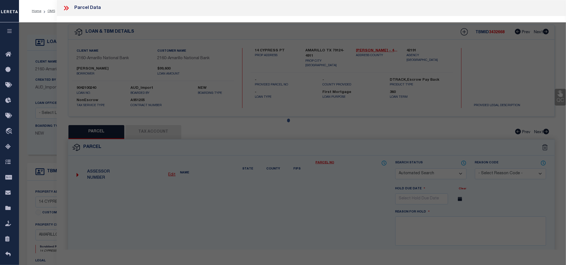
select select
type input "14 CYPRESS PT"
type input "AMARILLO TX 79124"
type textarea "LA PALOMA ESTATES # 1, LOT 007, BLK 0002, 0.3135 ACRES"
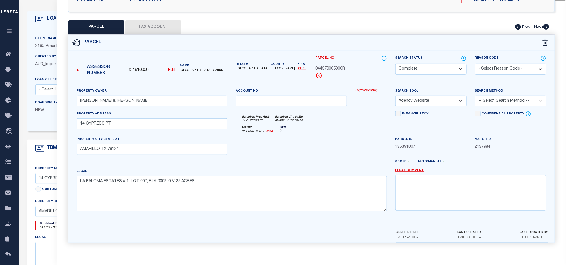
scroll to position [42, 0]
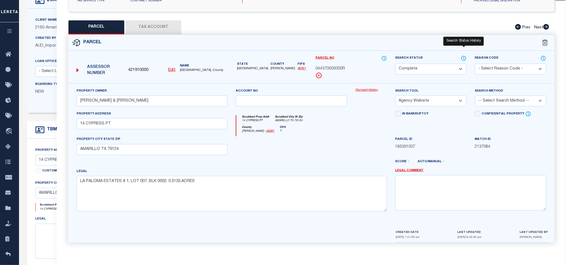
click at [463, 56] on icon at bounding box center [464, 58] width 6 height 6
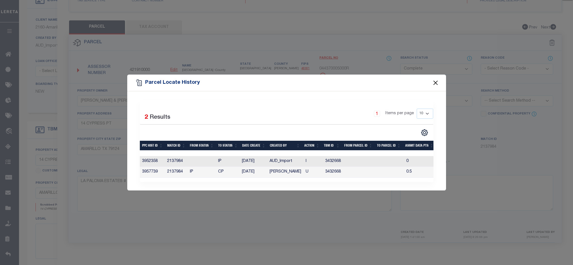
click at [434, 82] on button "Close" at bounding box center [435, 82] width 7 height 7
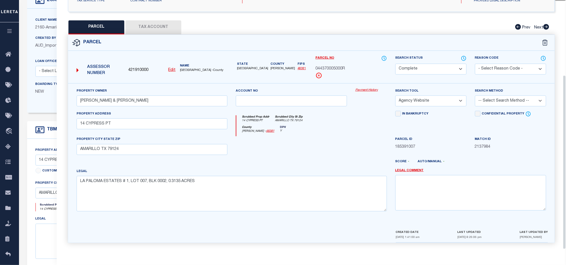
click at [330, 142] on div at bounding box center [292, 147] width 120 height 23
click at [465, 55] on icon at bounding box center [464, 58] width 6 height 6
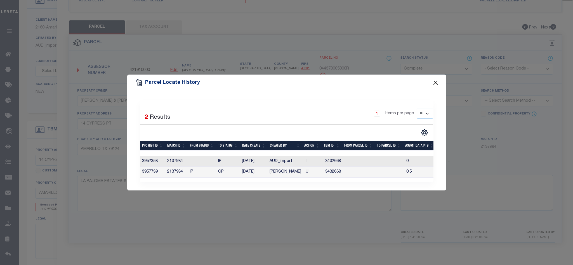
click at [436, 83] on button "Close" at bounding box center [435, 82] width 7 height 7
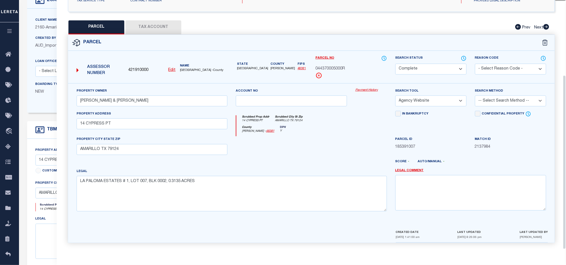
click at [319, 150] on div at bounding box center [292, 147] width 120 height 23
click at [356, 137] on div at bounding box center [371, 147] width 40 height 23
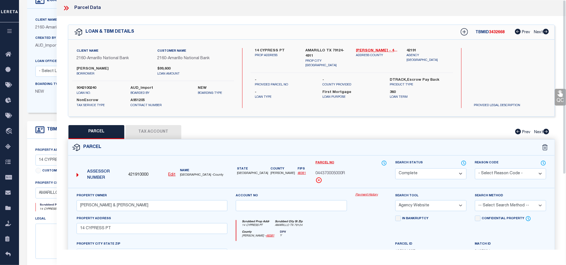
click at [65, 6] on icon at bounding box center [66, 7] width 7 height 7
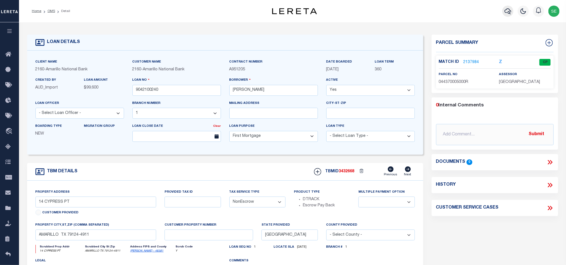
click at [507, 8] on button "button" at bounding box center [508, 11] width 11 height 11
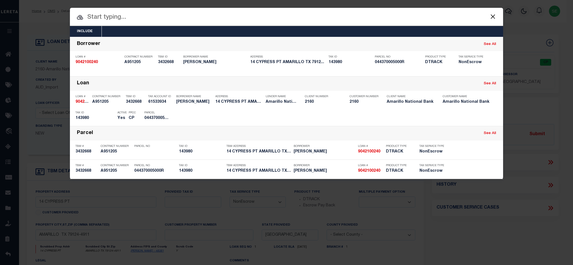
click at [330, 22] on input "text" at bounding box center [286, 18] width 433 height 10
paste input "8002024292"
type input "8002024292"
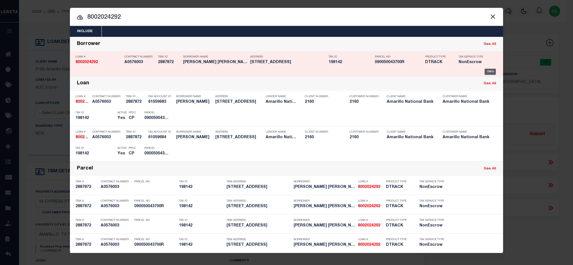
click at [487, 71] on div "OMS" at bounding box center [490, 72] width 11 height 6
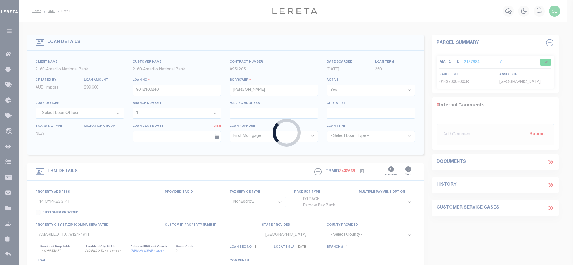
type input "8002024292"
type input "DONALD GREGORY GRAHAM"
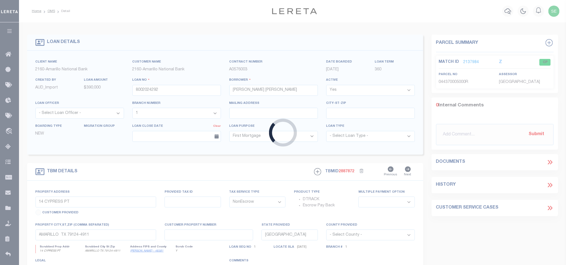
select select "10826"
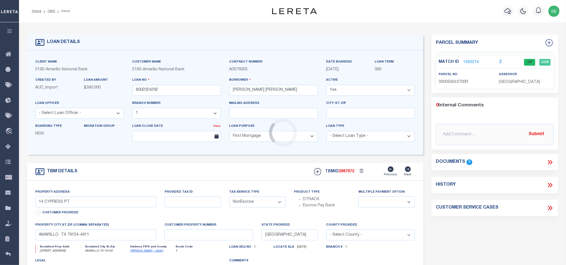
type input "2802 S HAYDEN ST"
select select
type input "AMARILLO TX 79109"
select select
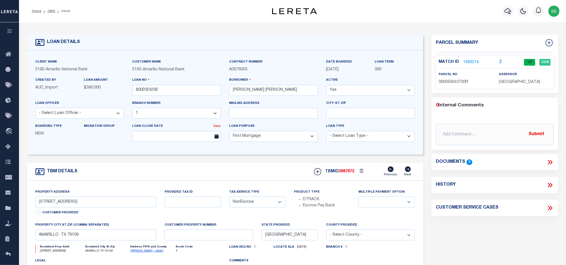
click at [471, 64] on link "1460214" at bounding box center [472, 63] width 16 height 6
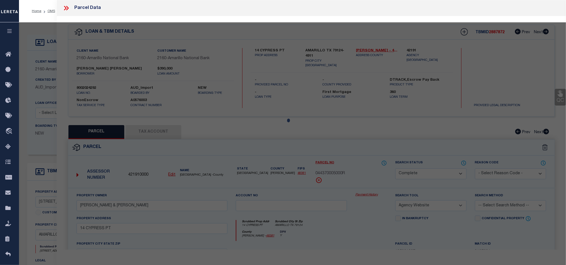
select select "AS"
select select
checkbox input "false"
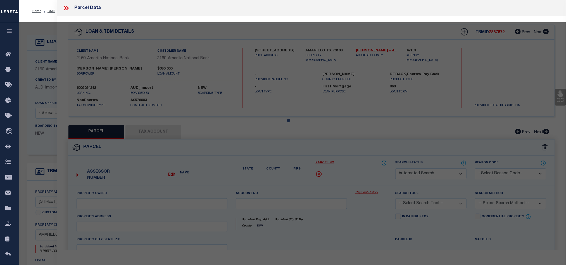
select select "CP"
type input "GRAHAM GREG"
select select
type input "2802 S HAYDEN ST"
checkbox input "false"
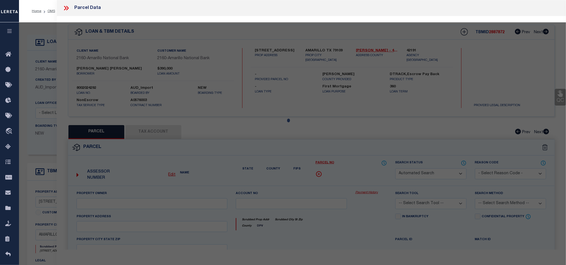
type input "AMARILLO TX 79109"
type textarea "WOLFLIN PLACE AMD LOTBLOCK 0026 S 15FT OF 2 & ALL OF 3 & N 34.53FT OF 4"
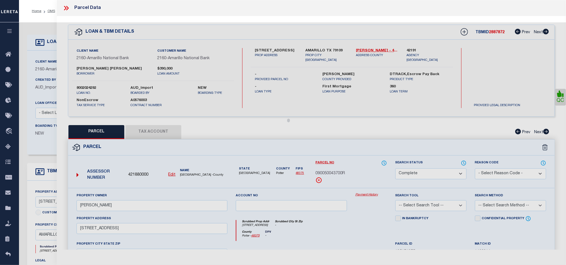
click at [362, 152] on div "Parcel" at bounding box center [311, 148] width 487 height 16
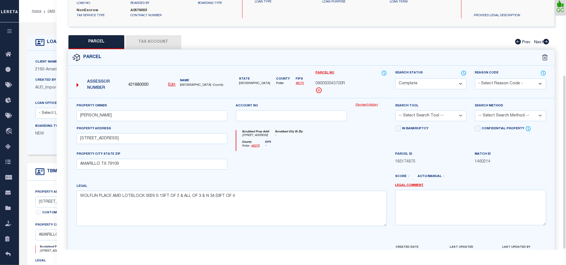
scroll to position [108, 0]
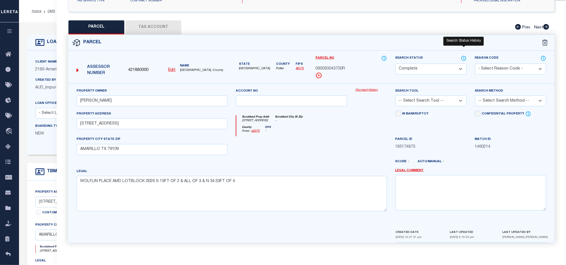
click at [463, 56] on icon at bounding box center [464, 58] width 4 height 4
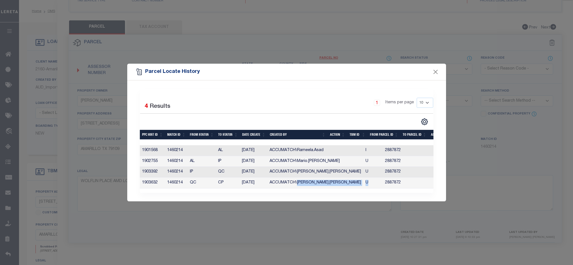
drag, startPoint x: 297, startPoint y: 179, endPoint x: 337, endPoint y: 180, distance: 39.7
click at [337, 180] on tr "1903632 1460214 QC CP 03/15/2021 ACCUMATCH\Henry.Harvey U 2887872 0 0 0 0 0 0 0…" at bounding box center [422, 183] width 564 height 11
click at [304, 185] on td "ACCUMATCH\Henry.Harvey" at bounding box center [315, 183] width 96 height 11
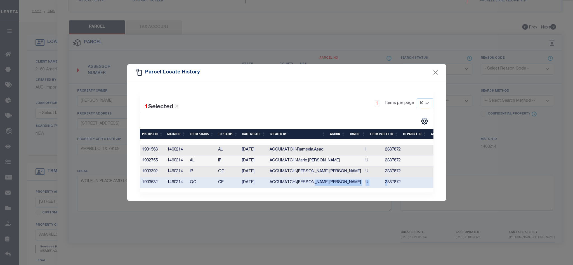
drag, startPoint x: 310, startPoint y: 182, endPoint x: 354, endPoint y: 178, distance: 43.8
click at [354, 178] on tr "1903632 1460214 QC CP 03/15/2021 ACCUMATCH\Henry.Harvey U 2887872 0 0 0 0 0 0 0…" at bounding box center [422, 183] width 564 height 11
click at [304, 184] on td "ACCUMATCH\Henry.Harvey" at bounding box center [315, 183] width 96 height 11
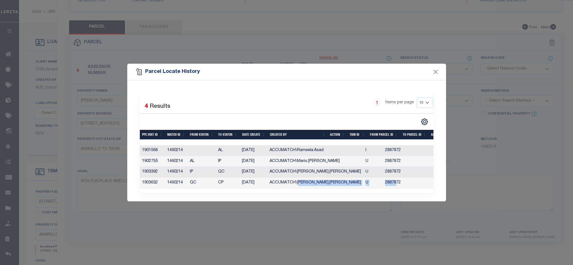
drag, startPoint x: 299, startPoint y: 181, endPoint x: 362, endPoint y: 176, distance: 63.1
click at [362, 178] on tr "1903632 1460214 QC CP 03/15/2021 ACCUMATCH\Henry.Harvey U 2887872 0 0 0 0 0 0 0…" at bounding box center [422, 183] width 564 height 11
click at [436, 70] on button "Close" at bounding box center [435, 72] width 7 height 7
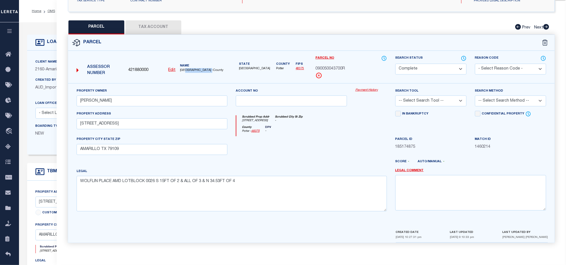
drag, startPoint x: 186, startPoint y: 67, endPoint x: 213, endPoint y: 66, distance: 27.4
click at [213, 68] on span "POTTER COUNTY -County" at bounding box center [203, 70] width 47 height 5
click at [155, 25] on button "Tax Account" at bounding box center [154, 27] width 56 height 14
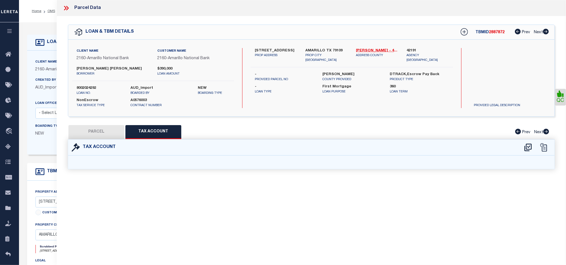
select select "100"
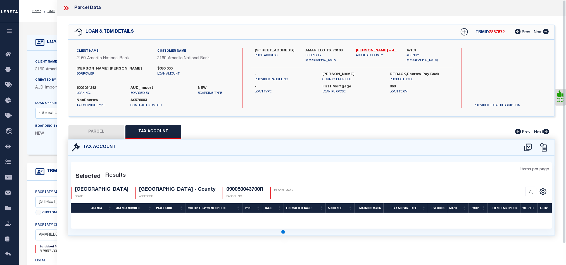
select select "100"
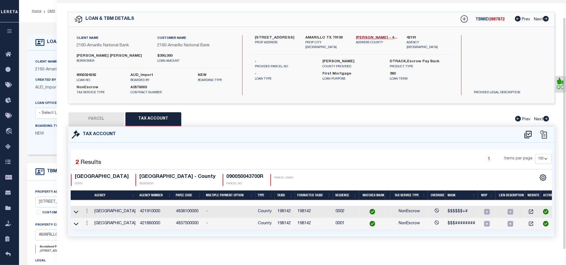
scroll to position [19, 0]
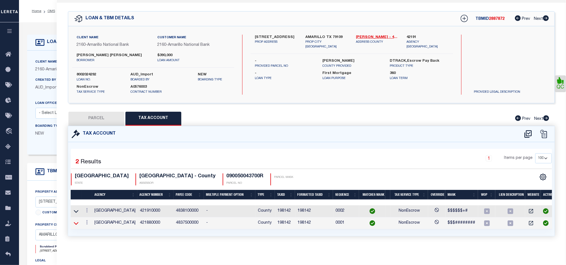
click at [76, 221] on icon at bounding box center [76, 224] width 5 height 6
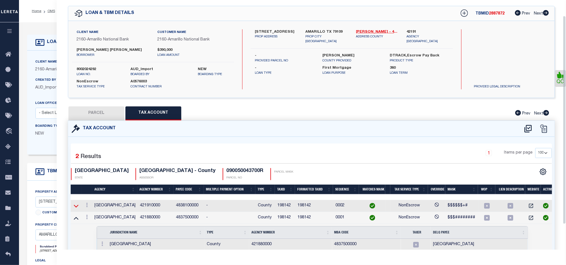
click at [75, 209] on icon at bounding box center [76, 206] width 5 height 6
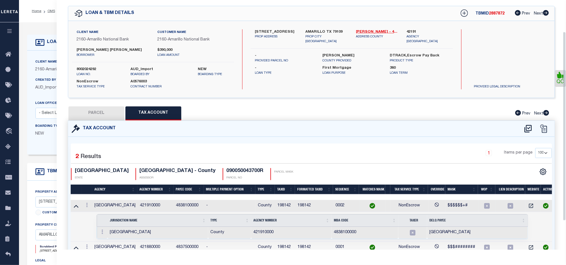
scroll to position [80, 0]
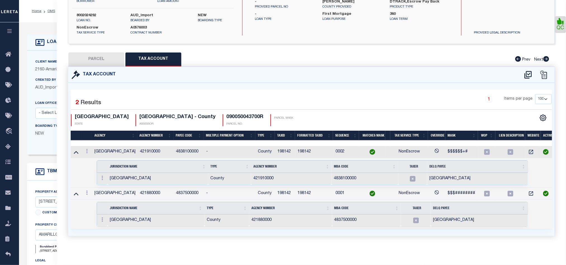
click at [105, 53] on button "PARCEL" at bounding box center [97, 60] width 56 height 14
select select "AS"
checkbox input "false"
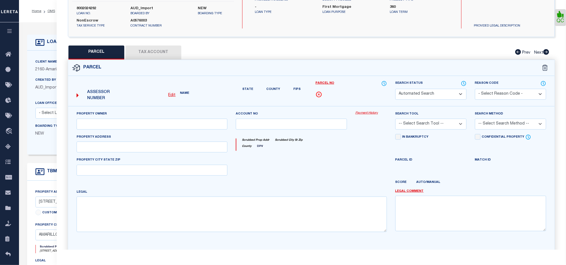
select select "CP"
type input "GRAHAM GREG"
select select
type input "2802 S HAYDEN ST"
checkbox input "false"
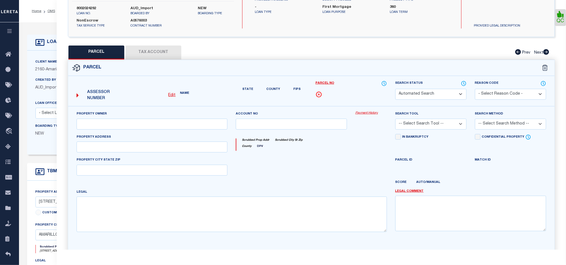
type input "AMARILLO TX 79109"
type textarea "WOLFLIN PLACE AMD LOTBLOCK 0026 S 15FT OF 2 & ALL OF 3 & N 34.53FT OF 4"
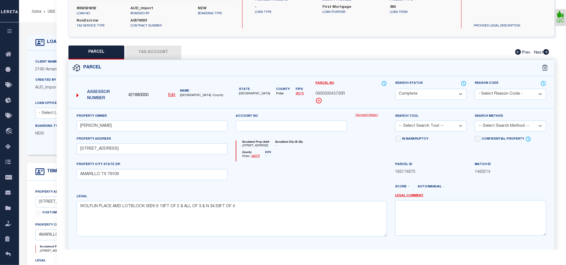
click at [346, 169] on div at bounding box center [292, 173] width 120 height 23
click at [331, 169] on div at bounding box center [292, 173] width 120 height 23
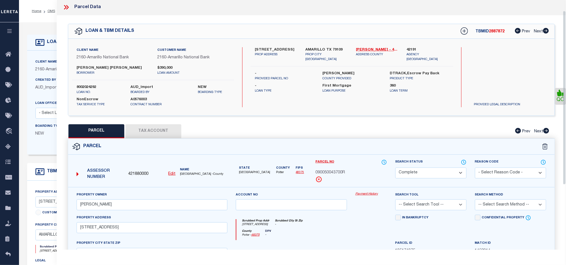
scroll to position [0, 0]
click at [418, 152] on div "Parcel" at bounding box center [311, 148] width 487 height 16
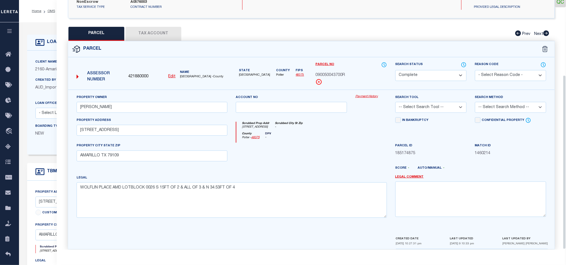
scroll to position [108, 0]
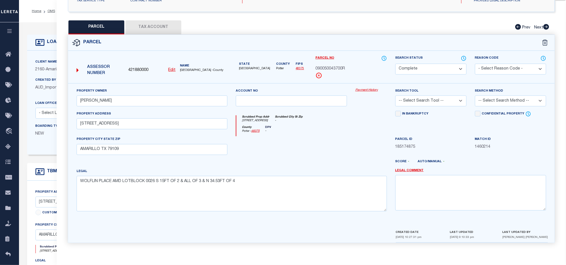
click at [149, 29] on button "Tax Account" at bounding box center [154, 27] width 56 height 14
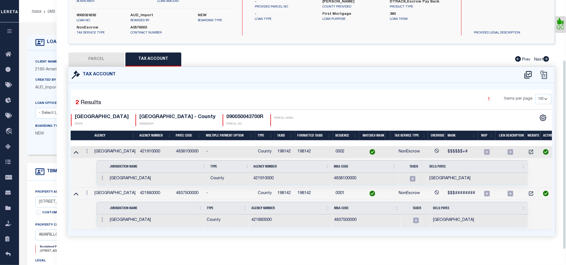
select select "100"
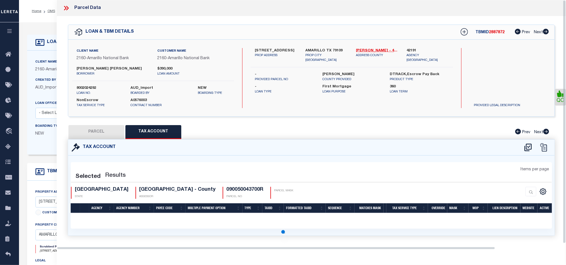
scroll to position [0, 0]
select select "100"
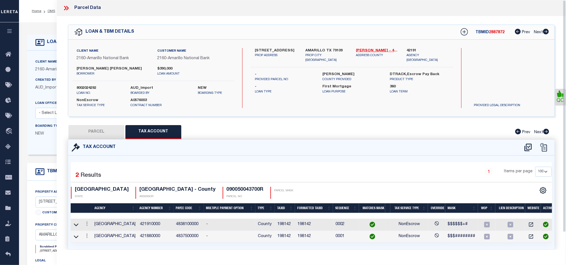
click at [101, 131] on button "PARCEL" at bounding box center [97, 132] width 56 height 14
select select "AS"
checkbox input "false"
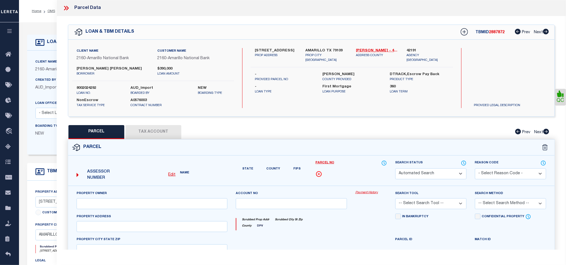
select select "CP"
type input "GRAHAM GREG"
select select
type input "2802 S HAYDEN ST"
checkbox input "false"
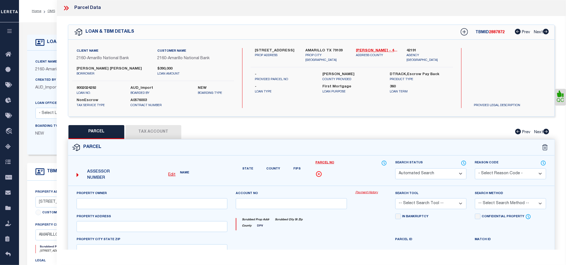
type input "AMARILLO TX 79109"
type textarea "WOLFLIN PLACE AMD LOTBLOCK 0026 S 15FT OF 2 & ALL OF 3 & N 34.53FT OF 4"
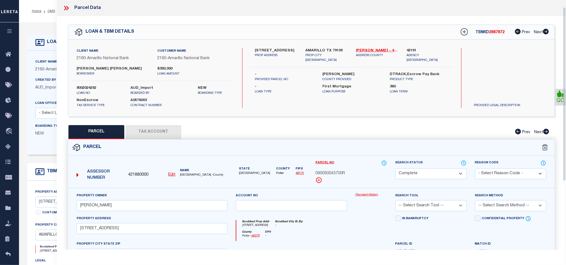
scroll to position [42, 0]
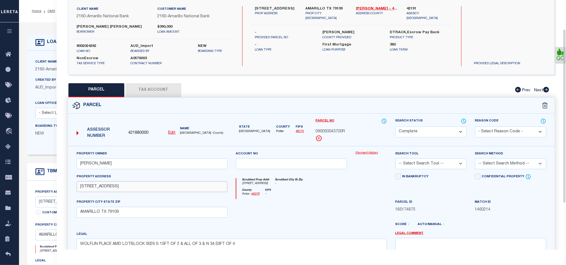
click at [140, 185] on input "2802 S HAYDEN ST" at bounding box center [152, 186] width 151 height 11
click at [144, 218] on input "AMARILLO TX 79109" at bounding box center [152, 212] width 151 height 11
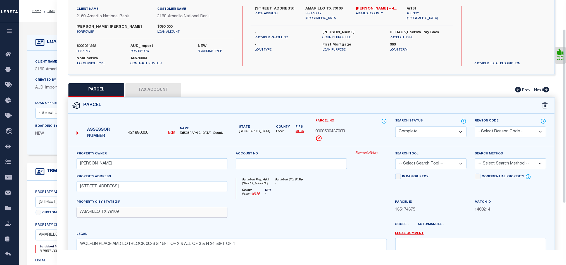
click at [144, 218] on input "AMARILLO TX 79109" at bounding box center [152, 212] width 151 height 11
click at [148, 89] on button "Tax Account" at bounding box center [154, 90] width 56 height 14
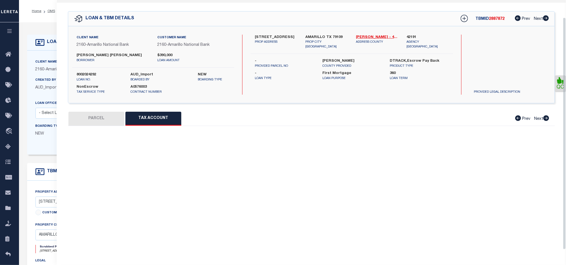
scroll to position [19, 0]
select select "100"
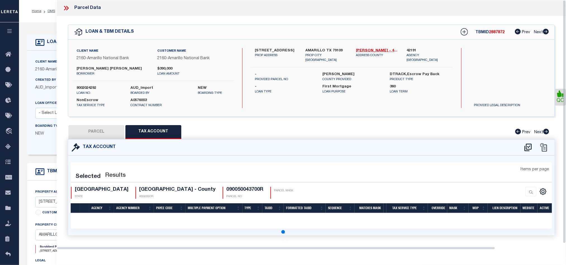
scroll to position [0, 0]
select select "100"
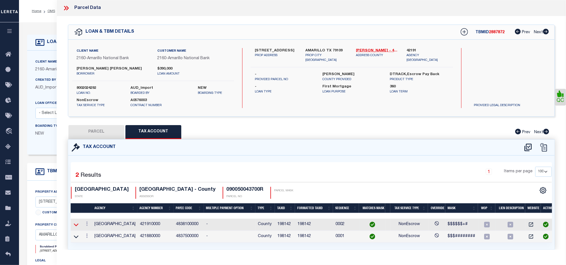
click at [76, 226] on icon at bounding box center [76, 225] width 5 height 6
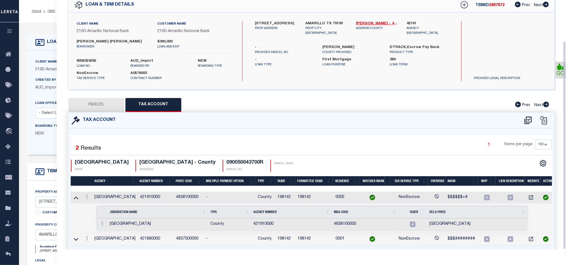
scroll to position [49, 0]
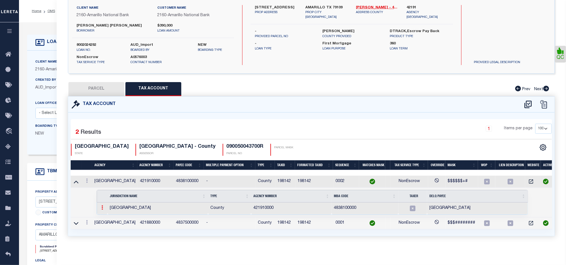
click at [102, 206] on icon at bounding box center [102, 208] width 2 height 4
click at [108, 218] on img at bounding box center [109, 217] width 6 height 6
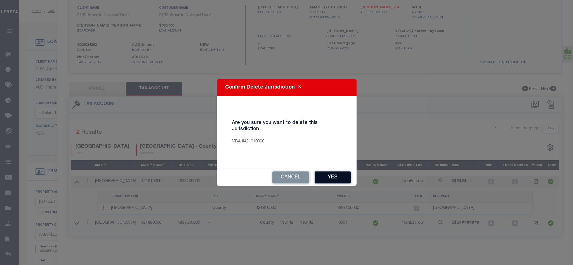
click at [336, 176] on button "Yes" at bounding box center [333, 178] width 36 height 12
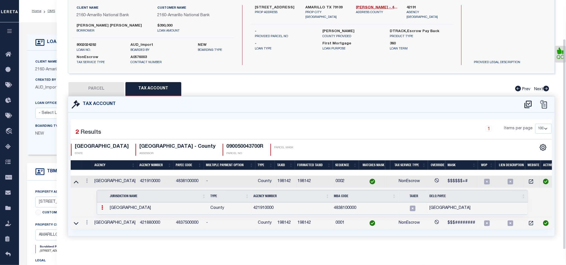
select select "100"
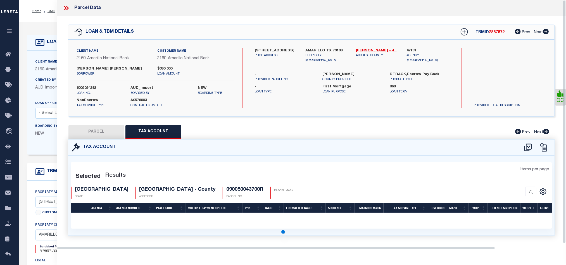
scroll to position [0, 0]
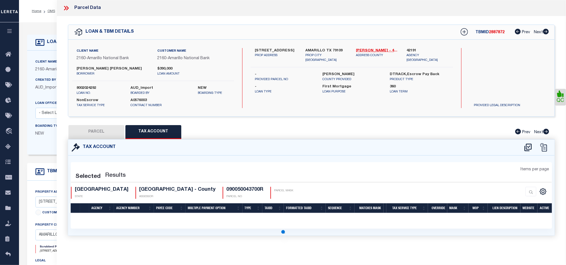
select select "100"
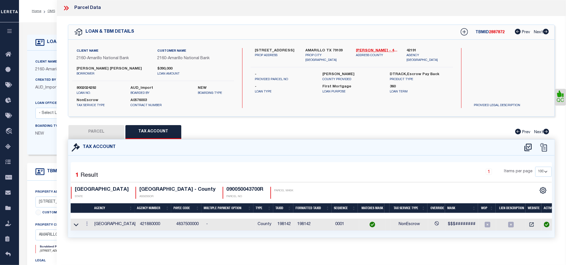
click at [65, 11] on icon at bounding box center [66, 7] width 7 height 7
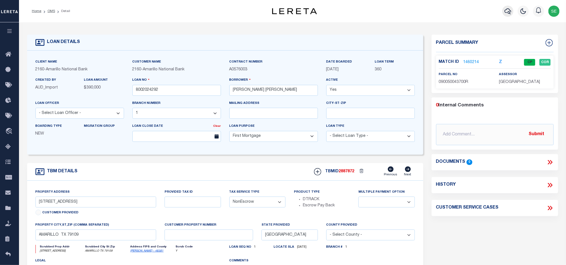
click at [510, 12] on icon "button" at bounding box center [508, 11] width 7 height 7
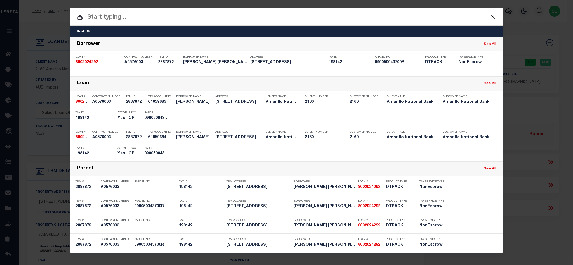
click at [316, 21] on input "text" at bounding box center [286, 18] width 433 height 10
paste input "9042100240"
type input "9042100240"
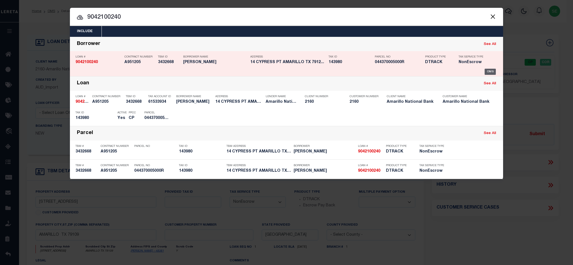
click at [491, 72] on div "OMS" at bounding box center [490, 72] width 11 height 6
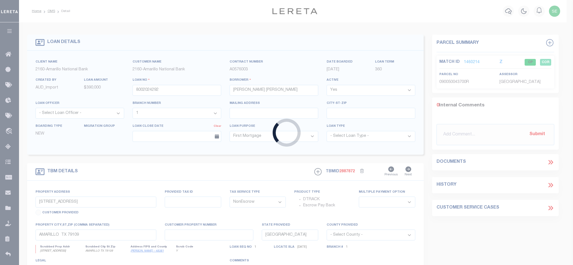
type input "9042100240"
type input "MICHAEL LYNCH"
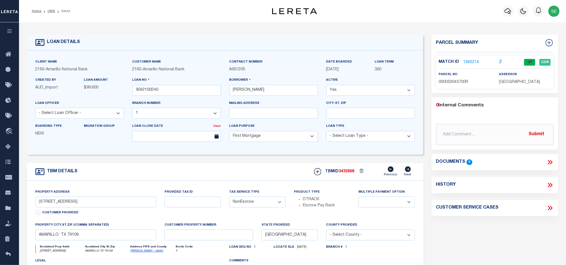
select select "10826"
type input "14 CYPRESS PT"
select select
type input "AMARILLO TX 79124-4911"
click at [468, 61] on link "2137984" at bounding box center [472, 63] width 16 height 6
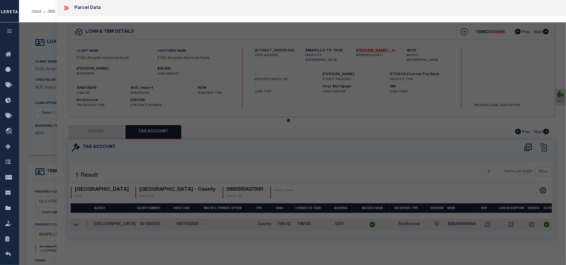
select select "AS"
checkbox input "false"
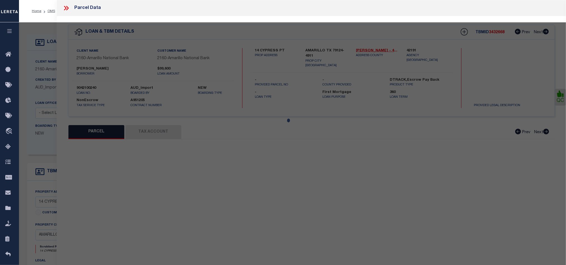
select select "CP"
type input "LYNCH MICHAEL J & LYNCH GLORIA V"
select select "AGW"
select select
type input "14 CYPRESS PT"
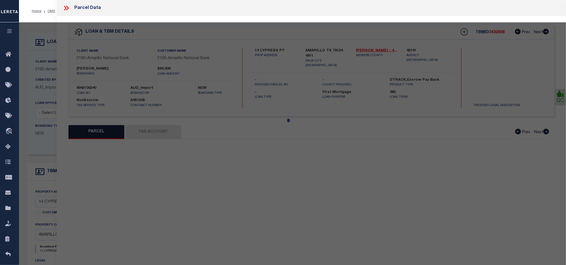
type input "AMARILLO TX 79124"
type textarea "LA PALOMA ESTATES # 1, LOT 007, BLK 0002, 0.3135 ACRES"
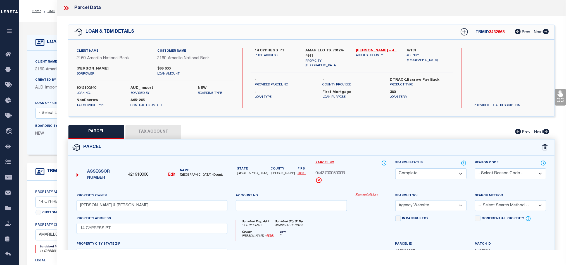
click at [187, 176] on span "RANDALL COUNTY -County" at bounding box center [203, 175] width 47 height 5
click at [161, 133] on button "Tax Account" at bounding box center [154, 132] width 56 height 14
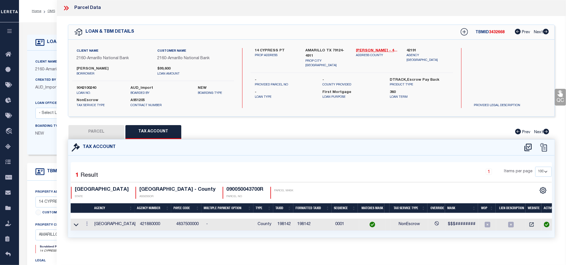
select select "100"
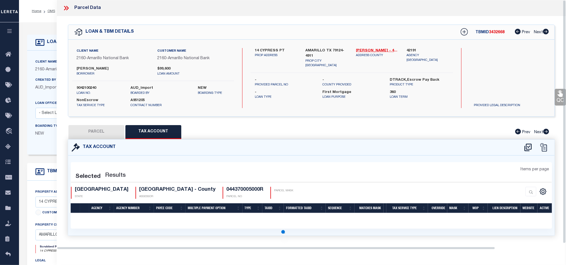
select select "100"
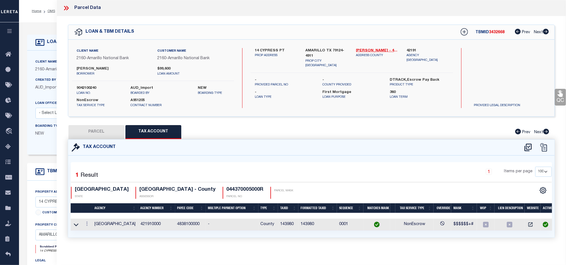
click at [101, 133] on button "PARCEL" at bounding box center [97, 132] width 56 height 14
select select "AS"
select select
checkbox input "false"
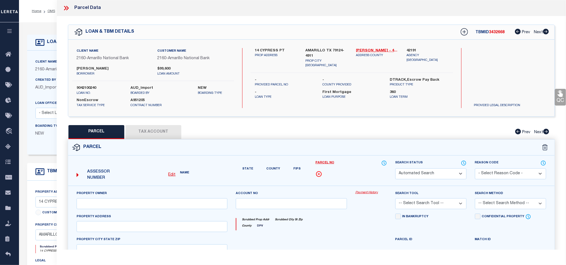
select select "CP"
type input "LYNCH MICHAEL J & LYNCH GLORIA V"
select select "AGW"
select select
type input "14 CYPRESS PT"
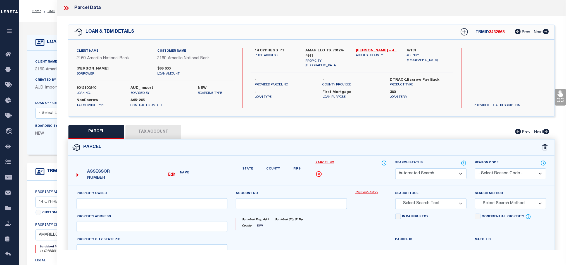
type input "AMARILLO TX 79124"
type textarea "LA PALOMA ESTATES # 1, LOT 007, BLK 0002, 0.3135 ACRES"
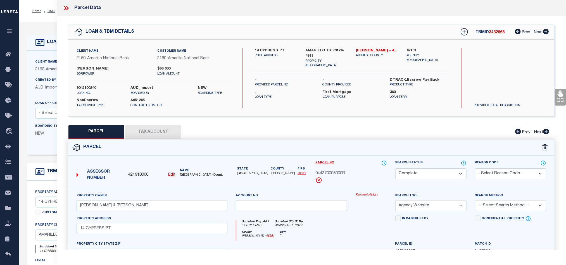
click at [271, 49] on label "14 CYPRESS PT" at bounding box center [276, 51] width 42 height 6
copy label "CYPRESS"
click at [272, 53] on p "PROP ADDRESS" at bounding box center [276, 55] width 42 height 5
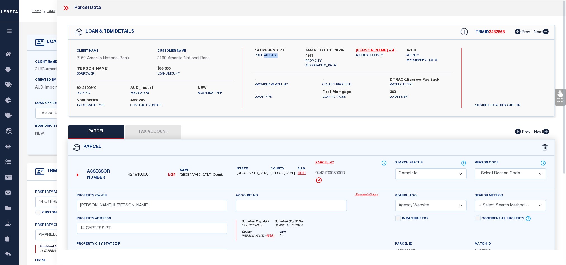
copy p "ADDRESS"
click at [268, 49] on label "14 CYPRESS PT" at bounding box center [276, 51] width 42 height 6
copy label "CYPRESS"
click at [144, 135] on button "Tax Account" at bounding box center [154, 132] width 56 height 14
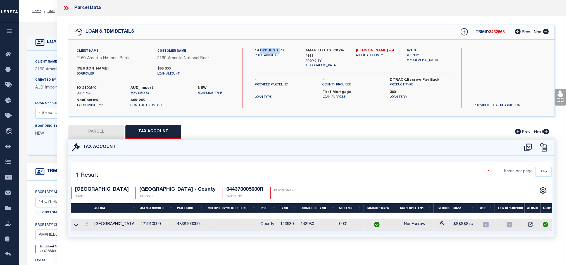
select select "100"
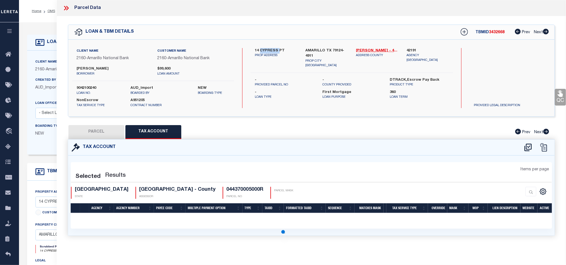
select select "100"
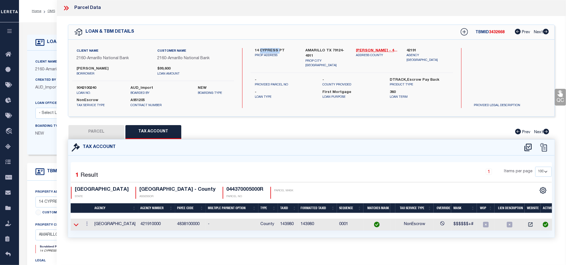
click at [76, 226] on icon at bounding box center [76, 225] width 5 height 6
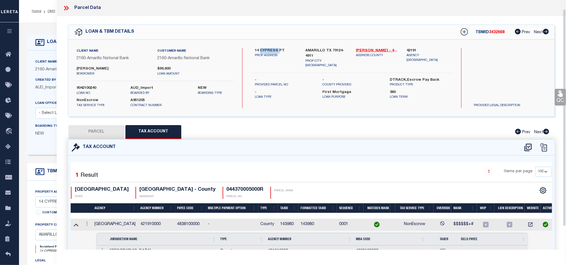
scroll to position [37, 0]
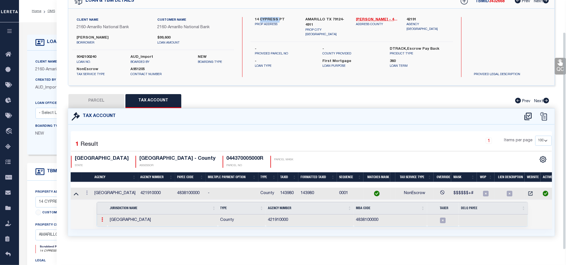
click at [101, 218] on link at bounding box center [102, 220] width 6 height 4
click at [110, 228] on img at bounding box center [109, 229] width 6 height 6
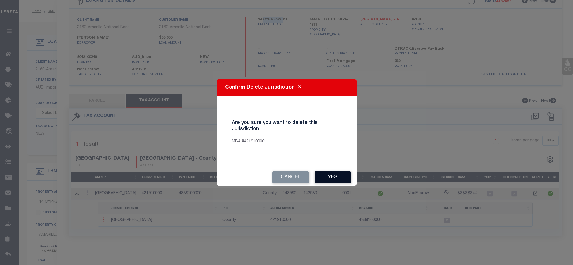
click at [335, 176] on button "Yes" at bounding box center [333, 178] width 36 height 12
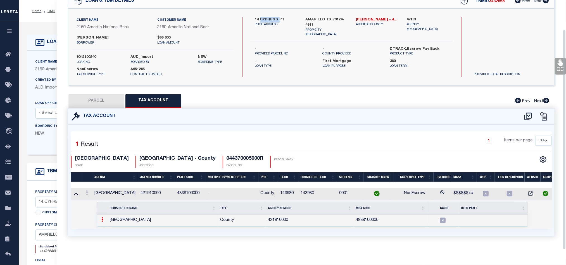
select select "100"
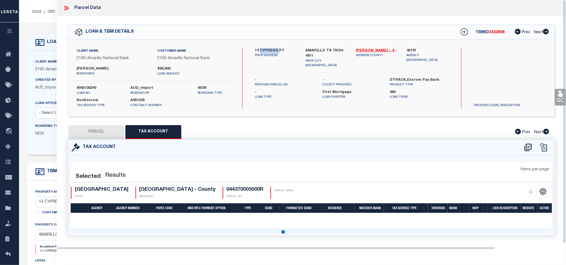
scroll to position [0, 0]
select select "100"
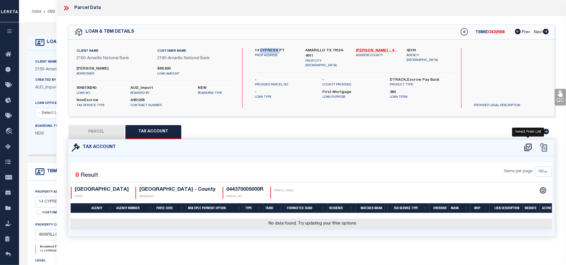
click at [529, 147] on icon at bounding box center [528, 147] width 9 height 9
select select "100"
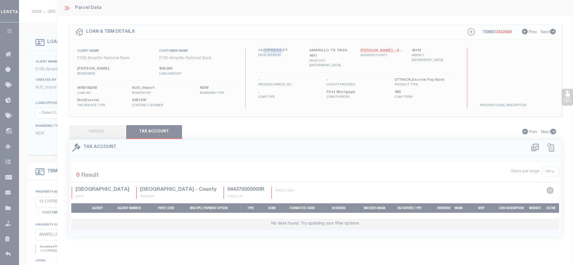
select select "100"
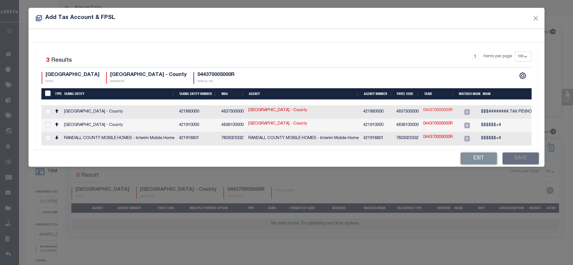
click at [437, 109] on link "044370005000R" at bounding box center [438, 111] width 30 height 6
type input "044370005000R"
type textarea "$$$########,TAX PID(NOT CAD/NOT GEO) NO LEADING ZEROS"
checkbox input "true"
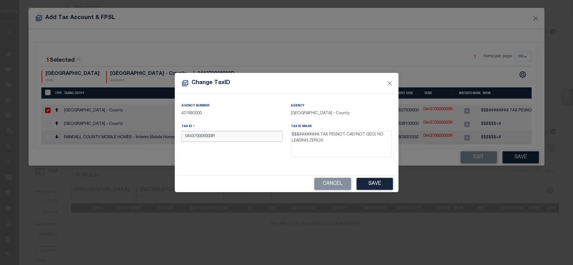
drag, startPoint x: 233, startPoint y: 139, endPoint x: 121, endPoint y: 142, distance: 112.4
click at [121, 142] on div "Change TaxID Agency Number 421880000 Agency POTTER COUNTY - County Tax ID 04437…" at bounding box center [286, 132] width 573 height 265
paste input "143980"
click at [370, 186] on button "Save" at bounding box center [374, 184] width 36 height 12
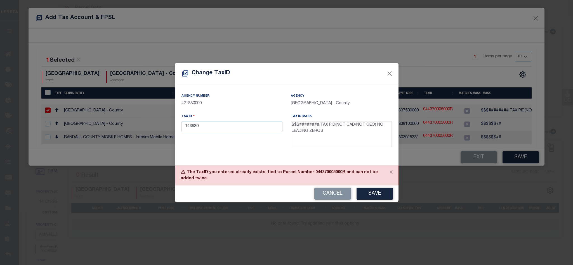
click at [327, 172] on div "The TaxID you entered already exists, tied to Parcel Number 044370005000R and c…" at bounding box center [287, 176] width 224 height 20
copy div "044370005000R"
click at [331, 195] on button "Cancel" at bounding box center [332, 194] width 37 height 12
type input "044370005000R"
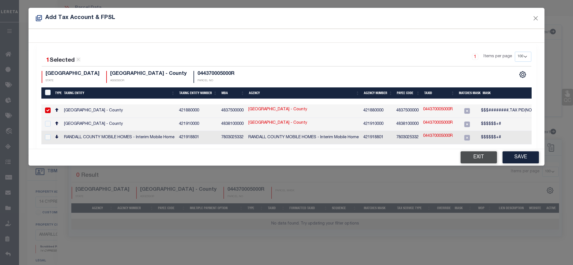
click at [476, 159] on button "Exit" at bounding box center [478, 158] width 36 height 12
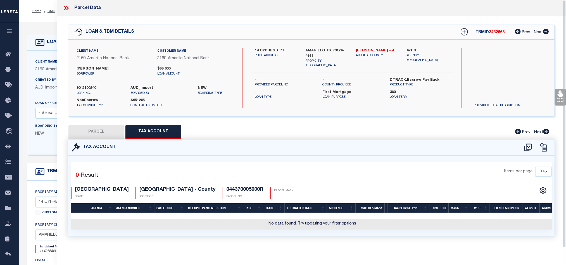
click at [112, 129] on button "PARCEL" at bounding box center [97, 132] width 56 height 14
select select "AS"
select select
checkbox input "false"
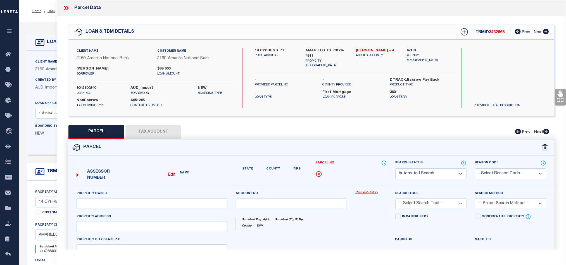
select select "CP"
type input "LYNCH MICHAEL J & LYNCH GLORIA V"
select select "AGW"
select select
type input "14 CYPRESS PT"
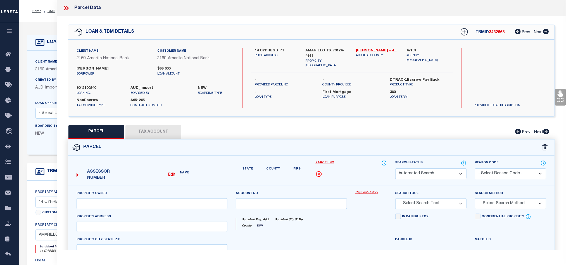
type input "AMARILLO TX 79124"
type textarea "LA PALOMA ESTATES # 1, LOT 007, BLK 0002, 0.3135 ACRES"
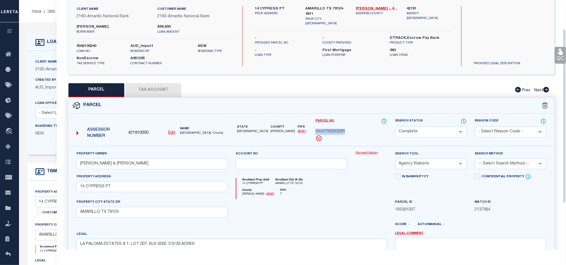
click at [150, 90] on button "Tax Account" at bounding box center [154, 90] width 56 height 14
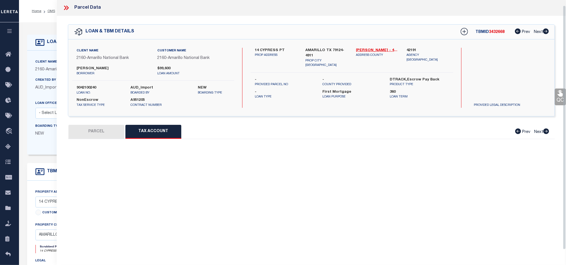
select select "100"
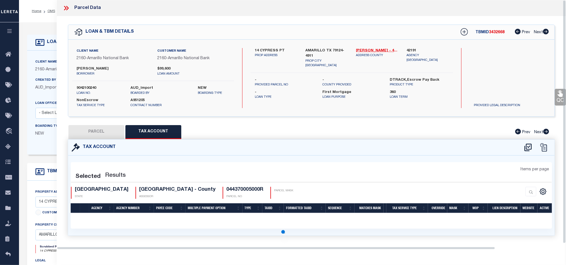
scroll to position [0, 0]
select select "100"
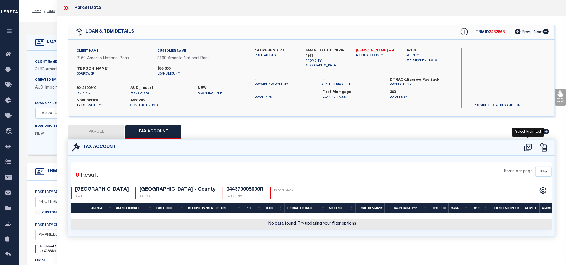
click at [529, 144] on icon at bounding box center [528, 147] width 9 height 9
select select "100"
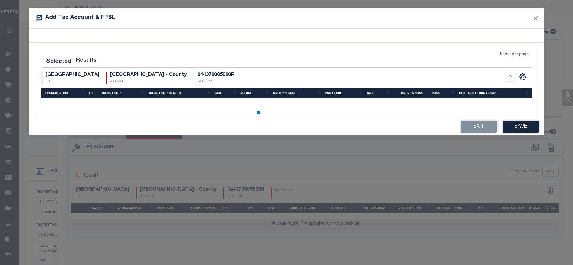
select select "100"
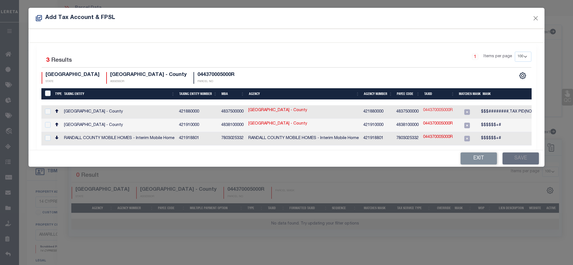
click at [429, 110] on link "044370005000R" at bounding box center [438, 111] width 30 height 6
checkbox input "true"
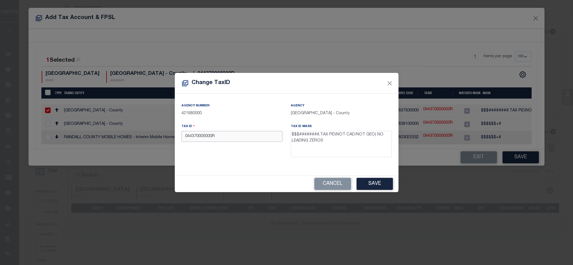
drag, startPoint x: 242, startPoint y: 134, endPoint x: 62, endPoint y: 160, distance: 181.1
click at [46, 163] on div "Change TaxID Agency Number 421880000 Agency POTTER COUNTY - County Tax ID 04437…" at bounding box center [286, 132] width 573 height 265
paste input "143980"
click at [369, 180] on button "Save" at bounding box center [374, 184] width 36 height 12
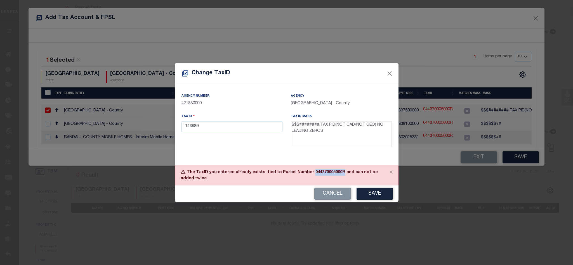
drag, startPoint x: 304, startPoint y: 173, endPoint x: 335, endPoint y: 173, distance: 30.5
click at [335, 173] on div "The TaxID you entered already exists, tied to Parcel Number 044370005000R and c…" at bounding box center [287, 176] width 224 height 20
copy div "044370005000R"
click at [334, 191] on button "Cancel" at bounding box center [332, 194] width 37 height 12
type input "044370005000R"
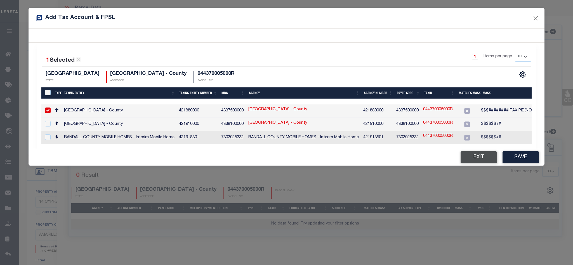
click at [479, 162] on button "Exit" at bounding box center [478, 158] width 36 height 12
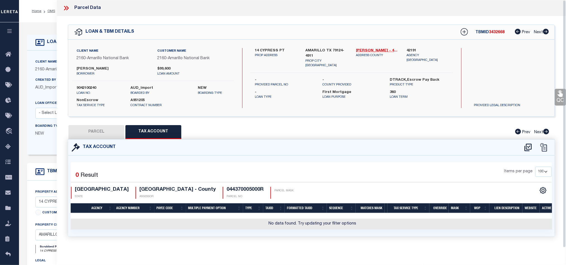
click at [96, 129] on button "PARCEL" at bounding box center [97, 132] width 56 height 14
select select "AS"
select select
checkbox input "false"
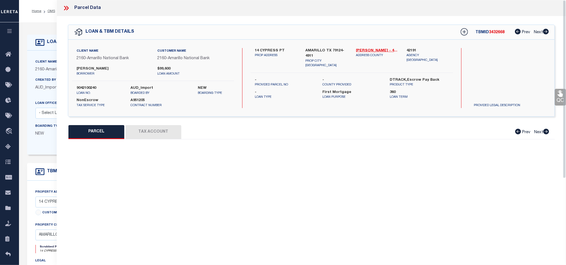
select select "CP"
type input "LYNCH MICHAEL J & LYNCH GLORIA V"
select select "AGW"
select select
type input "14 CYPRESS PT"
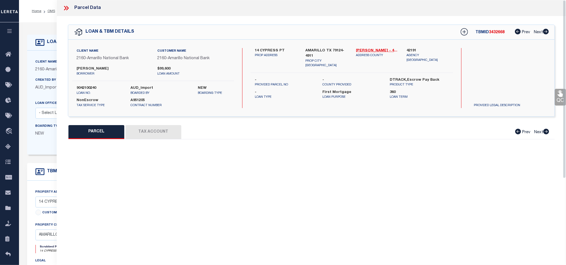
type input "AMARILLO TX 79124"
type textarea "LA PALOMA ESTATES # 1, LOT 007, BLK 0002, 0.3135 ACRES"
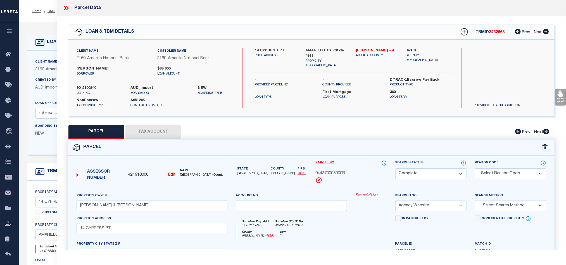
click at [358, 161] on label "Parcel No" at bounding box center [351, 163] width 71 height 6
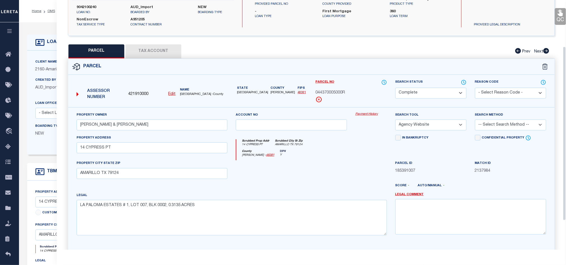
scroll to position [66, 0]
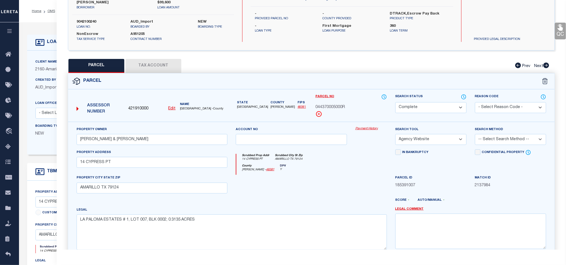
click at [155, 64] on button "Tax Account" at bounding box center [154, 66] width 56 height 14
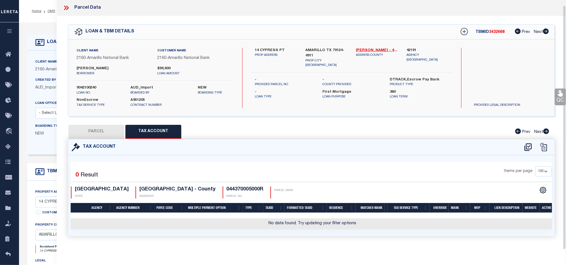
select select "100"
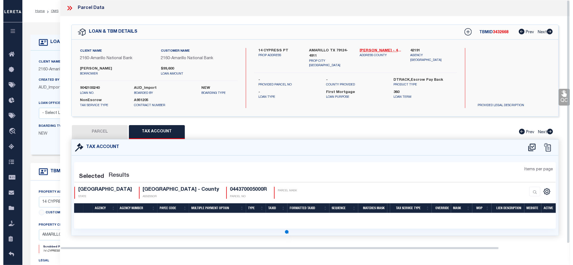
scroll to position [0, 0]
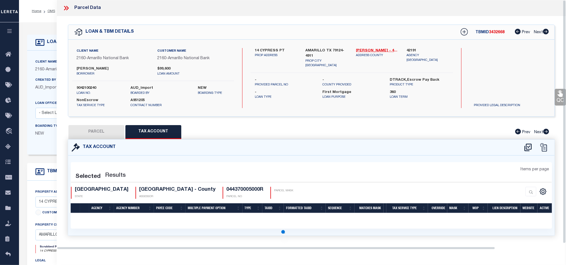
select select "100"
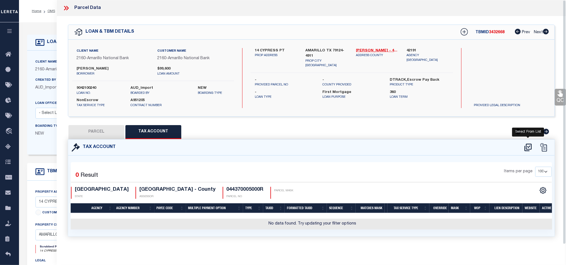
click at [527, 148] on icon at bounding box center [528, 148] width 7 height 8
select select "100"
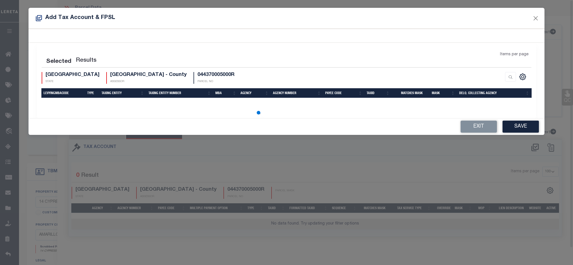
select select "100"
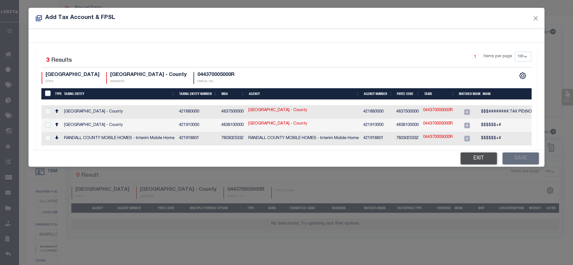
click at [480, 165] on button "Exit" at bounding box center [478, 159] width 36 height 12
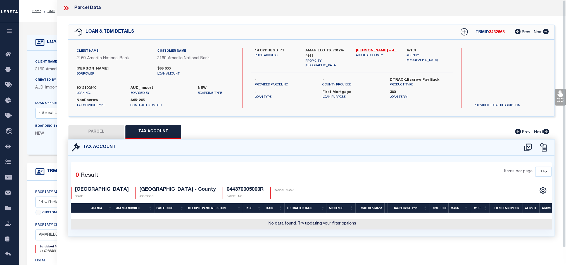
click at [108, 129] on button "PARCEL" at bounding box center [97, 132] width 56 height 14
select select "AS"
select select
checkbox input "false"
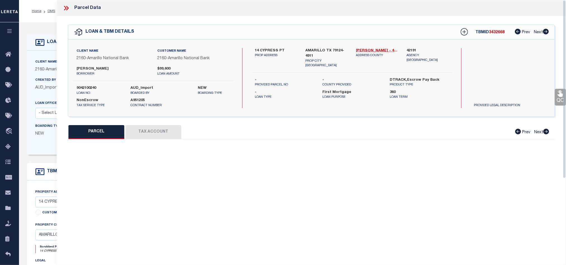
select select "CP"
type input "LYNCH MICHAEL J & LYNCH GLORIA V"
select select "AGW"
select select
type input "14 CYPRESS PT"
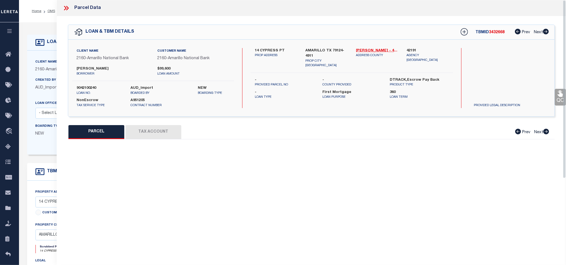
type input "AMARILLO TX 79124"
type textarea "LA PALOMA ESTATES # 1, LOT 007, BLK 0002, 0.3135 ACRES"
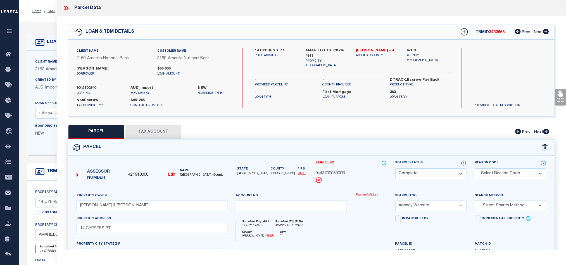
click at [171, 176] on u "Edit" at bounding box center [172, 175] width 7 height 4
type input "421910000"
type input "044370005000R"
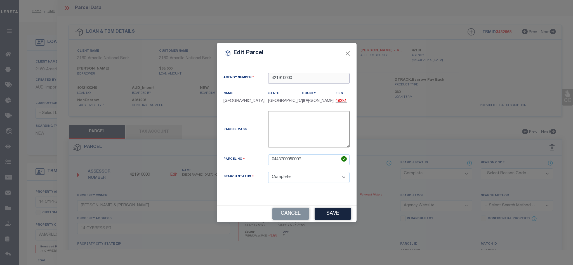
drag, startPoint x: 306, startPoint y: 77, endPoint x: 227, endPoint y: 87, distance: 80.1
click at [227, 87] on div "Agency Number 421910000" at bounding box center [286, 82] width 135 height 18
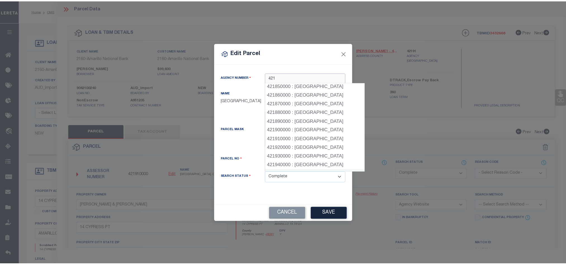
scroll to position [749, 0]
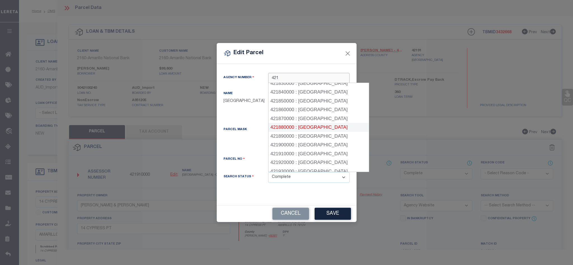
click at [331, 123] on div "421880000 : POTTER COUNTY" at bounding box center [318, 127] width 100 height 9
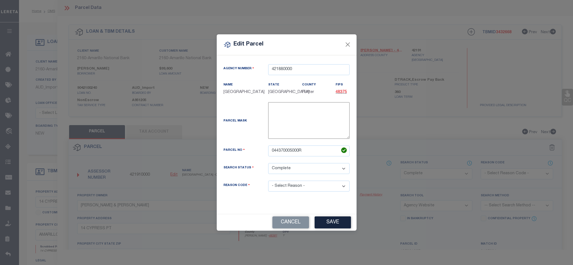
click at [335, 186] on select "- Select Reason - 099 - Other (Provide additional detail) ACT - Agency Changed …" at bounding box center [308, 186] width 81 height 11
click at [268, 182] on select "- Select Reason - 099 - Other (Provide additional detail) ACT - Agency Changed …" at bounding box center [308, 186] width 81 height 11
drag, startPoint x: 342, startPoint y: 224, endPoint x: 397, endPoint y: 204, distance: 58.7
click at [342, 224] on button "Save" at bounding box center [333, 223] width 36 height 12
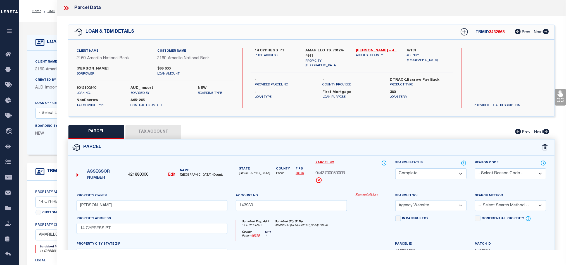
click at [157, 129] on button "Tax Account" at bounding box center [154, 132] width 56 height 14
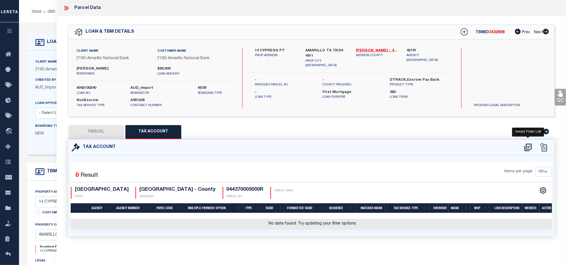
click at [526, 148] on icon at bounding box center [528, 147] width 9 height 9
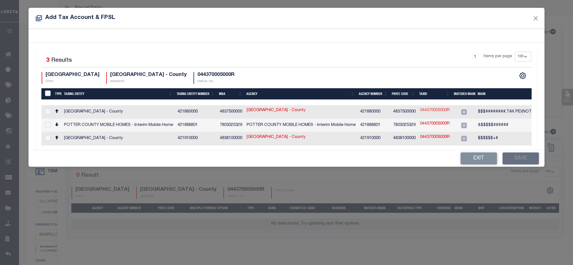
click at [430, 112] on link "044370005000R" at bounding box center [435, 111] width 30 height 6
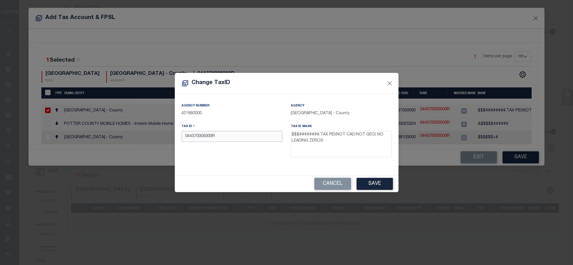
drag, startPoint x: 249, startPoint y: 140, endPoint x: 74, endPoint y: 161, distance: 176.3
click at [74, 161] on div "Change TaxID Agency Number 421880000 Agency POTTER COUNTY - County Tax ID 04437…" at bounding box center [286, 132] width 573 height 265
paste input "143980"
click at [385, 189] on button "Save" at bounding box center [374, 184] width 36 height 12
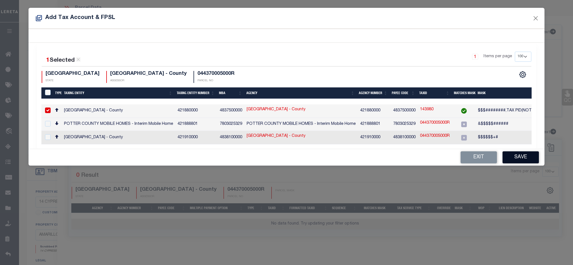
click at [525, 159] on button "Save" at bounding box center [520, 158] width 36 height 12
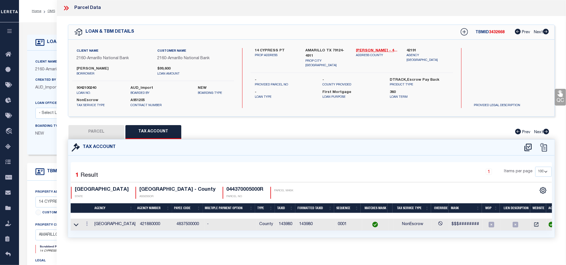
click at [68, 9] on icon at bounding box center [67, 8] width 3 height 4
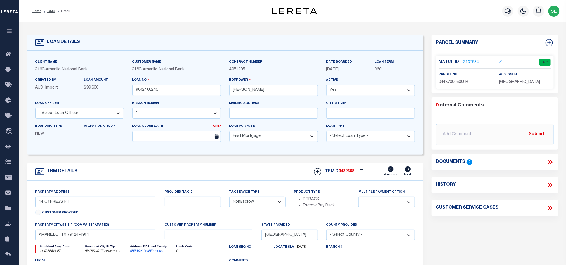
drag, startPoint x: 261, startPoint y: 166, endPoint x: 284, endPoint y: 157, distance: 24.2
click at [261, 166] on div "TBM DETAILS TBMID 3432668 Previous Next" at bounding box center [225, 172] width 396 height 18
click at [509, 11] on icon "button" at bounding box center [508, 11] width 7 height 7
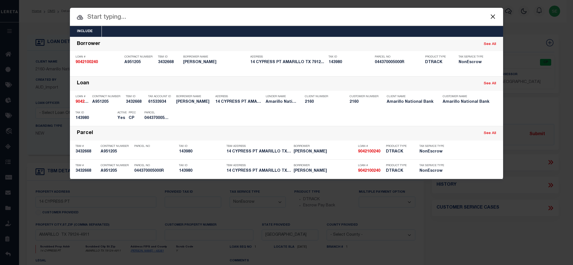
click at [318, 17] on input "text" at bounding box center [286, 18] width 433 height 10
paste input "15268565"
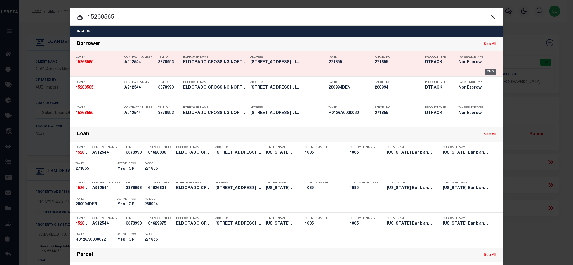
click at [486, 73] on div "OMS" at bounding box center [490, 72] width 11 height 6
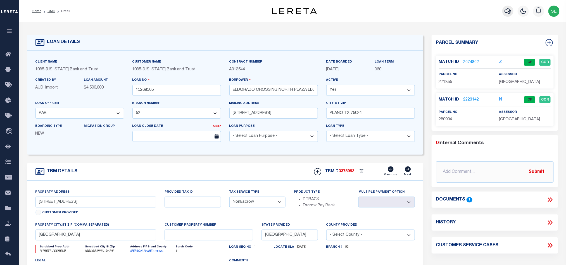
click at [509, 10] on icon "button" at bounding box center [508, 11] width 7 height 7
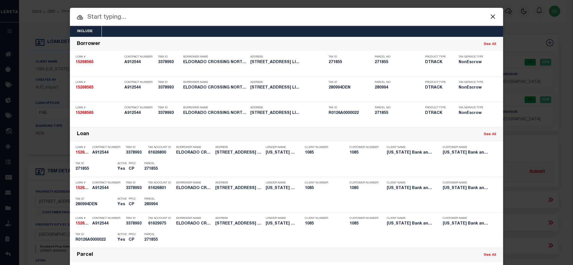
click at [346, 16] on input "text" at bounding box center [286, 18] width 433 height 10
paste input "13505016"
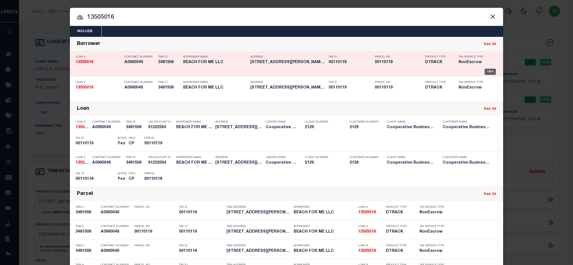
click at [488, 71] on div "OMS" at bounding box center [490, 72] width 11 height 6
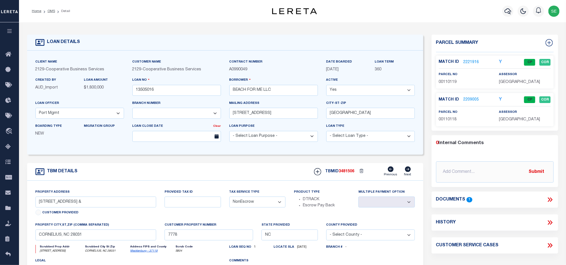
click at [502, 12] on div at bounding box center [508, 11] width 15 height 20
click at [512, 12] on icon "button" at bounding box center [508, 11] width 7 height 6
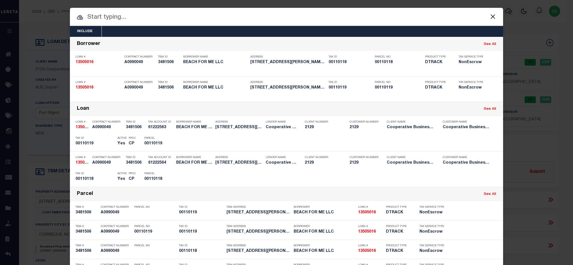
click at [330, 20] on input "text" at bounding box center [286, 18] width 433 height 10
paste input "13505016"
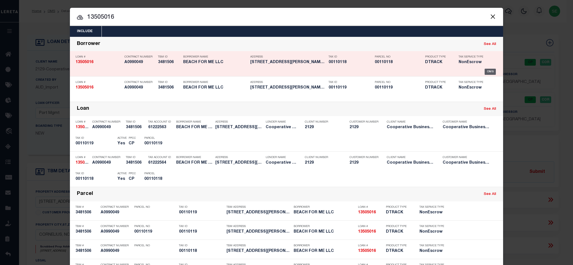
click at [490, 73] on div "OMS" at bounding box center [490, 72] width 11 height 6
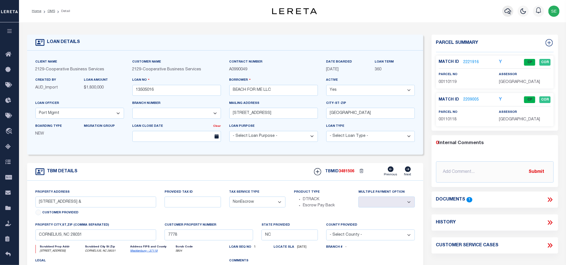
click at [511, 10] on icon "button" at bounding box center [508, 11] width 7 height 6
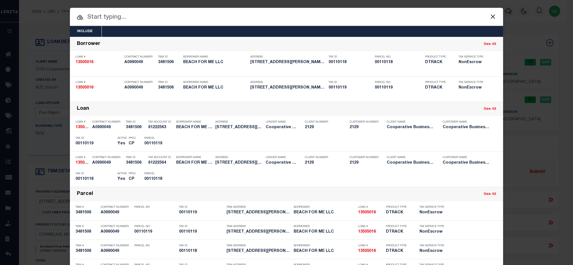
click at [379, 17] on input "text" at bounding box center [286, 18] width 433 height 10
paste input "13505016"
click at [157, 16] on input "13505016" at bounding box center [286, 18] width 433 height 10
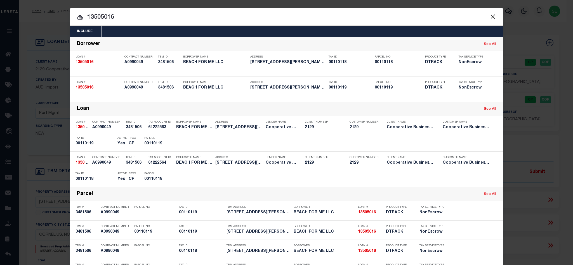
paste input "51500068658"
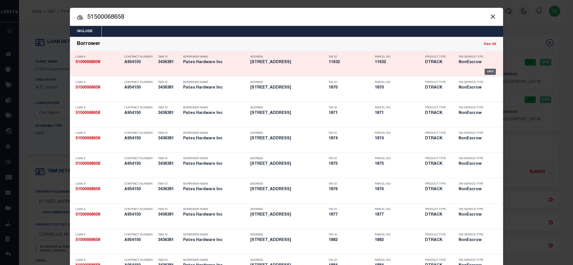
click at [489, 71] on div "OMS" at bounding box center [490, 72] width 11 height 6
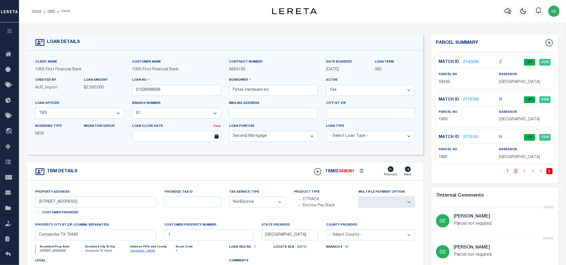
click at [516, 174] on link "2" at bounding box center [516, 171] width 6 height 6
click at [471, 99] on link "2227611" at bounding box center [472, 100] width 16 height 6
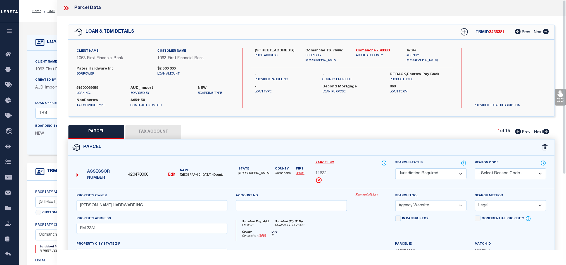
click at [361, 154] on div "Parcel" at bounding box center [311, 148] width 487 height 16
click at [63, 5] on icon at bounding box center [66, 7] width 7 height 7
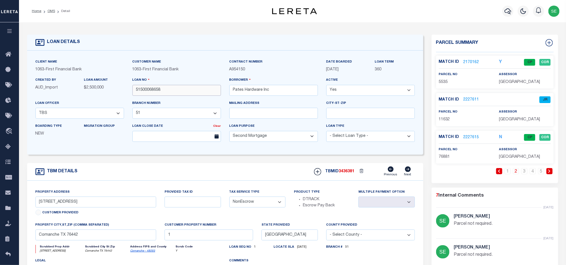
click at [175, 92] on input "51500068658" at bounding box center [177, 90] width 89 height 11
click at [475, 101] on link "2227611" at bounding box center [472, 100] width 16 height 6
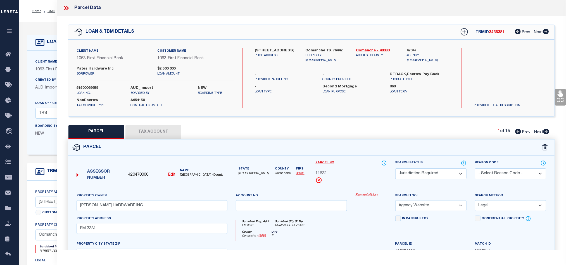
click at [358, 148] on div "Parcel" at bounding box center [311, 148] width 487 height 16
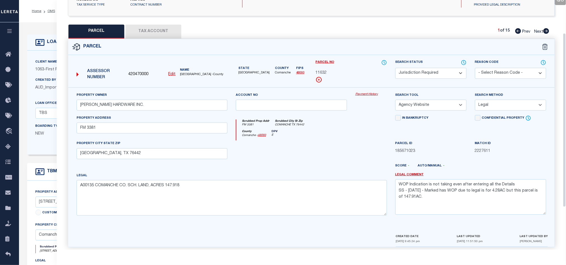
scroll to position [108, 0]
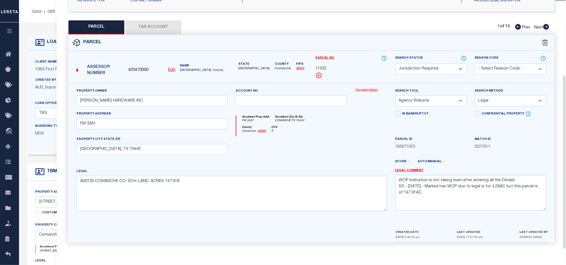
click at [338, 148] on div at bounding box center [292, 147] width 120 height 23
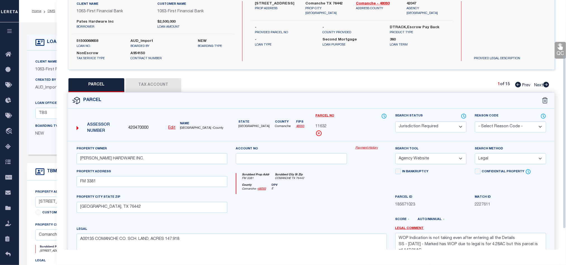
scroll to position [0, 0]
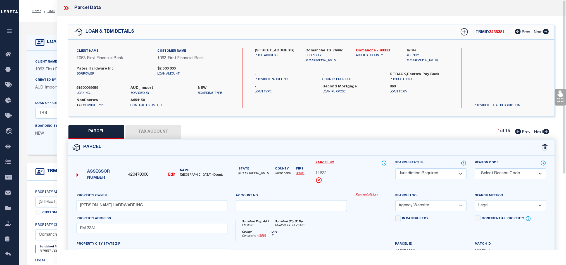
click at [67, 9] on icon at bounding box center [66, 7] width 7 height 7
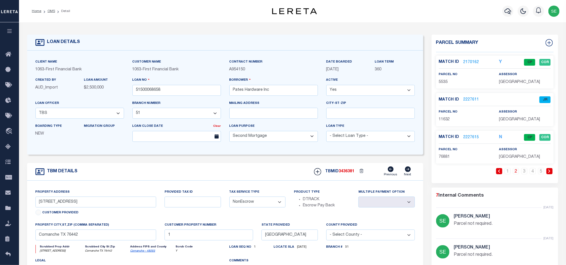
click at [449, 120] on span "11632" at bounding box center [444, 120] width 11 height 4
copy span "11632"
click at [176, 92] on input "51500068658" at bounding box center [177, 90] width 89 height 11
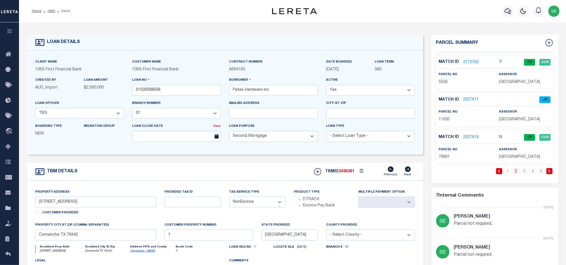
click at [267, 164] on form "LOAN DETAILS Client Name 1063 - Customer Name" at bounding box center [225, 188] width 396 height 306
